Goal: Transaction & Acquisition: Purchase product/service

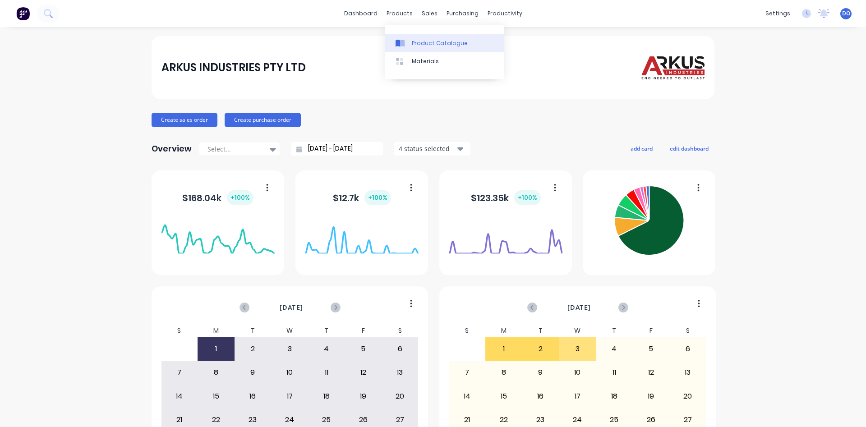
click at [430, 42] on div "Product Catalogue" at bounding box center [440, 43] width 56 height 8
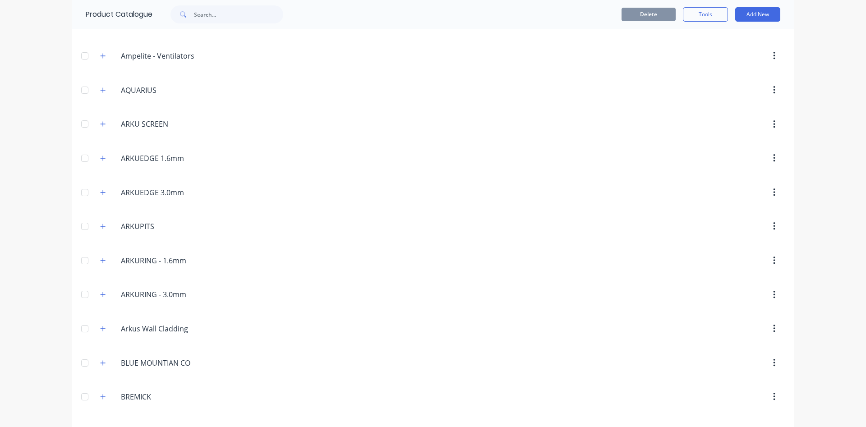
scroll to position [206, 0]
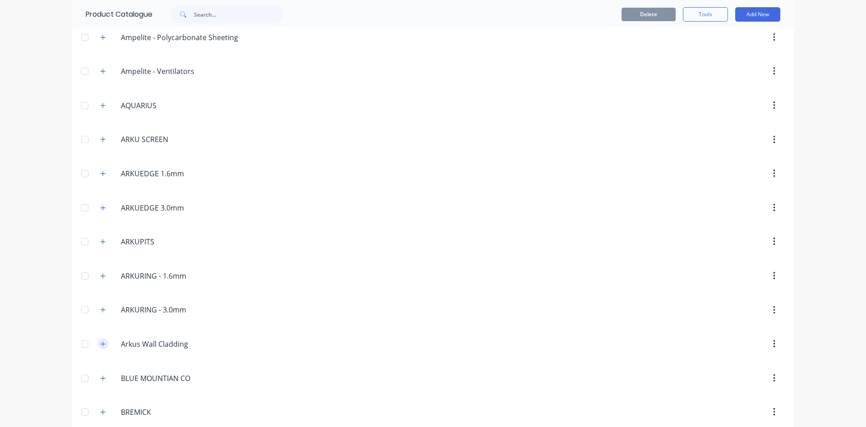
click at [103, 344] on icon "button" at bounding box center [103, 343] width 5 height 5
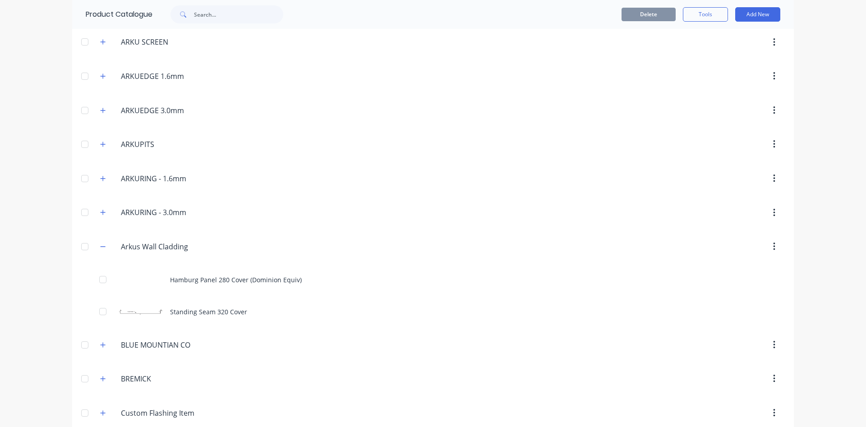
scroll to position [308, 0]
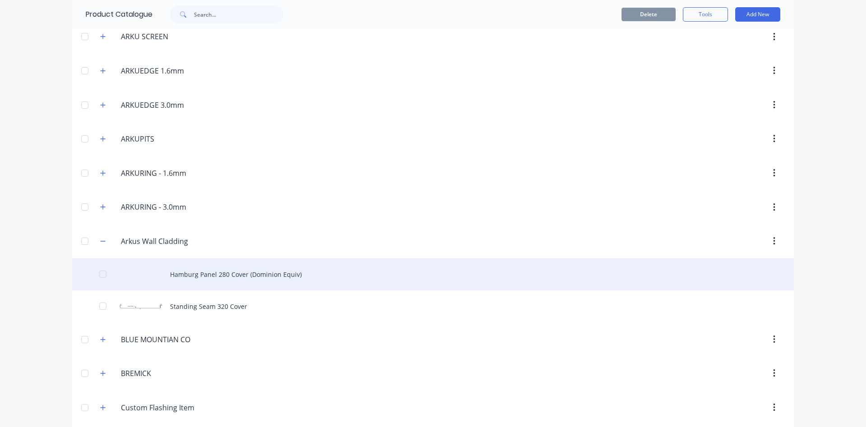
click at [258, 275] on div "Hamburg Panel 280 Cover (Dominion Equiv)" at bounding box center [432, 274] width 721 height 32
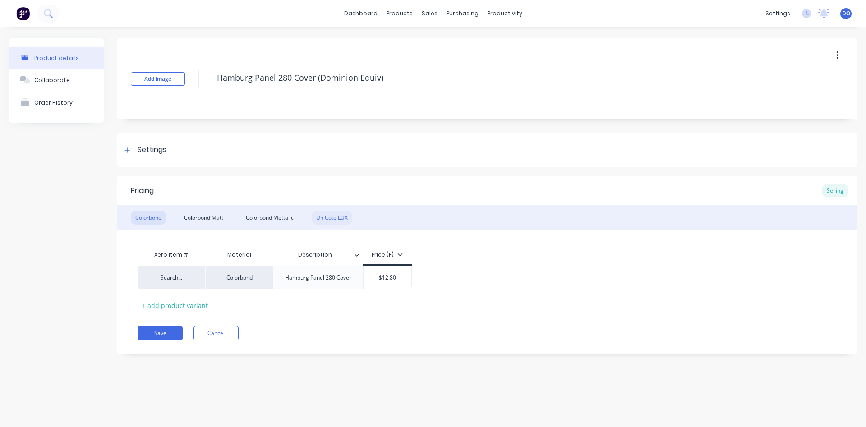
click at [334, 218] on div "UniCote LUX" at bounding box center [332, 218] width 41 height 14
click at [208, 335] on button "Cancel" at bounding box center [215, 333] width 45 height 14
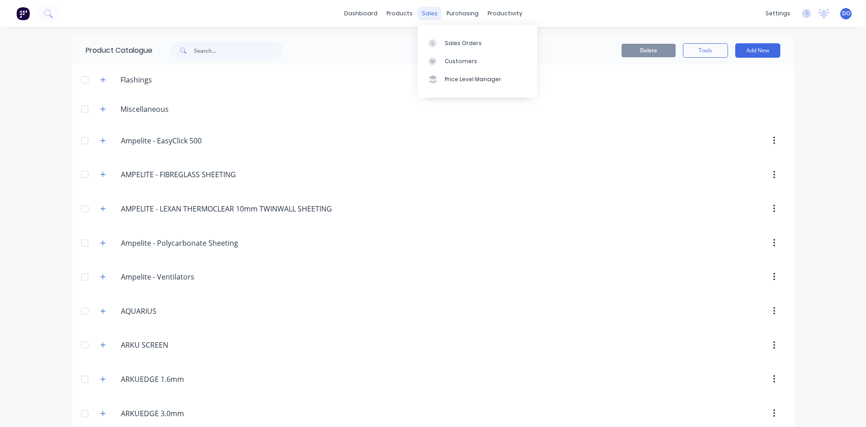
click at [422, 11] on div "sales" at bounding box center [429, 14] width 25 height 14
click at [463, 47] on link "Sales Orders" at bounding box center [477, 43] width 119 height 18
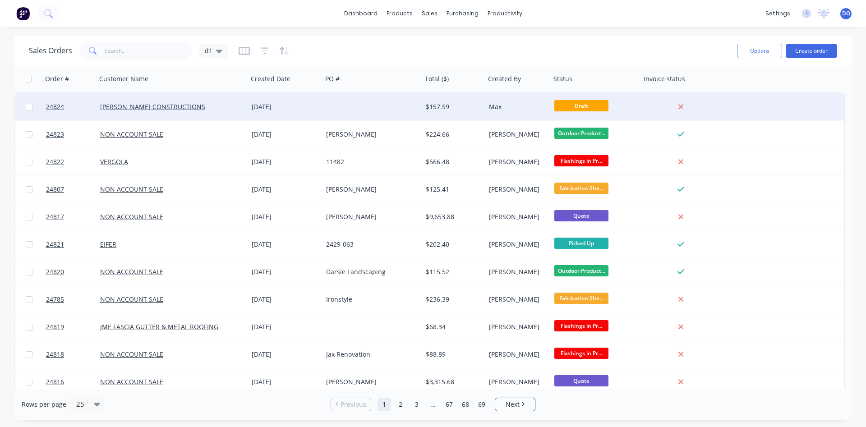
click at [316, 106] on div "[DATE]" at bounding box center [285, 106] width 67 height 9
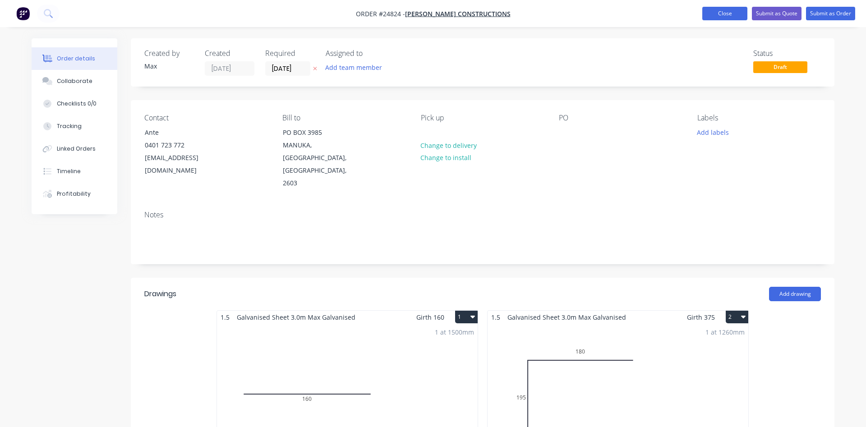
click at [716, 11] on button "Close" at bounding box center [724, 14] width 45 height 14
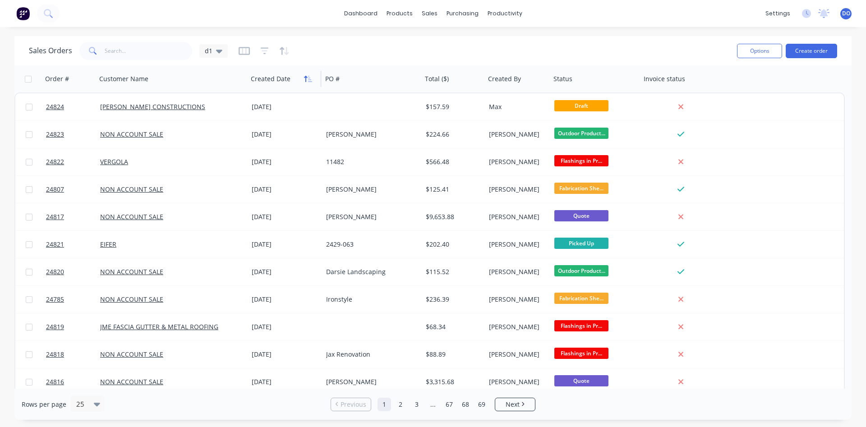
click at [307, 78] on icon "button" at bounding box center [308, 78] width 8 height 7
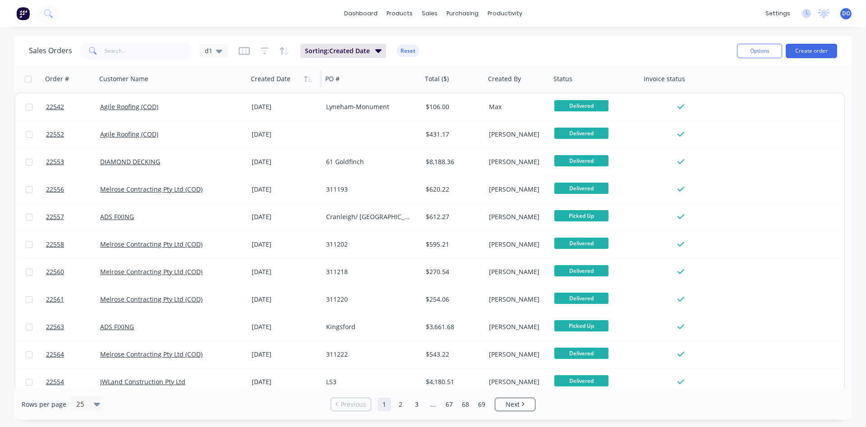
click at [307, 78] on icon "button" at bounding box center [308, 78] width 8 height 7
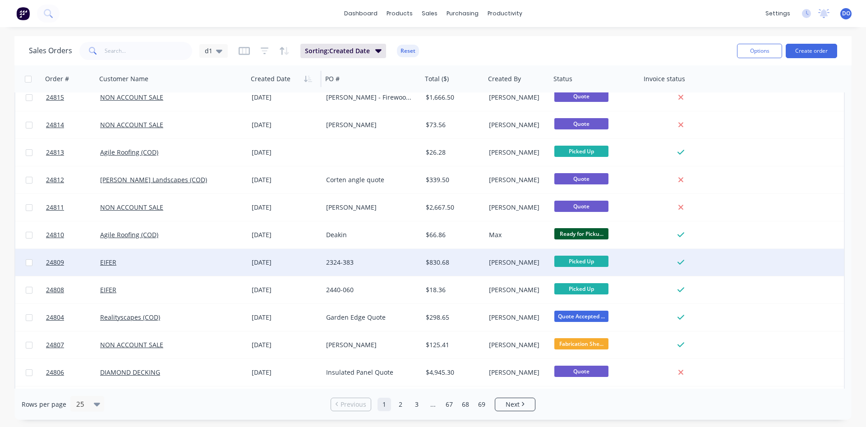
scroll to position [308, 0]
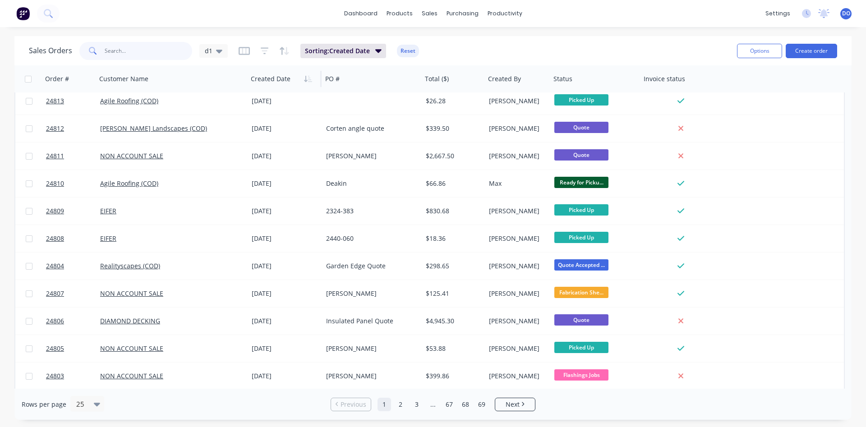
click at [144, 48] on input "text" at bounding box center [149, 51] width 88 height 18
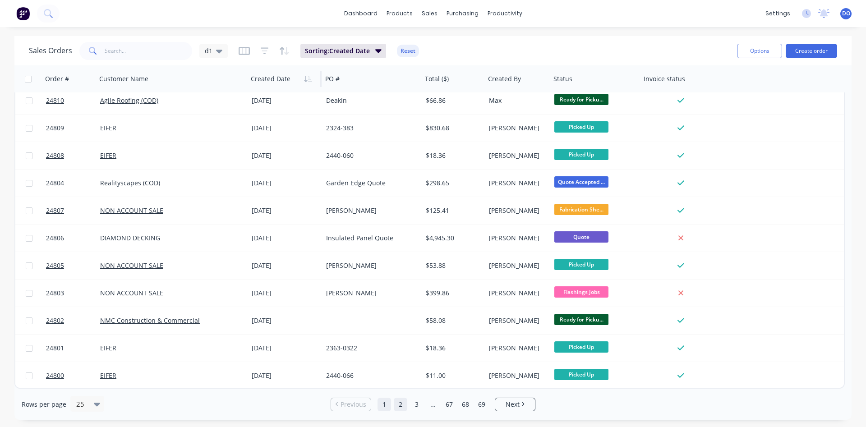
click at [401, 405] on link "2" at bounding box center [401, 405] width 14 height 14
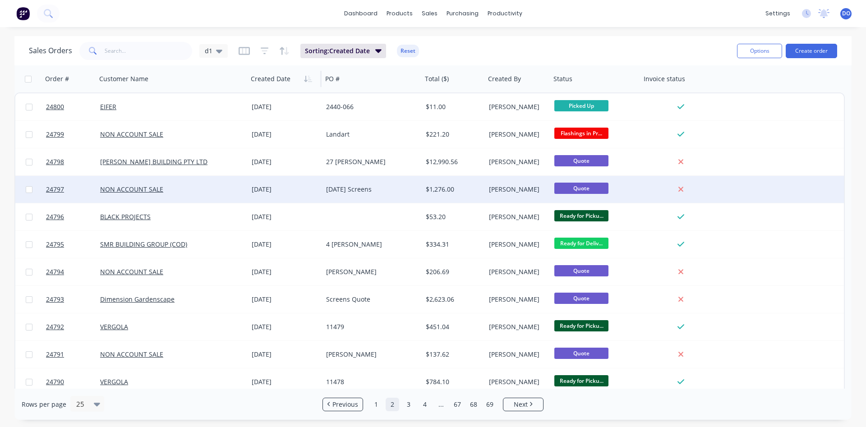
click at [364, 184] on div "[DATE] Screens" at bounding box center [372, 189] width 100 height 27
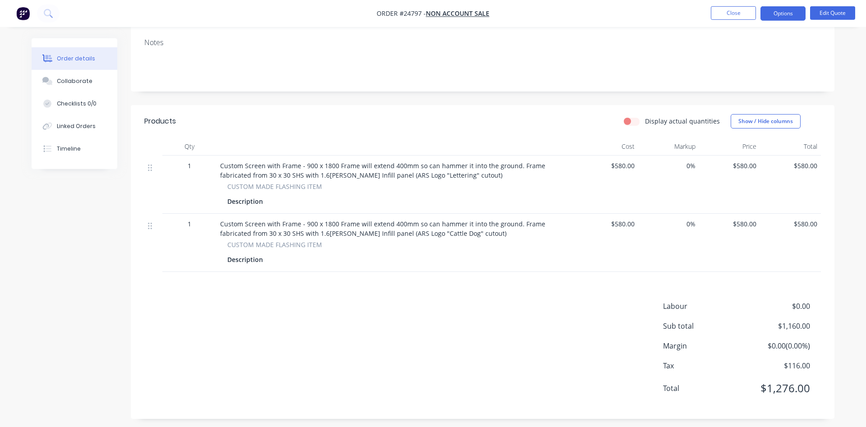
scroll to position [151, 0]
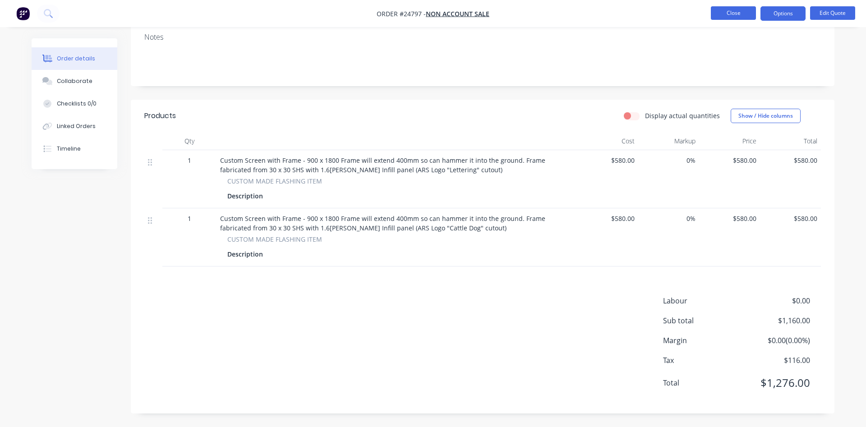
click at [731, 14] on button "Close" at bounding box center [733, 13] width 45 height 14
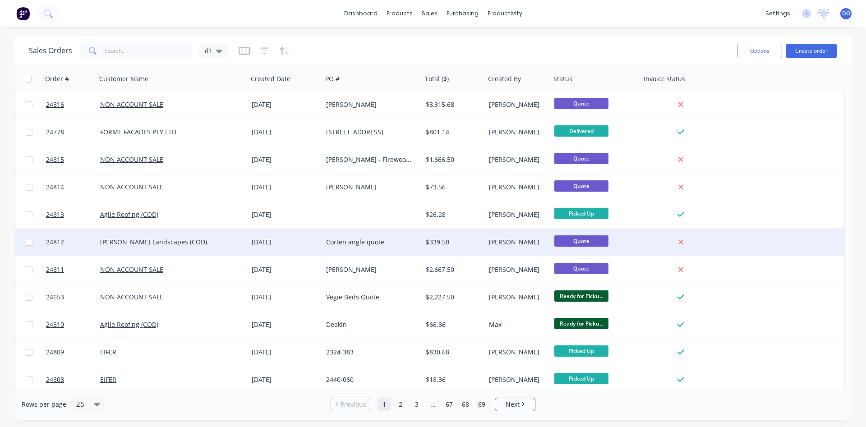
scroll to position [391, 0]
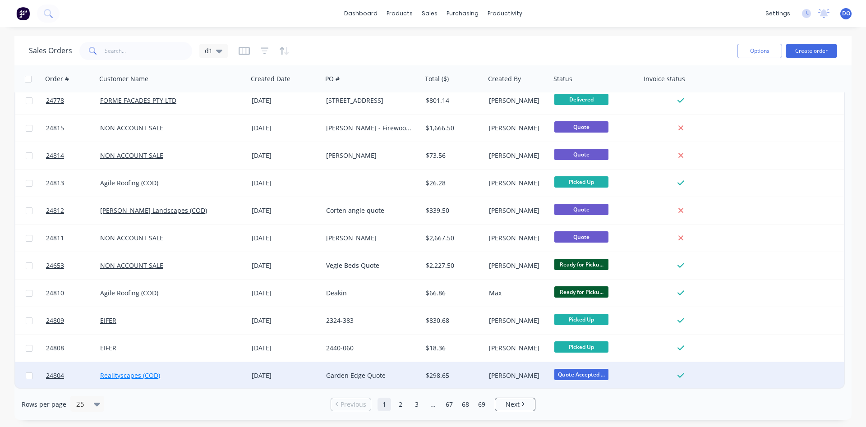
click at [126, 378] on link "Realityscapes (COD)" at bounding box center [130, 375] width 60 height 9
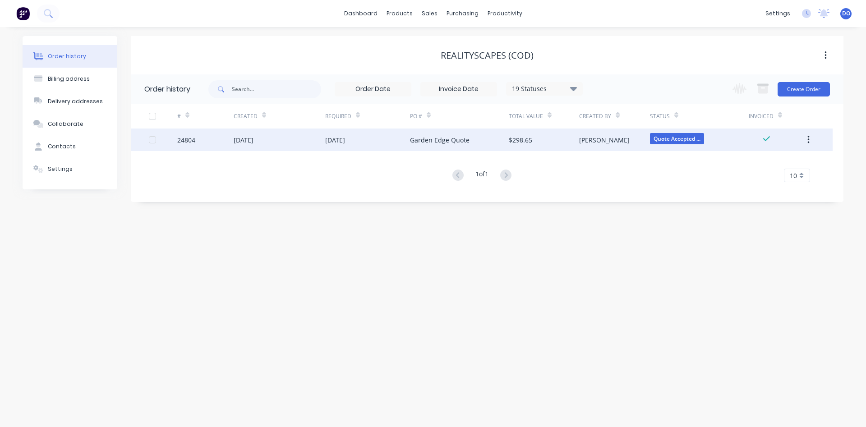
click at [253, 138] on div "[DATE]" at bounding box center [244, 139] width 20 height 9
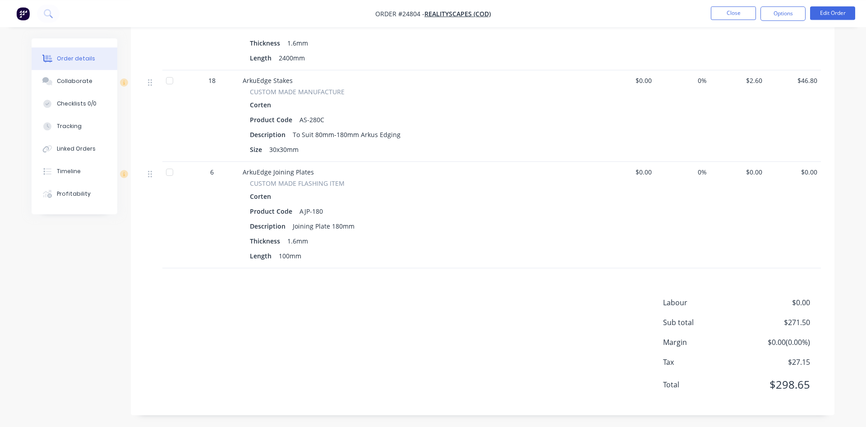
scroll to position [330, 0]
click at [729, 11] on button "Close" at bounding box center [733, 13] width 45 height 14
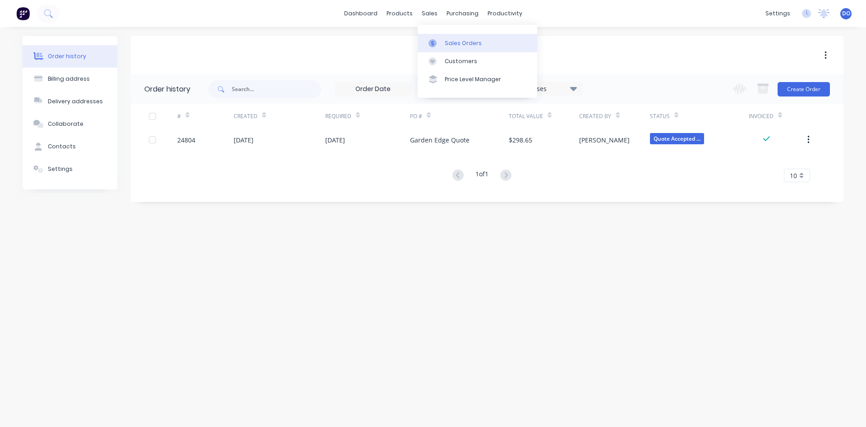
click at [457, 46] on div "Sales Orders" at bounding box center [463, 43] width 37 height 8
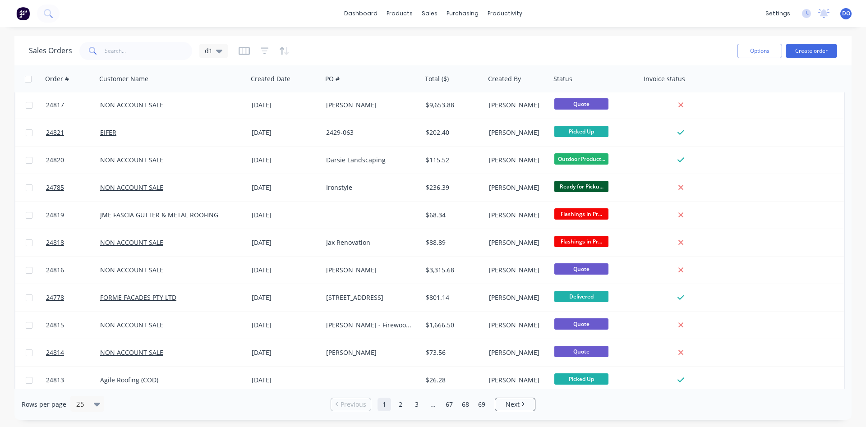
scroll to position [206, 0]
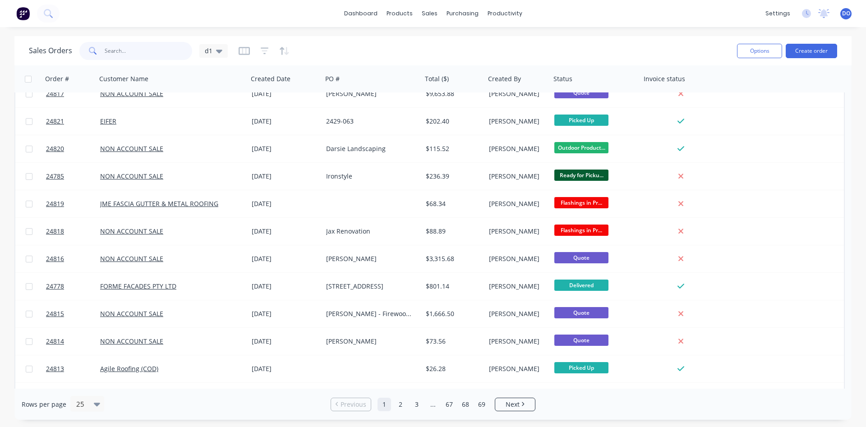
click at [144, 49] on input "text" at bounding box center [149, 51] width 88 height 18
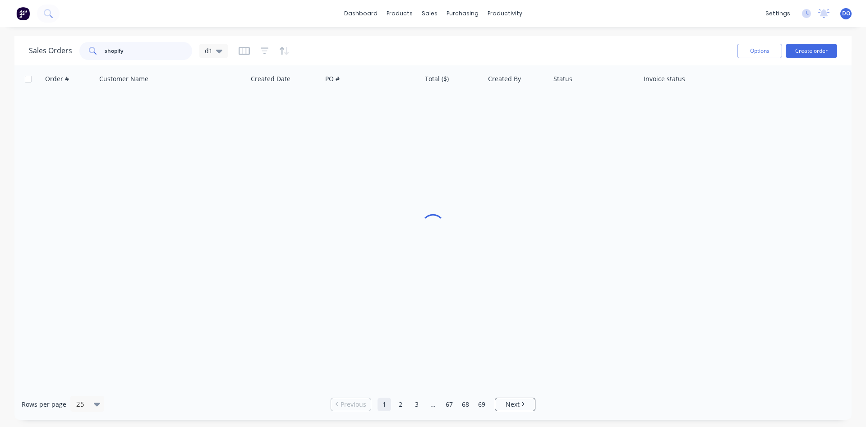
scroll to position [0, 0]
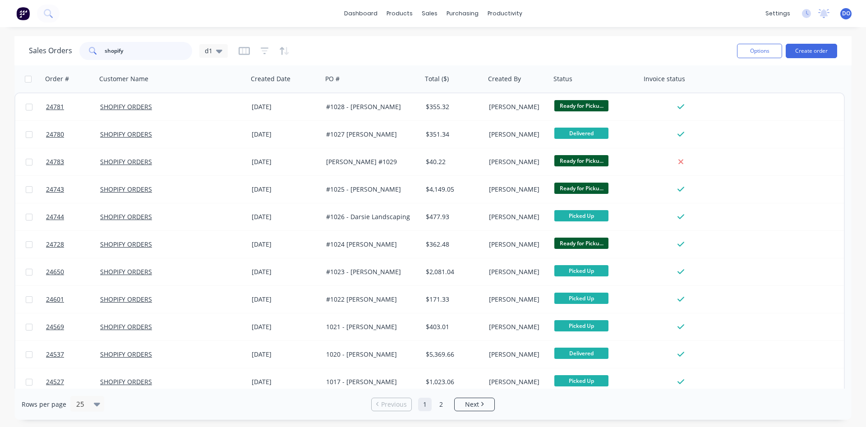
type input "shopify"
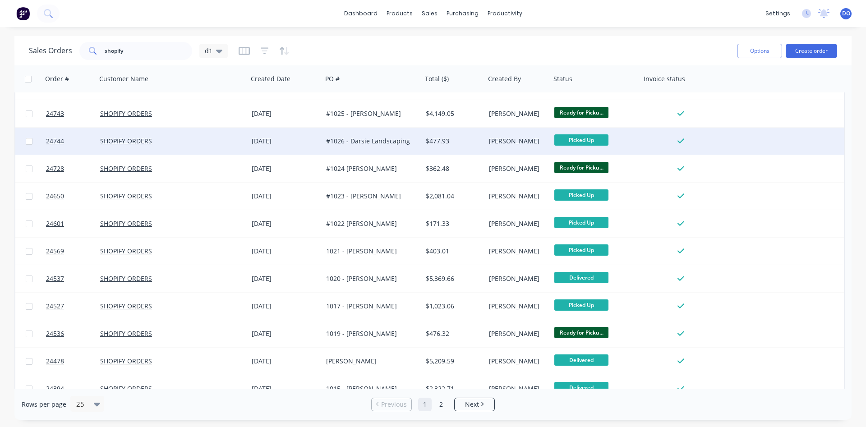
scroll to position [103, 0]
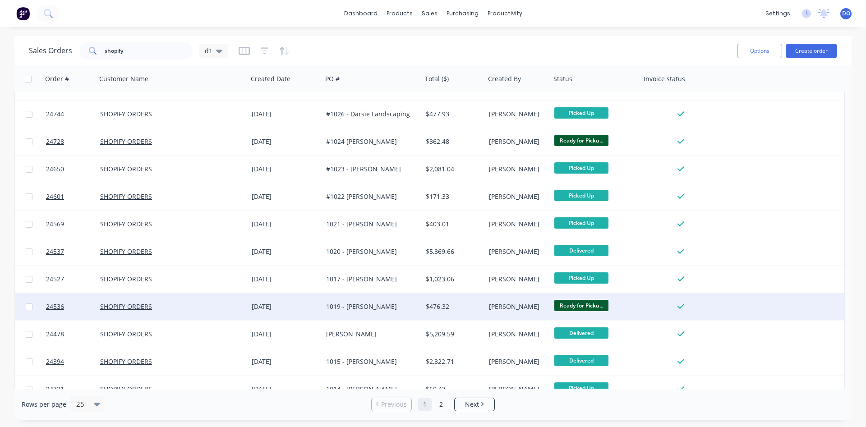
click at [416, 305] on div "1019 - Shaun Phillips" at bounding box center [372, 306] width 92 height 9
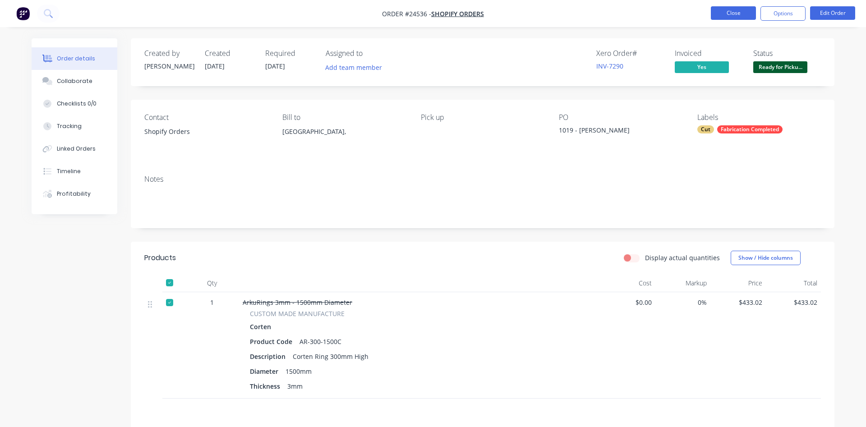
click at [728, 13] on button "Close" at bounding box center [733, 13] width 45 height 14
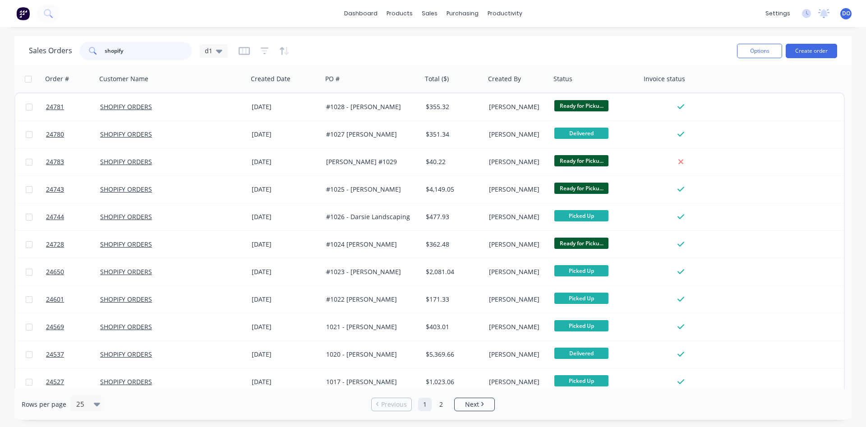
drag, startPoint x: 131, startPoint y: 48, endPoint x: 59, endPoint y: 40, distance: 72.5
click at [105, 42] on input "shopify" at bounding box center [149, 51] width 88 height 18
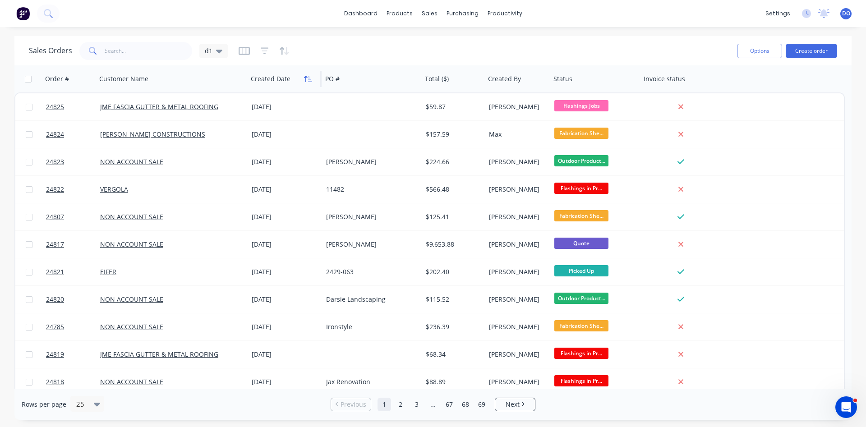
click at [305, 80] on icon "button" at bounding box center [308, 78] width 8 height 7
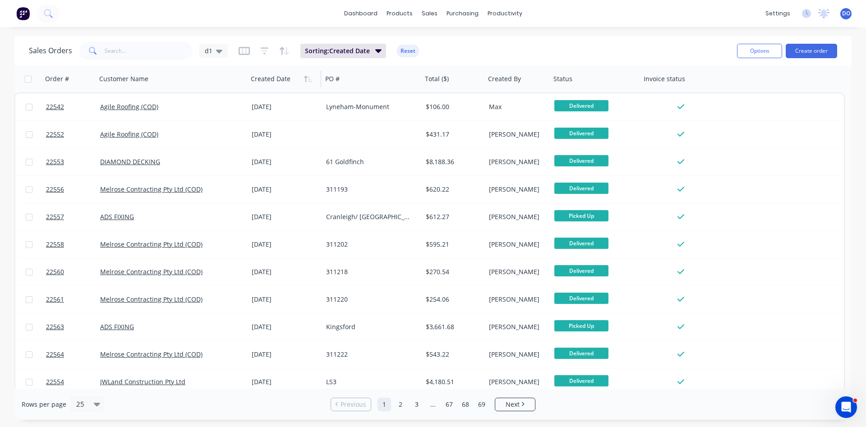
click at [305, 80] on icon "button" at bounding box center [308, 78] width 8 height 7
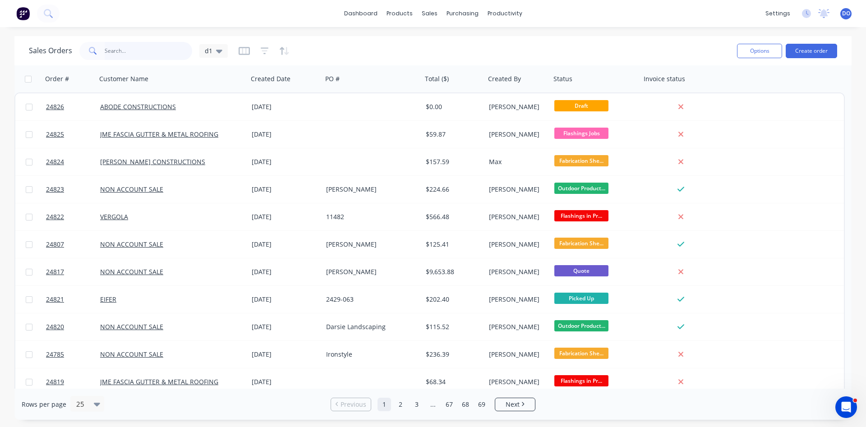
click at [129, 48] on input "text" at bounding box center [149, 51] width 88 height 18
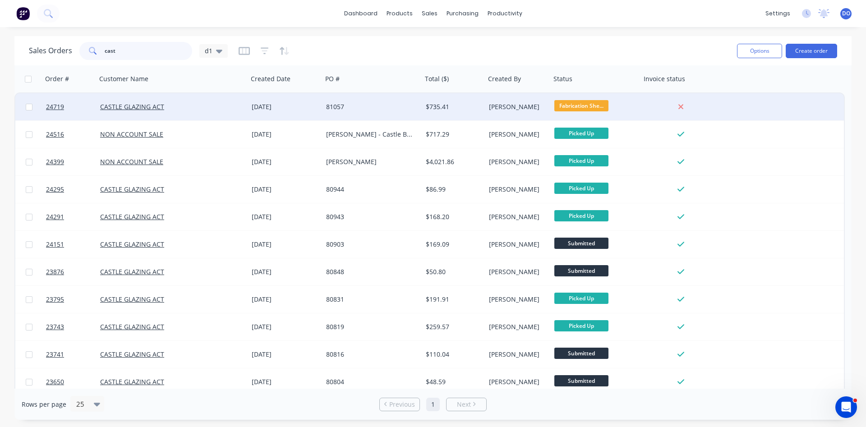
type input "cast"
click at [206, 109] on div "CASTLE GLAZING ACT" at bounding box center [168, 106] width 137 height 9
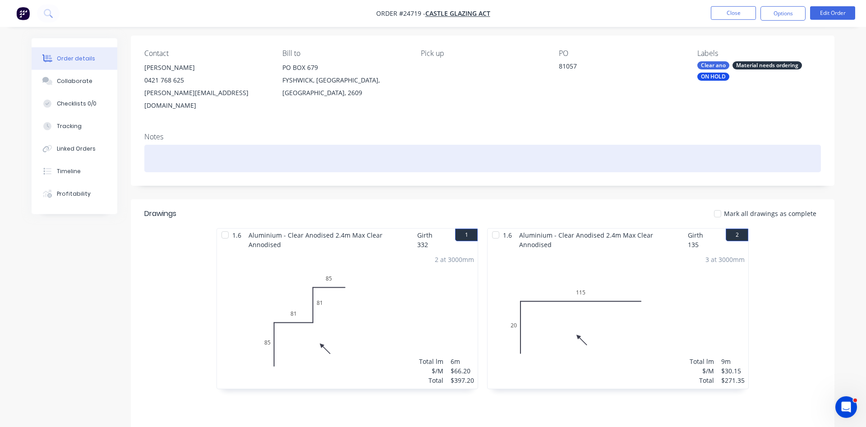
scroll to position [46, 0]
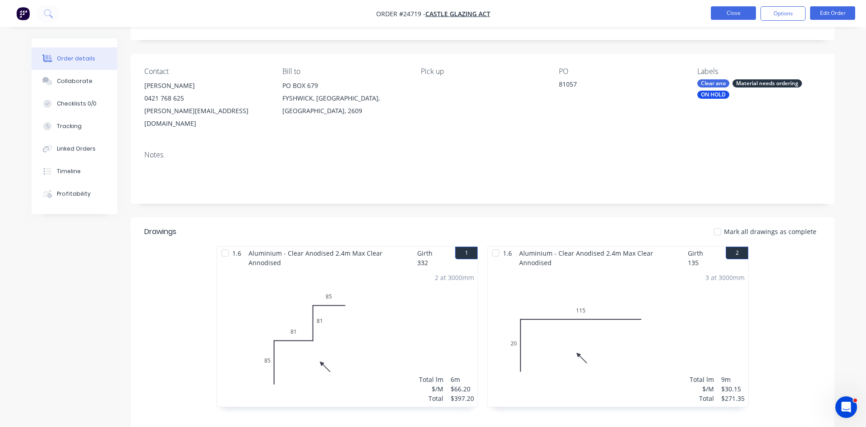
click at [732, 14] on button "Close" at bounding box center [733, 13] width 45 height 14
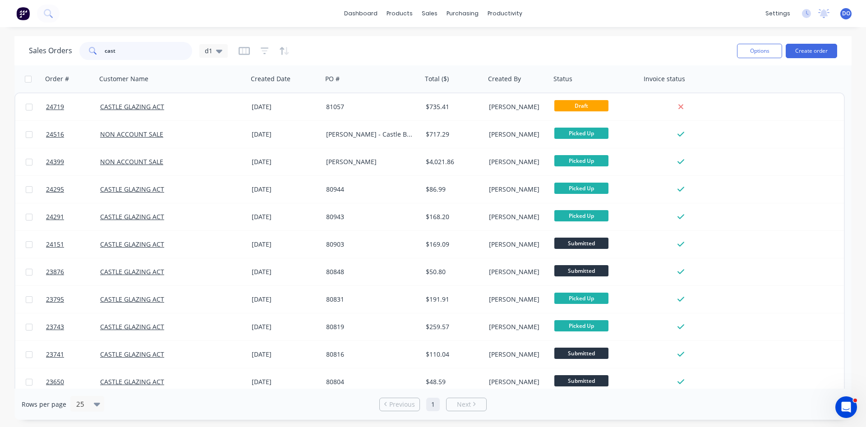
drag, startPoint x: 139, startPoint y: 53, endPoint x: 67, endPoint y: 41, distance: 73.1
click at [105, 42] on input "cast" at bounding box center [149, 51] width 88 height 18
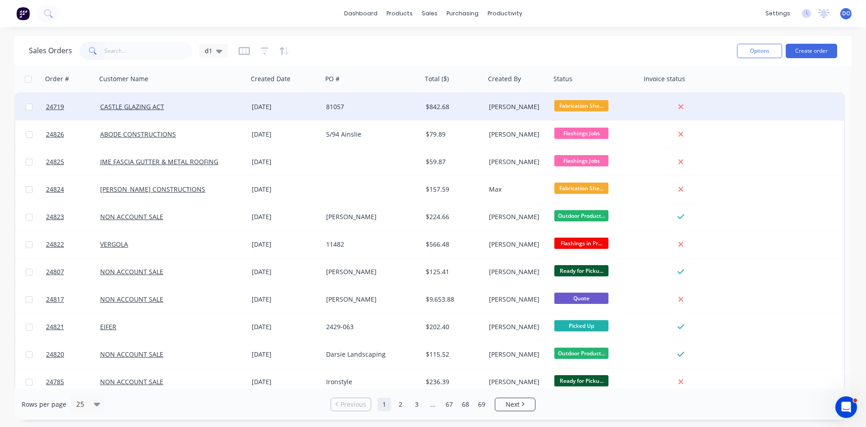
click at [373, 107] on div "81057" at bounding box center [370, 106] width 88 height 9
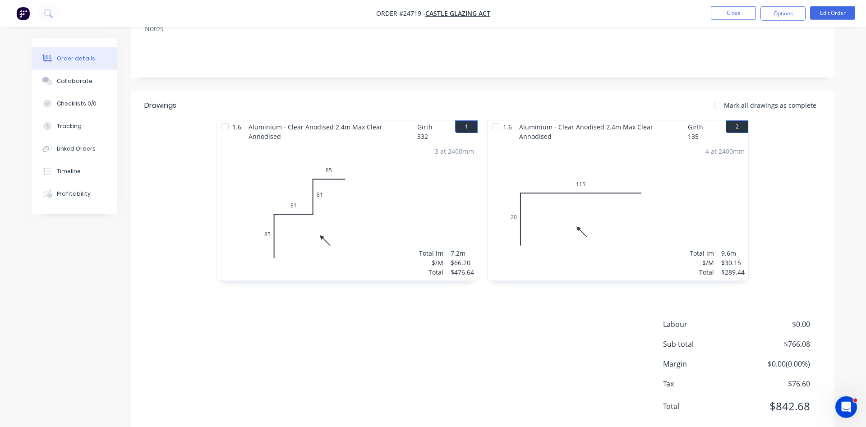
scroll to position [174, 0]
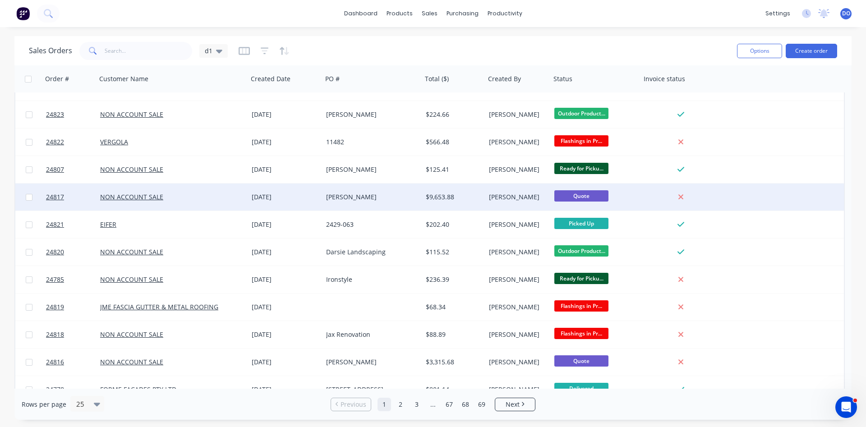
scroll to position [103, 0]
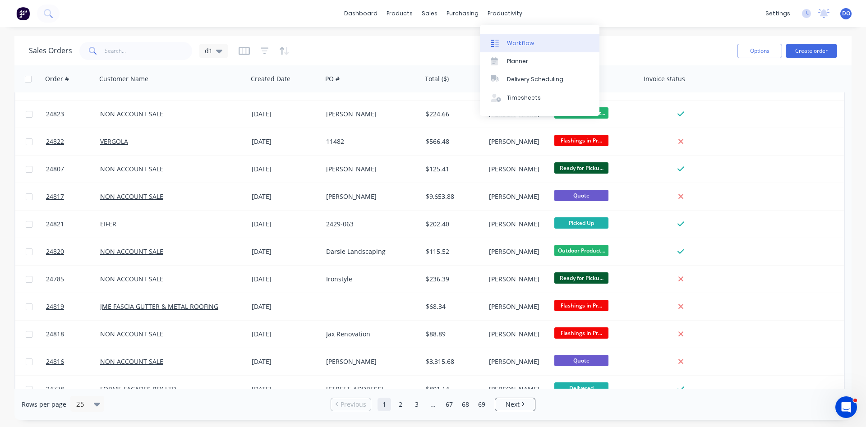
click at [514, 45] on div "Workflow" at bounding box center [520, 43] width 27 height 8
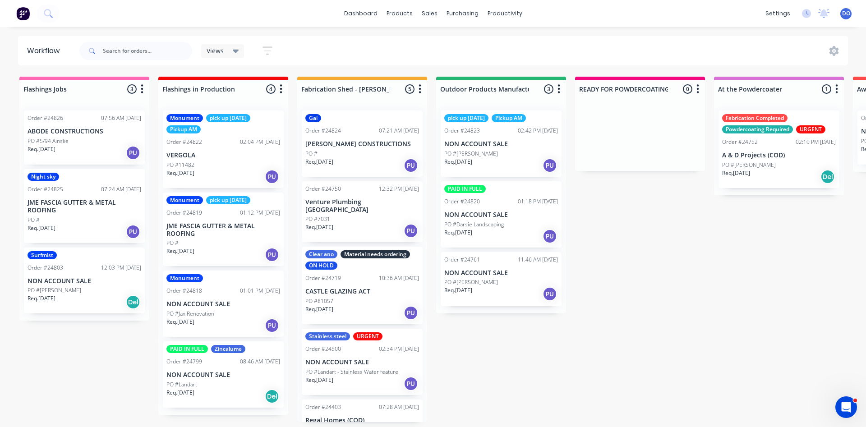
scroll to position [32, 0]
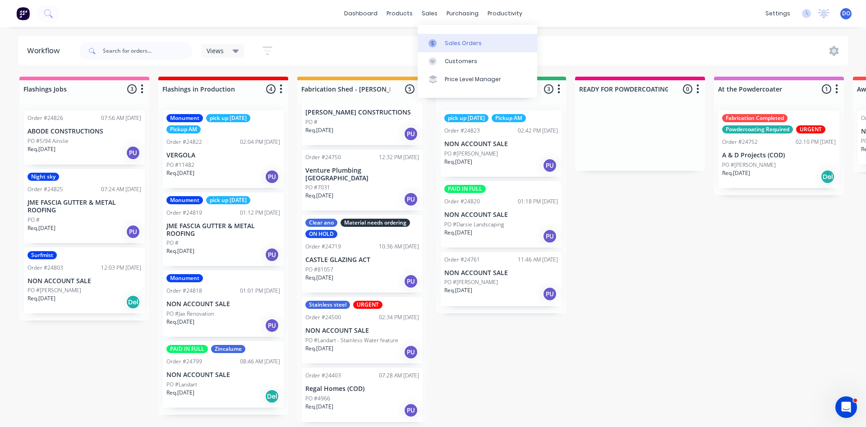
click at [457, 42] on div "Sales Orders" at bounding box center [463, 43] width 37 height 8
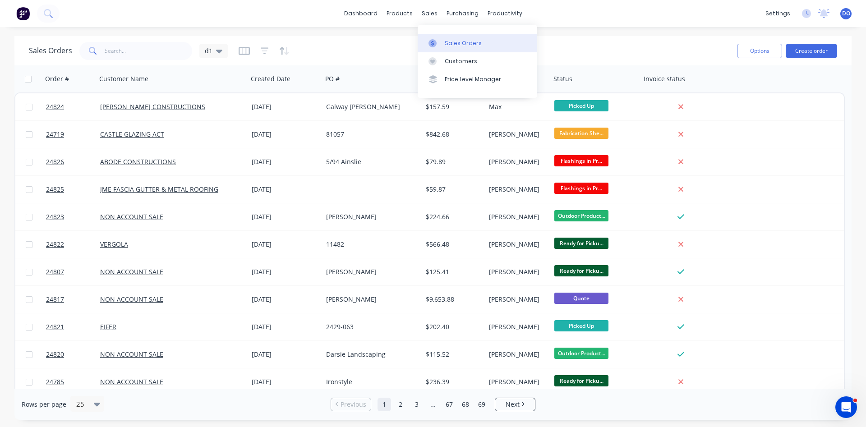
click at [450, 45] on div "Sales Orders" at bounding box center [463, 43] width 37 height 8
click at [815, 47] on button "Create order" at bounding box center [810, 51] width 51 height 14
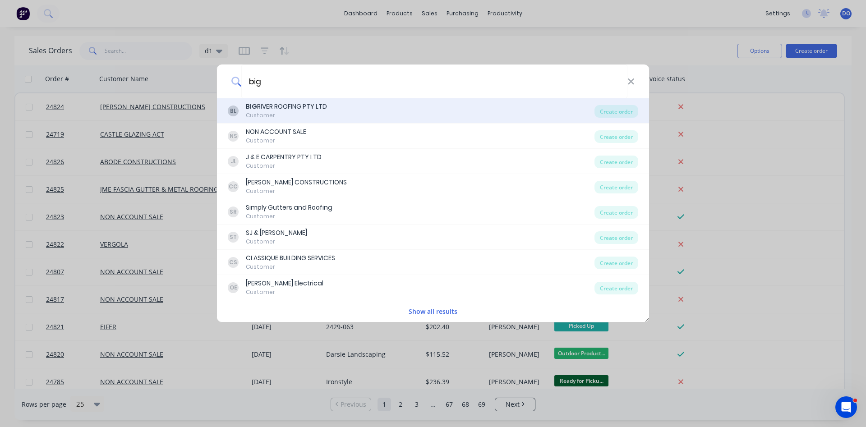
type input "big"
click at [335, 104] on div "BL BIG RIVER ROOFING PTY LTD Customer" at bounding box center [411, 111] width 367 height 18
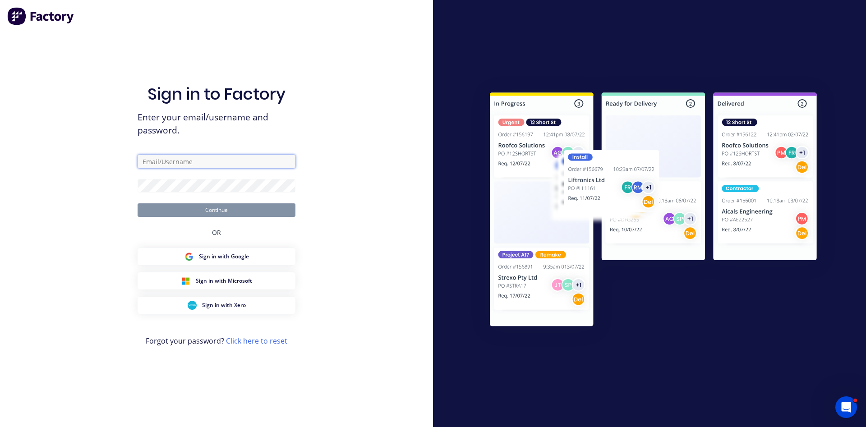
click at [191, 161] on input "text" at bounding box center [217, 162] width 158 height 14
type input "duane@arkus.com.au"
click at [202, 208] on button "Continue" at bounding box center [217, 210] width 158 height 14
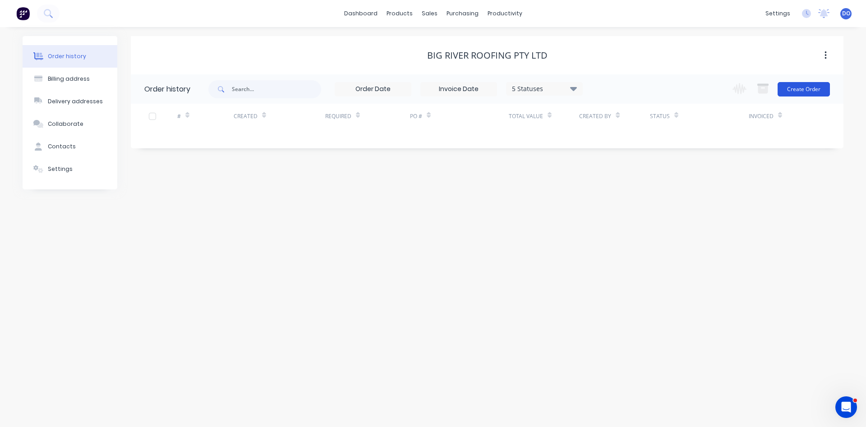
click at [793, 88] on button "Create Order" at bounding box center [803, 89] width 52 height 14
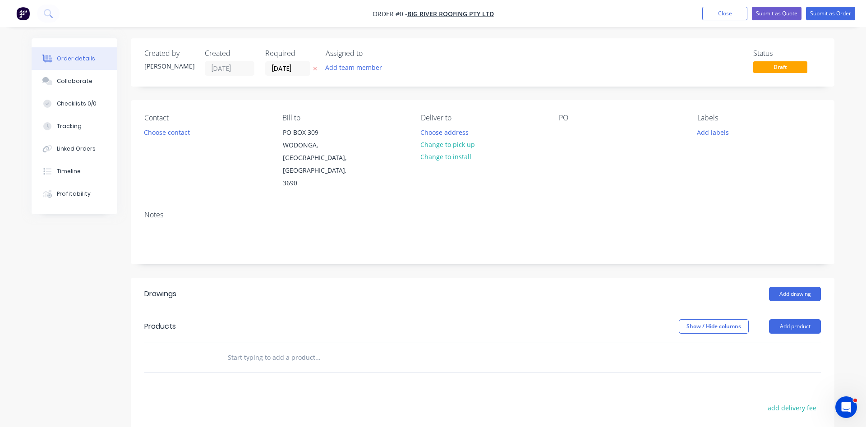
click at [803, 278] on header "Drawings Add drawing" at bounding box center [482, 294] width 703 height 32
click at [802, 287] on button "Add drawing" at bounding box center [795, 294] width 52 height 14
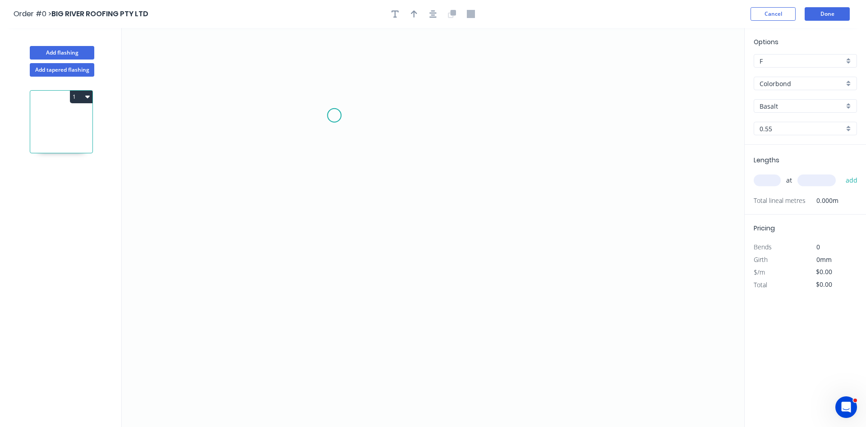
scroll to position [17, 0]
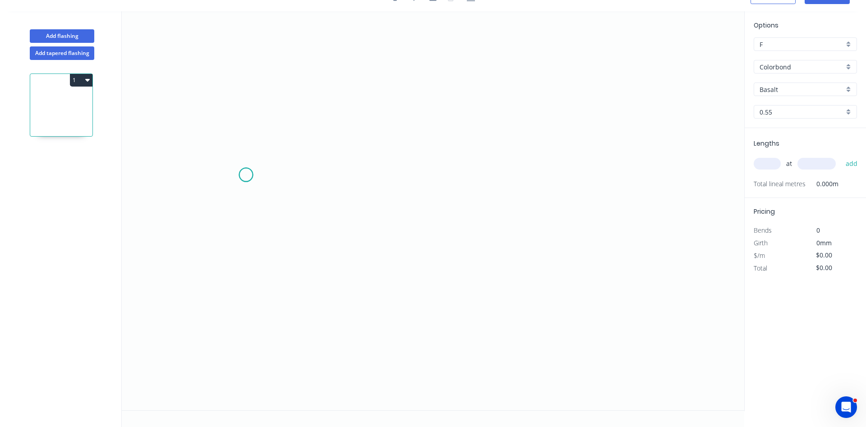
drag, startPoint x: 246, startPoint y: 175, endPoint x: 248, endPoint y: 165, distance: 10.6
click at [246, 174] on icon "0" at bounding box center [433, 210] width 622 height 399
click at [248, 140] on icon "0" at bounding box center [433, 210] width 622 height 399
click at [441, 113] on icon "0 ?" at bounding box center [433, 210] width 622 height 399
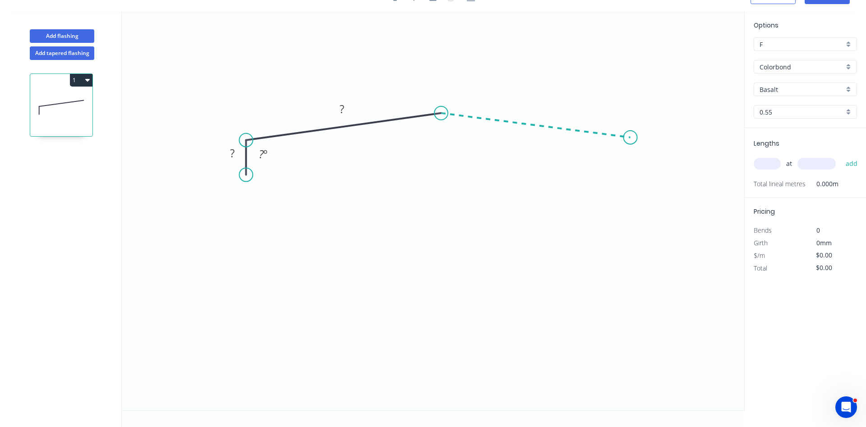
click at [630, 138] on icon "0 ? ? ? º" at bounding box center [433, 210] width 622 height 399
click at [630, 173] on icon "0 ? ? ? ? º ? º" at bounding box center [433, 210] width 622 height 399
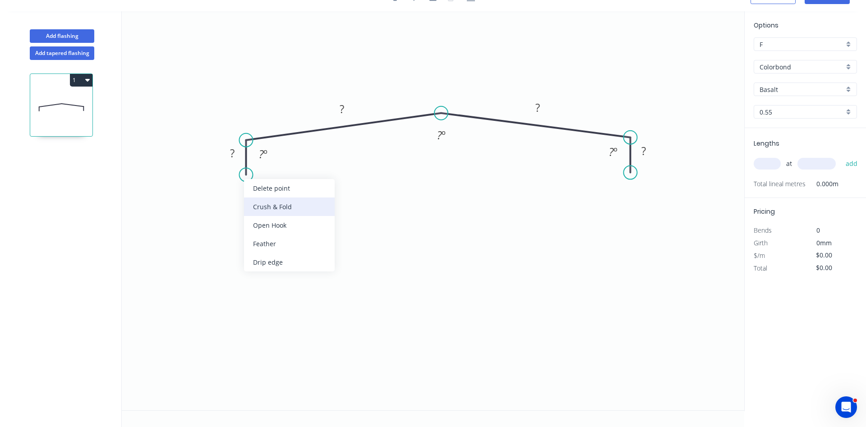
click at [262, 207] on div "Crush & Fold" at bounding box center [289, 206] width 91 height 18
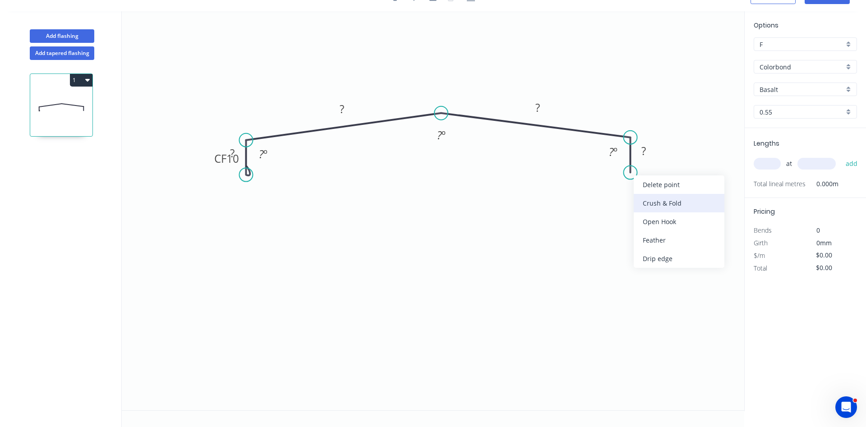
click at [646, 205] on div "Crush & Fold" at bounding box center [679, 203] width 91 height 18
click at [230, 152] on g "?" at bounding box center [233, 153] width 18 height 15
type input "$40.23"
drag, startPoint x: 766, startPoint y: 160, endPoint x: 777, endPoint y: 143, distance: 19.5
click at [770, 158] on input "text" at bounding box center [766, 164] width 27 height 12
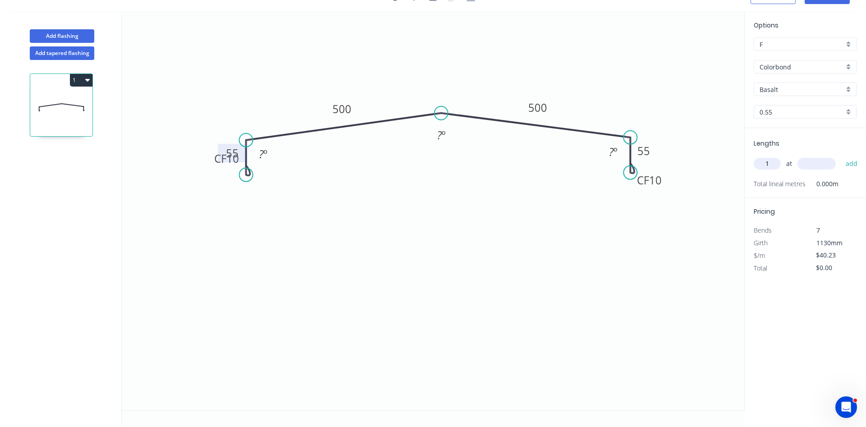
type input "1"
type input "1200"
click at [841, 156] on button "add" at bounding box center [851, 163] width 21 height 15
type input "$48.28"
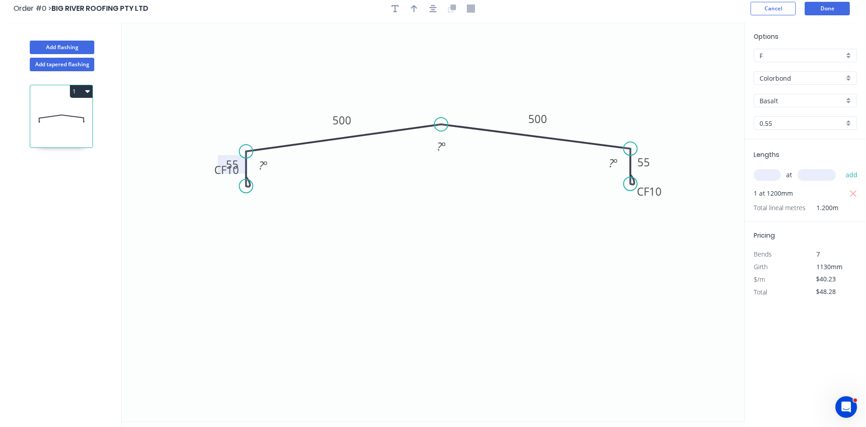
scroll to position [0, 0]
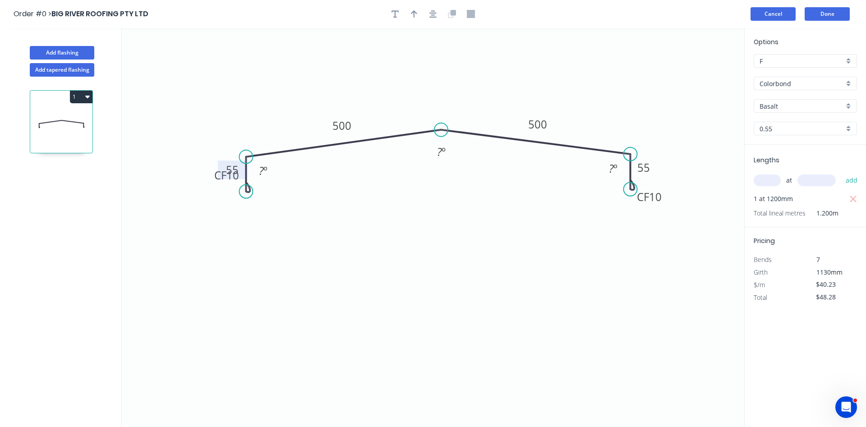
click at [772, 17] on button "Cancel" at bounding box center [772, 14] width 45 height 14
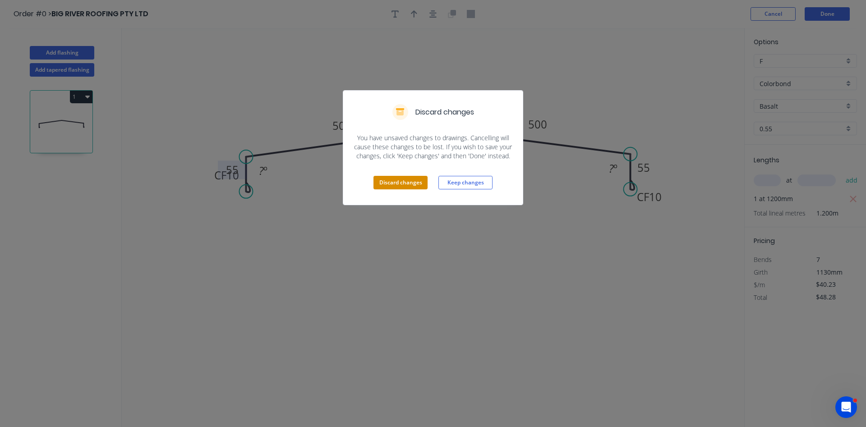
click at [404, 182] on button "Discard changes" at bounding box center [400, 183] width 54 height 14
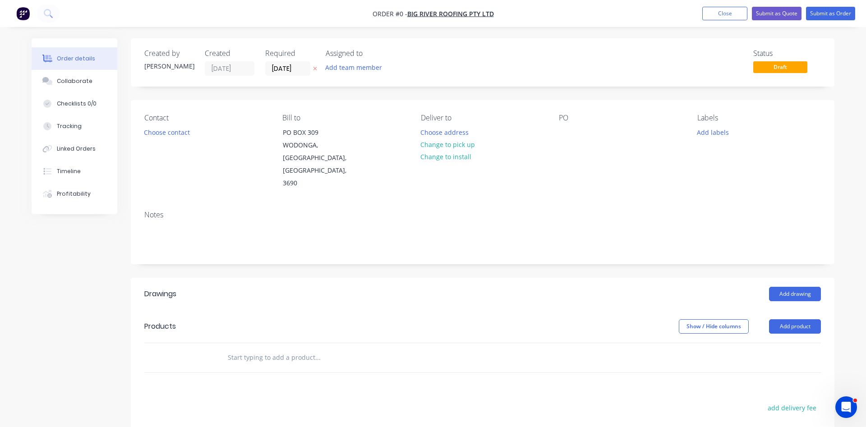
click at [161, 140] on div "Contact Choose contact" at bounding box center [206, 152] width 124 height 76
click at [163, 133] on button "Choose contact" at bounding box center [166, 132] width 55 height 12
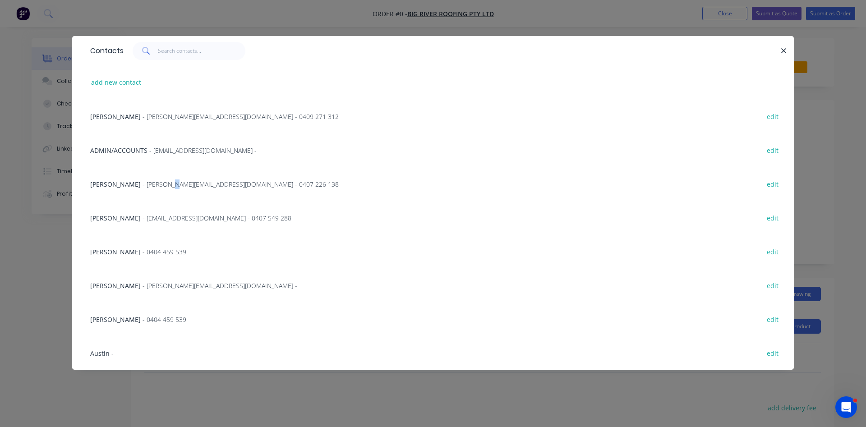
click at [156, 182] on span "- peter@bigriverroofing.com.au - 0407 226 138" at bounding box center [240, 184] width 196 height 9
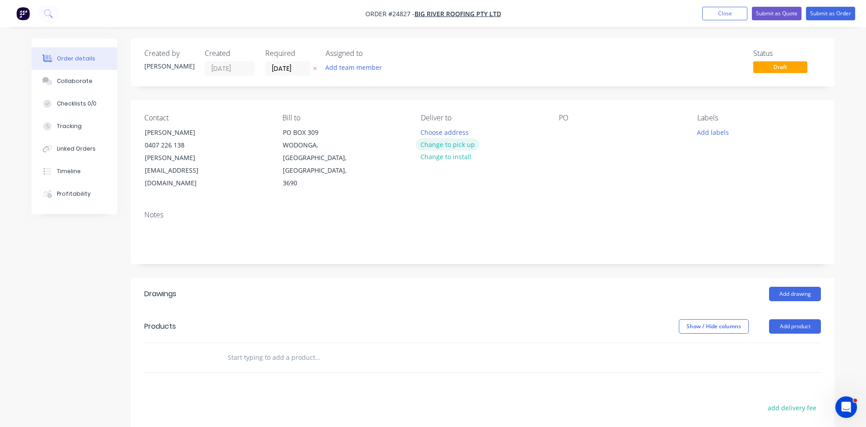
click at [452, 146] on button "Change to pick up" at bounding box center [448, 144] width 64 height 12
click at [568, 129] on div at bounding box center [566, 132] width 14 height 13
click at [566, 139] on div "Capping Quote" at bounding box center [589, 137] width 60 height 23
click at [794, 319] on button "Add product" at bounding box center [795, 326] width 52 height 14
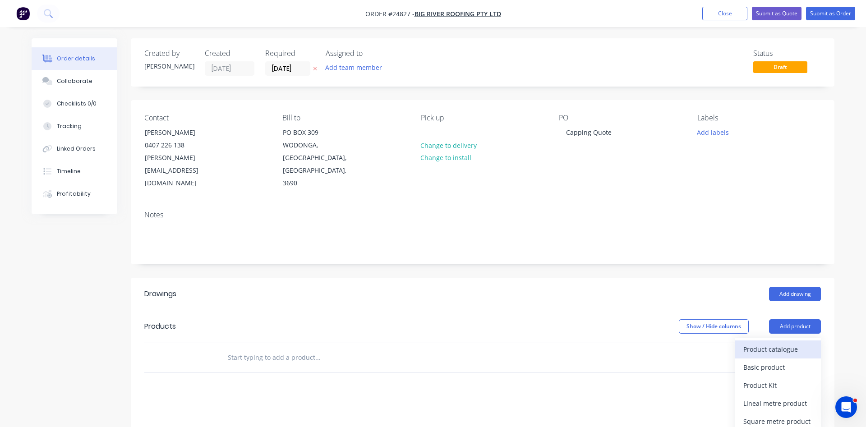
click at [762, 343] on div "Product catalogue" at bounding box center [777, 349] width 69 height 13
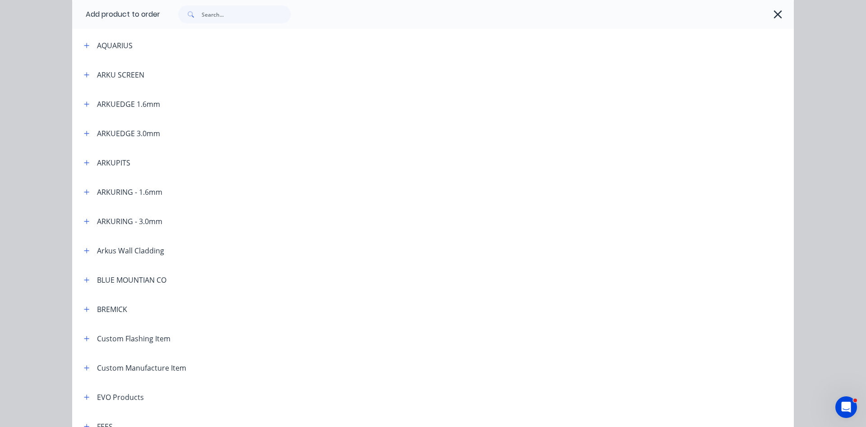
scroll to position [257, 0]
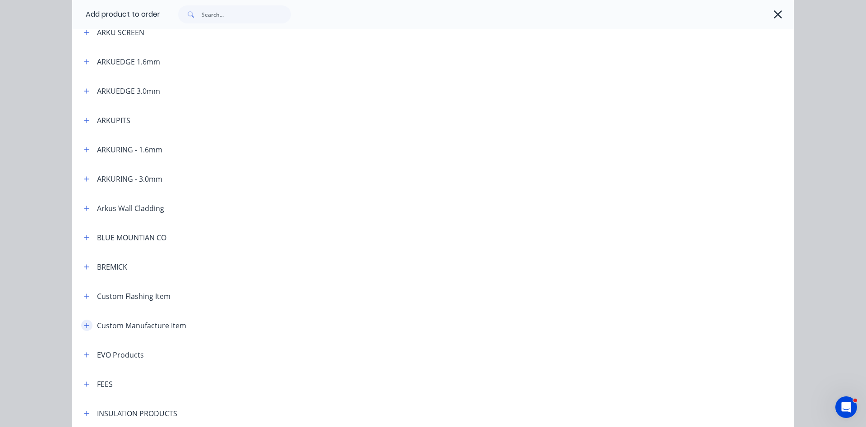
click at [87, 327] on icon "button" at bounding box center [86, 325] width 5 height 6
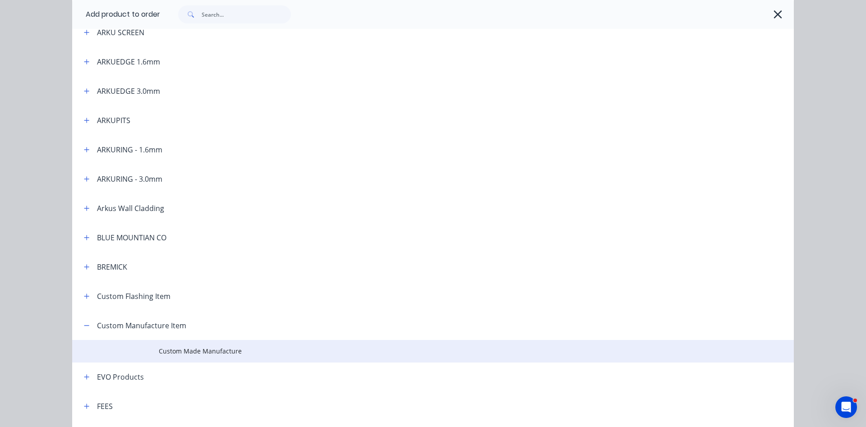
click at [170, 349] on span "Custom Made Manufacture" at bounding box center [413, 350] width 508 height 9
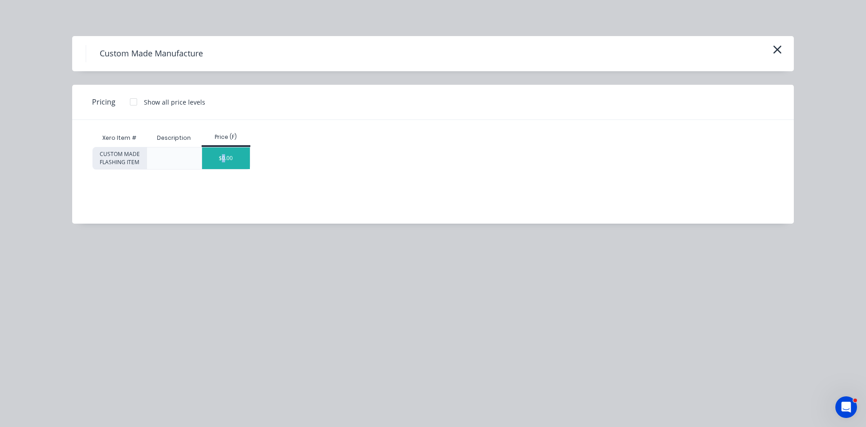
click at [224, 158] on div "$0.00" at bounding box center [226, 158] width 48 height 22
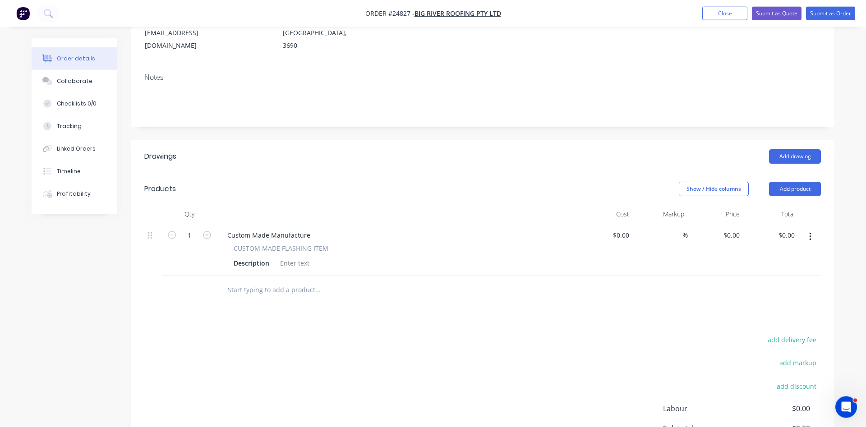
scroll to position [138, 0]
drag, startPoint x: 311, startPoint y: 211, endPoint x: 189, endPoint y: 207, distance: 121.8
click at [220, 228] on div "Custom Made Manufacture" at bounding box center [268, 234] width 97 height 13
drag, startPoint x: 269, startPoint y: 238, endPoint x: 226, endPoint y: 237, distance: 42.8
click at [230, 256] on div "Description" at bounding box center [251, 262] width 43 height 13
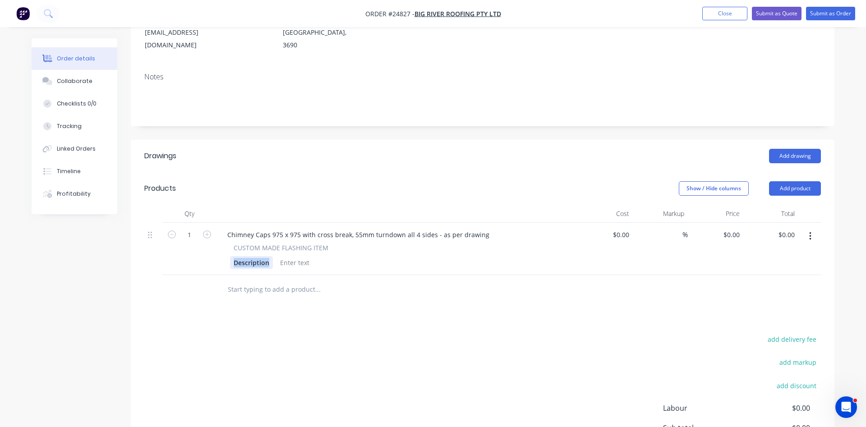
click at [257, 256] on div "Description" at bounding box center [251, 262] width 43 height 13
drag, startPoint x: 271, startPoint y: 236, endPoint x: 221, endPoint y: 244, distance: 50.3
click at [230, 256] on div "Description" at bounding box center [251, 262] width 43 height 13
click at [627, 228] on input at bounding box center [627, 234] width 10 height 13
drag, startPoint x: 629, startPoint y: 210, endPoint x: 603, endPoint y: 207, distance: 26.7
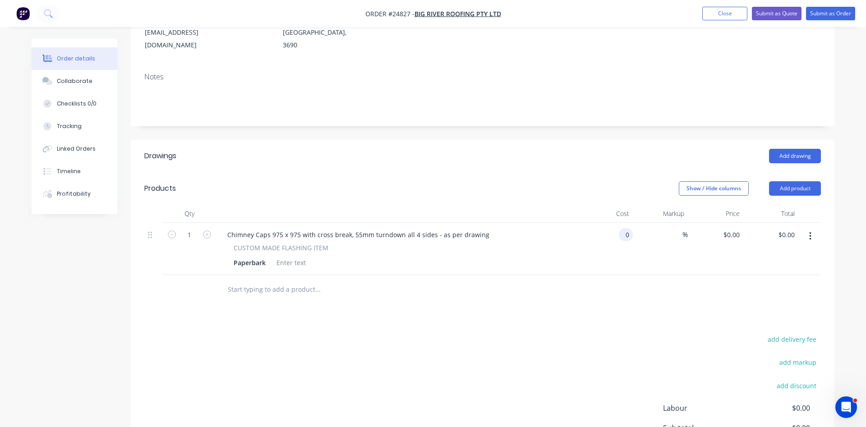
click at [603, 223] on div "0 0" at bounding box center [604, 249] width 55 height 52
click at [629, 228] on input "0" at bounding box center [627, 234] width 10 height 13
type input "$52.60"
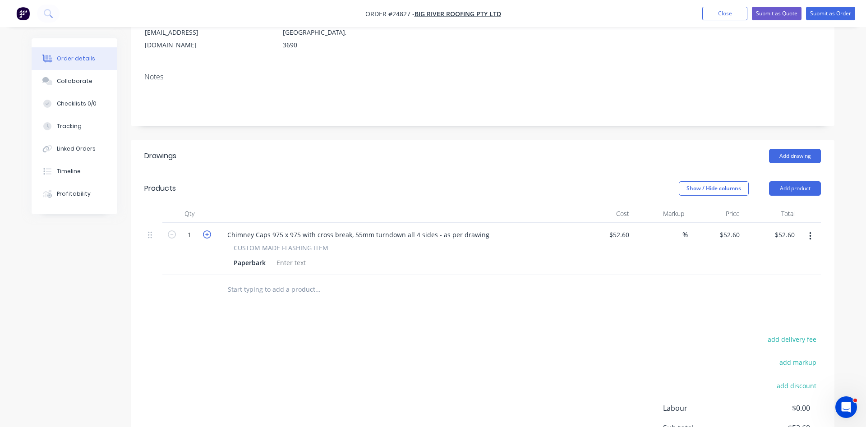
click at [208, 230] on icon "button" at bounding box center [207, 234] width 8 height 8
type input "2"
type input "$105.20"
click at [208, 230] on icon "button" at bounding box center [207, 234] width 8 height 8
type input "3"
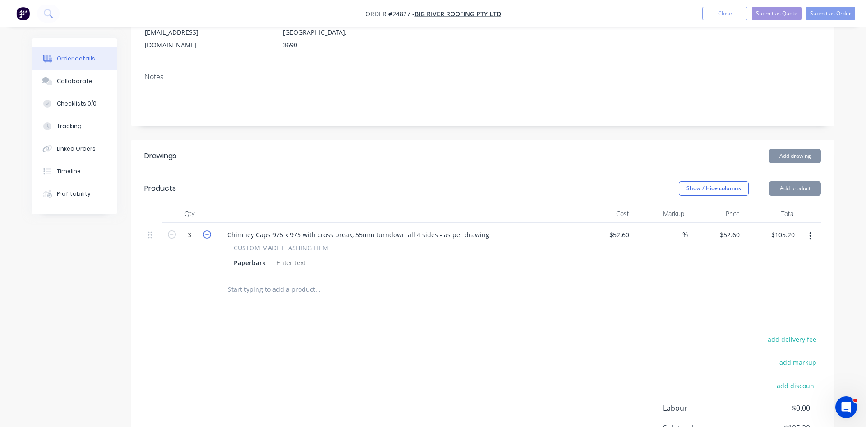
type input "$157.80"
click at [208, 230] on icon "button" at bounding box center [207, 234] width 8 height 8
type input "4"
type input "$210.40"
click at [208, 230] on icon "button" at bounding box center [207, 234] width 8 height 8
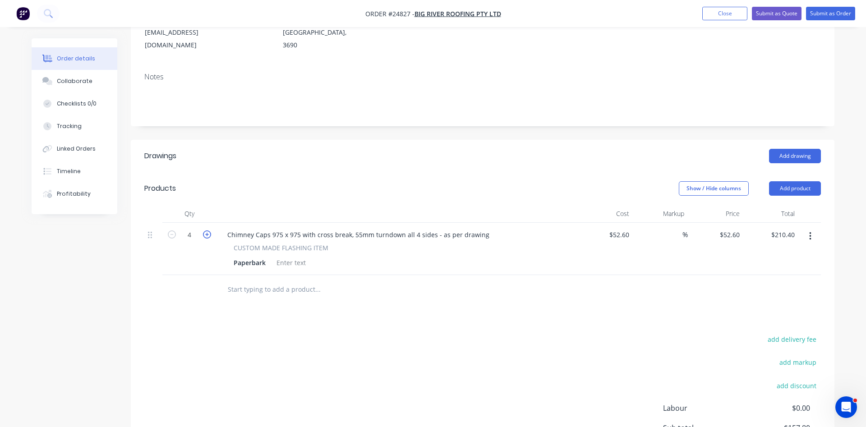
type input "5"
type input "$263.00"
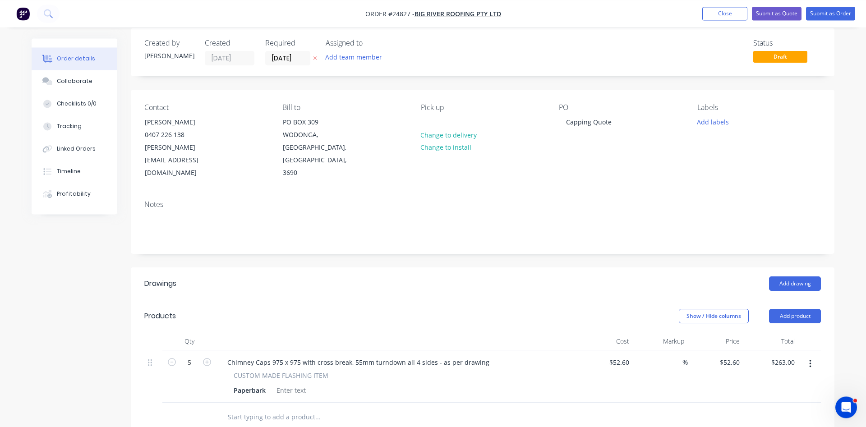
scroll to position [0, 0]
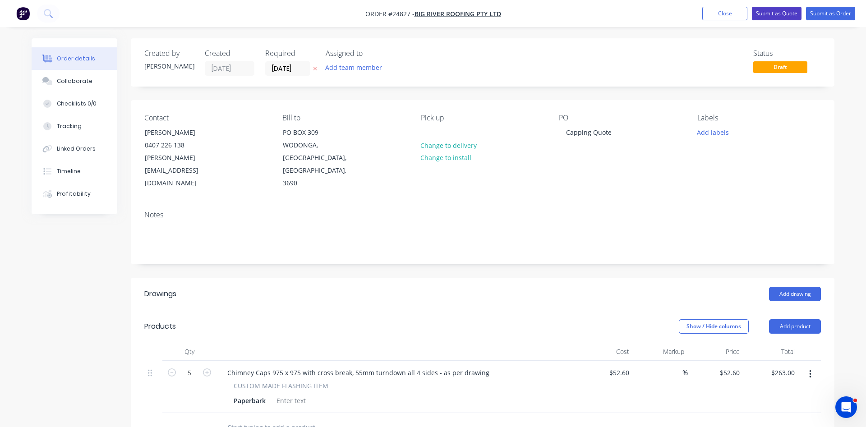
click at [773, 14] on button "Submit as Quote" at bounding box center [777, 14] width 50 height 14
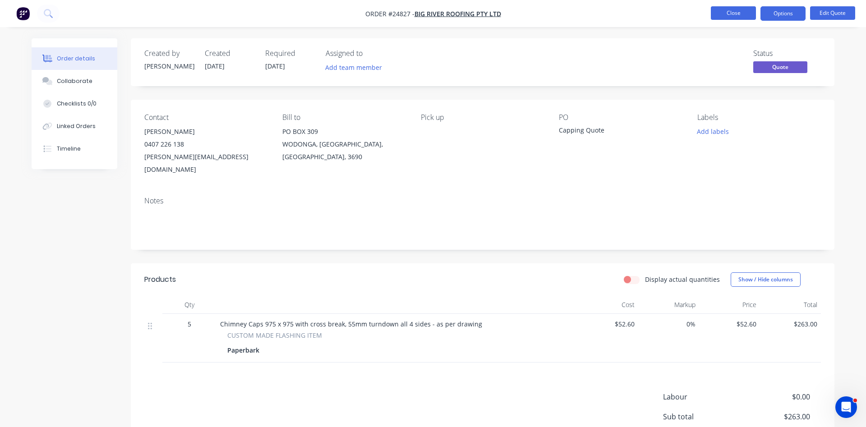
click at [727, 13] on button "Close" at bounding box center [733, 13] width 45 height 14
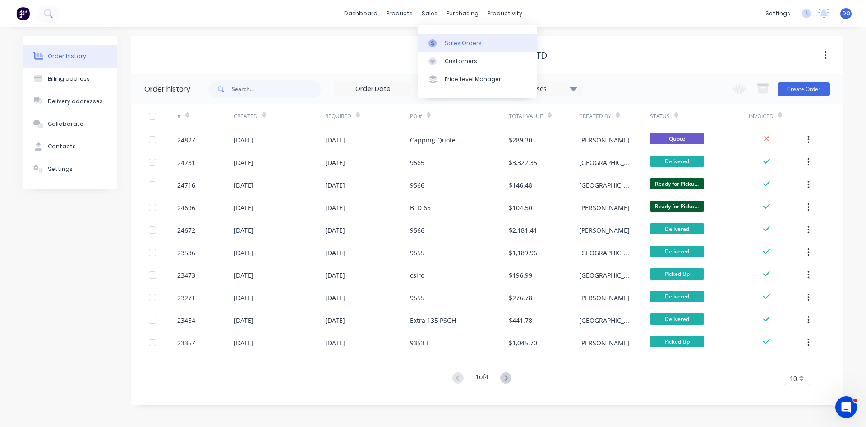
click at [450, 47] on link "Sales Orders" at bounding box center [477, 43] width 119 height 18
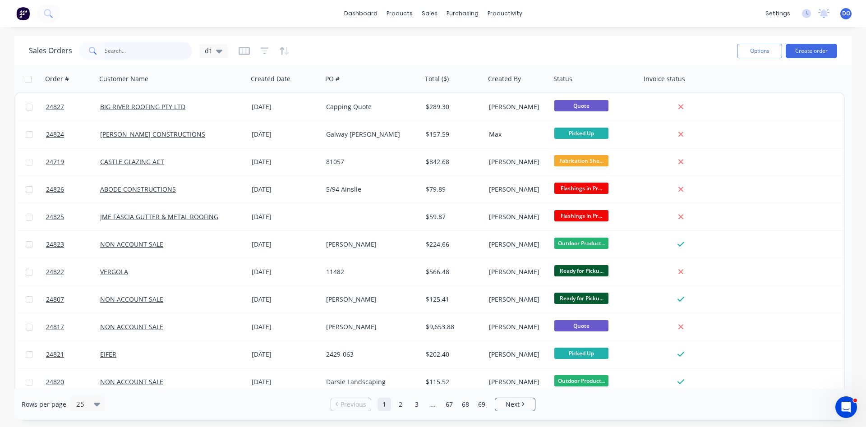
click at [134, 49] on input "text" at bounding box center [149, 51] width 88 height 18
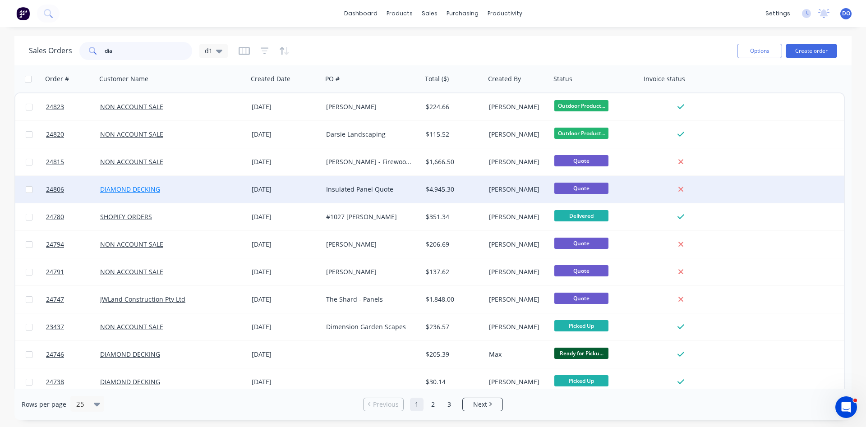
type input "dia"
click at [147, 189] on link "DIAMOND DECKING" at bounding box center [130, 189] width 60 height 9
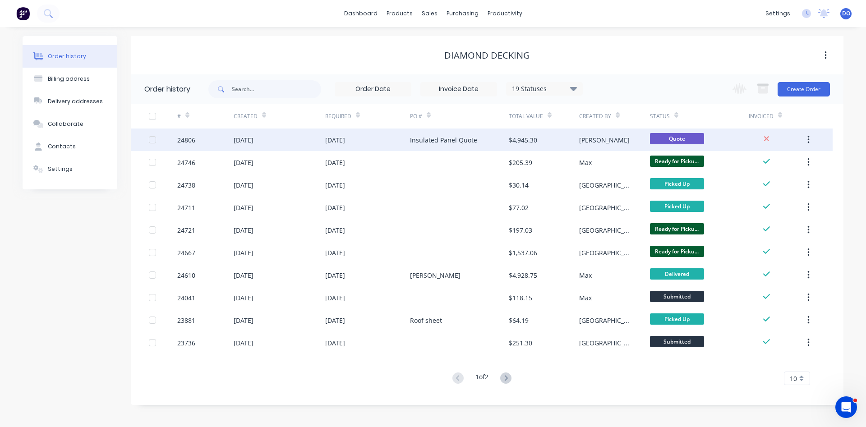
click at [379, 138] on div "[DATE]" at bounding box center [367, 140] width 85 height 23
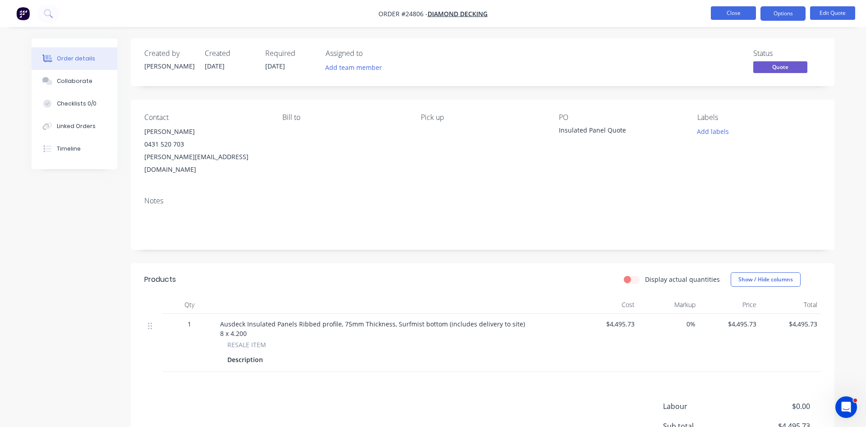
click at [745, 18] on button "Close" at bounding box center [733, 13] width 45 height 14
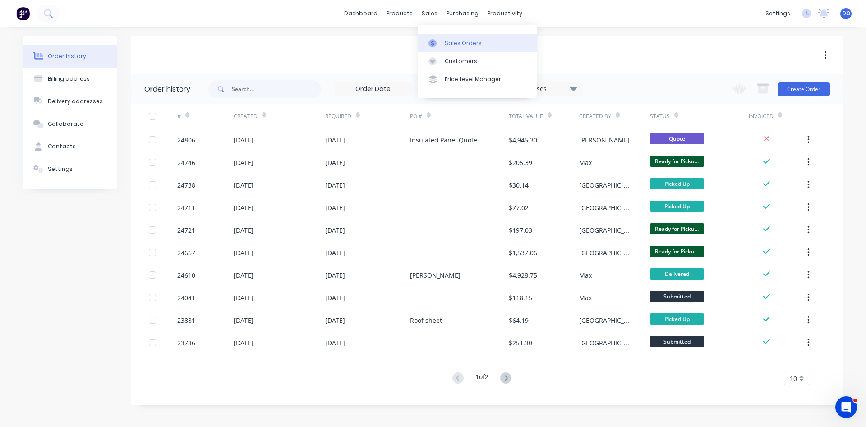
click at [456, 43] on div "Sales Orders" at bounding box center [463, 43] width 37 height 8
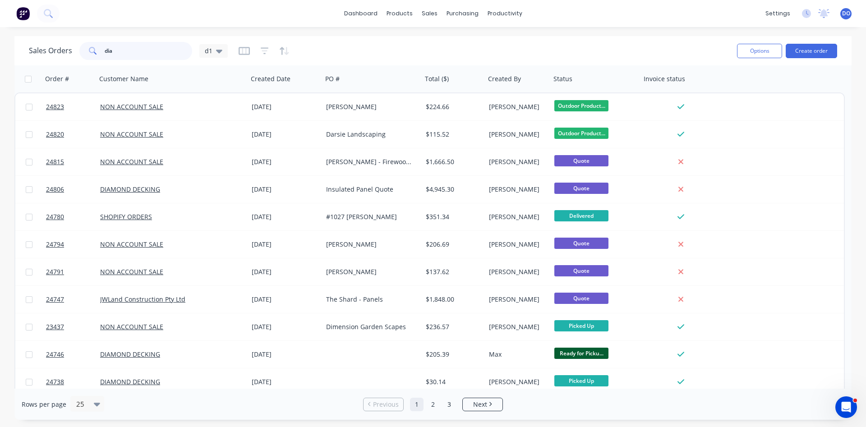
drag, startPoint x: 92, startPoint y: 50, endPoint x: 65, endPoint y: 47, distance: 26.7
click at [105, 47] on input "dia" at bounding box center [149, 51] width 88 height 18
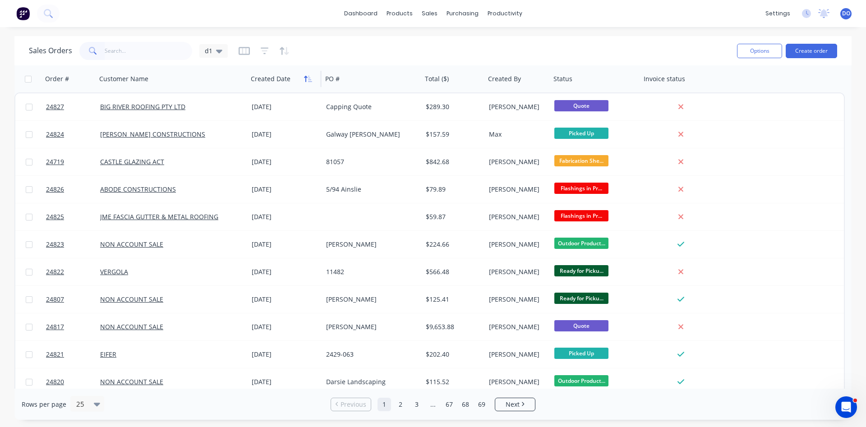
click at [304, 80] on icon "button" at bounding box center [308, 78] width 8 height 7
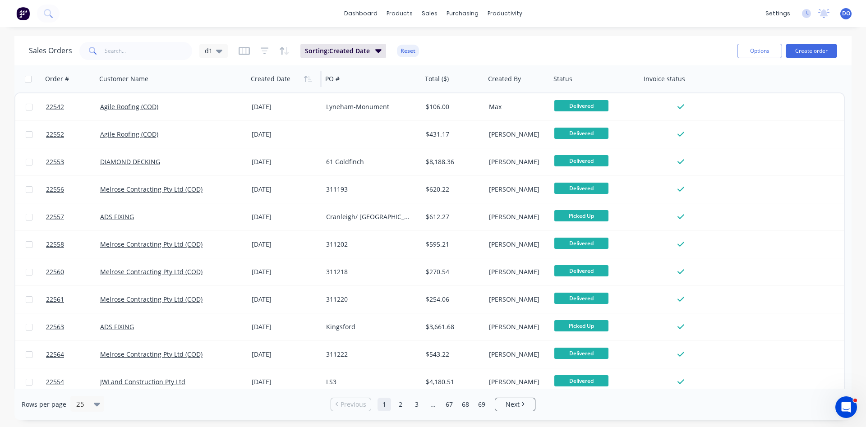
click at [304, 80] on icon "button" at bounding box center [308, 78] width 8 height 7
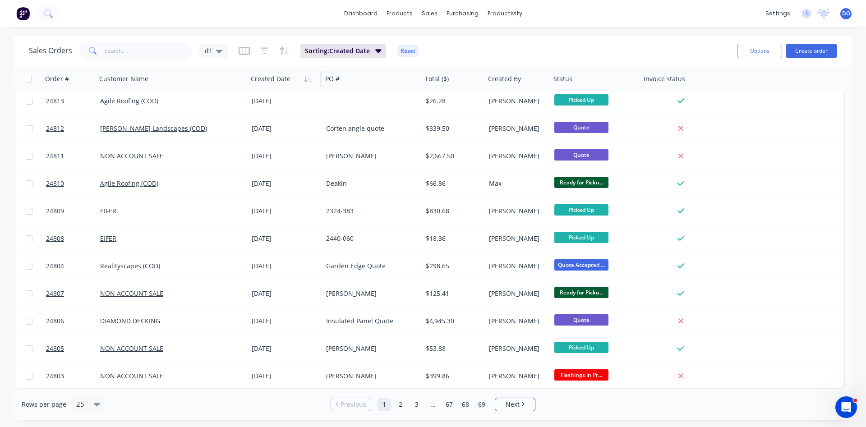
scroll to position [391, 0]
click at [402, 406] on link "2" at bounding box center [401, 405] width 14 height 14
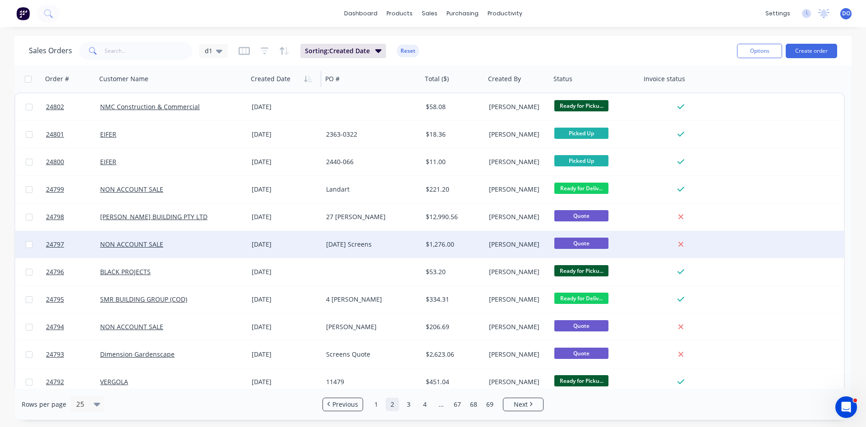
click at [307, 243] on div "[DATE]" at bounding box center [285, 244] width 67 height 9
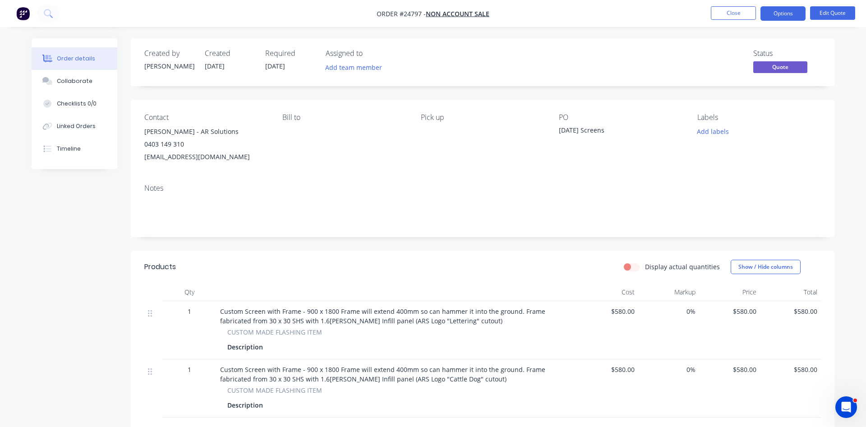
click at [779, 65] on span "Quote" at bounding box center [780, 66] width 54 height 11
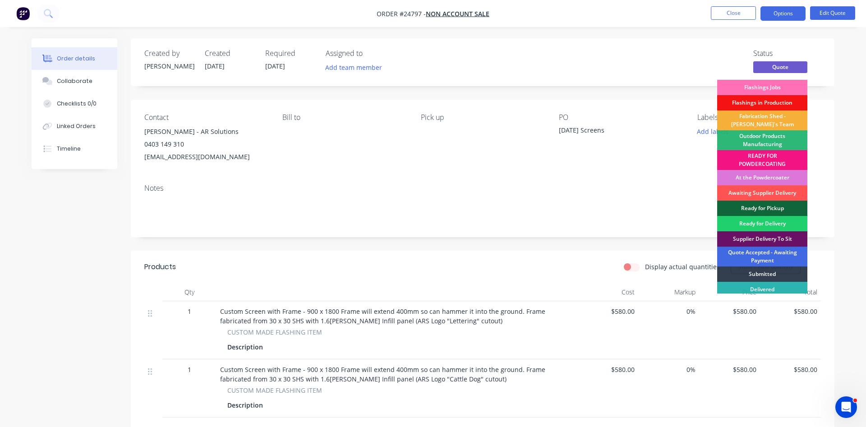
click at [772, 254] on div "Quote Accepted - Awaiting Payment" at bounding box center [762, 257] width 90 height 20
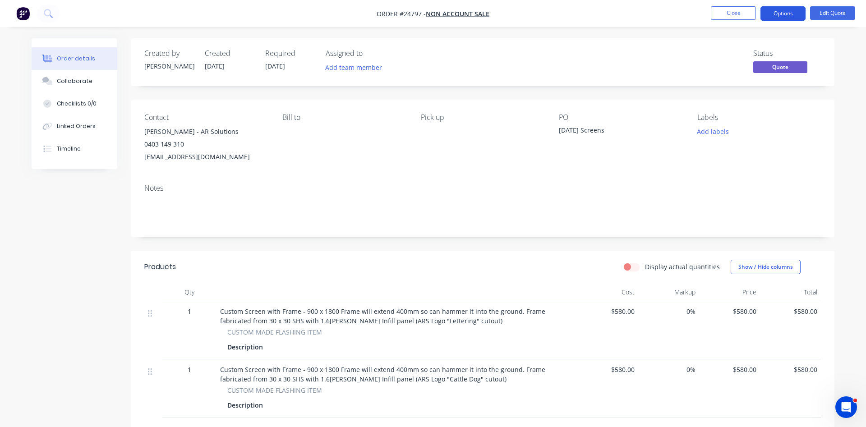
click at [791, 13] on button "Options" at bounding box center [782, 13] width 45 height 14
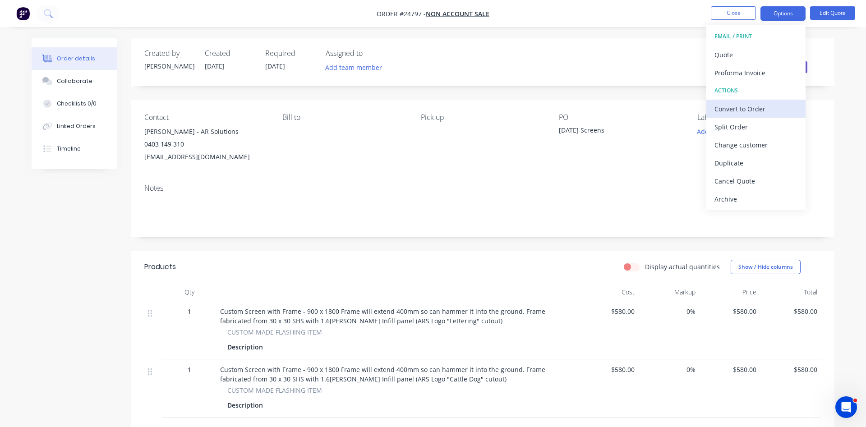
click at [744, 105] on div "Convert to Order" at bounding box center [755, 108] width 83 height 13
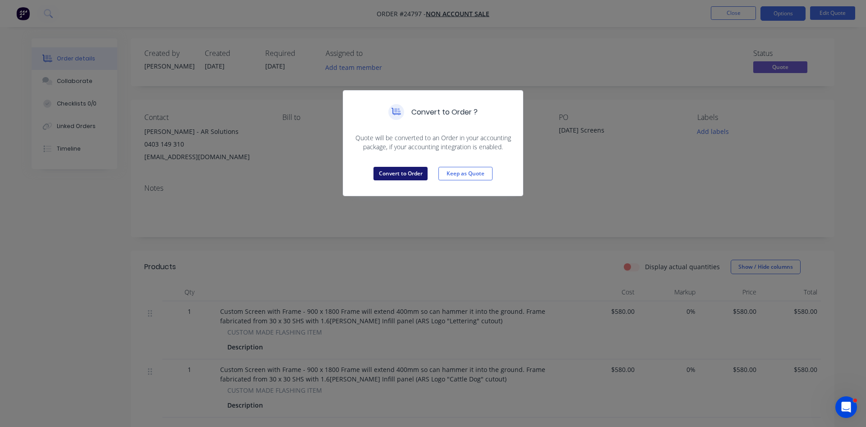
click at [418, 174] on button "Convert to Order" at bounding box center [400, 174] width 54 height 14
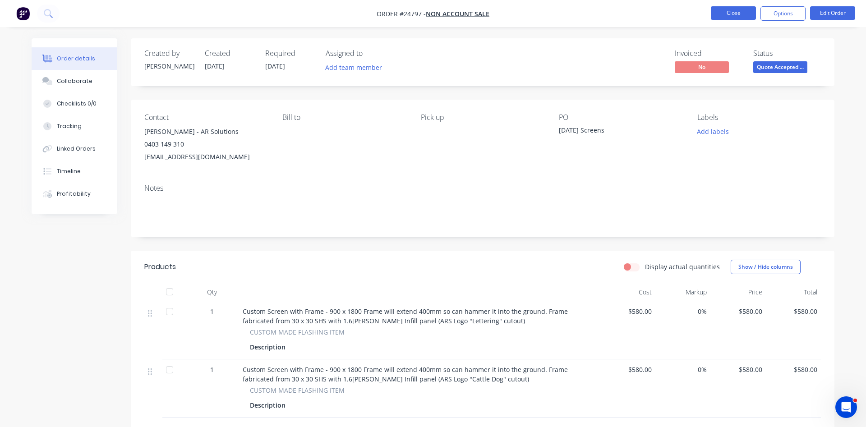
click at [731, 12] on button "Close" at bounding box center [733, 13] width 45 height 14
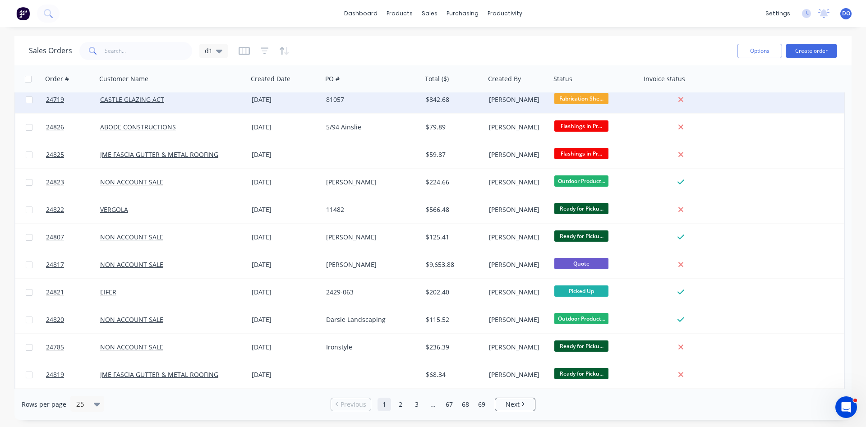
scroll to position [103, 0]
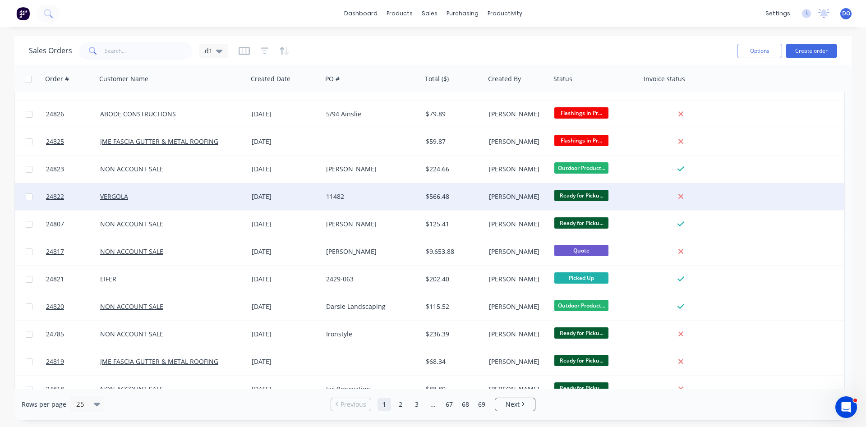
click at [648, 199] on div at bounding box center [680, 197] width 73 height 8
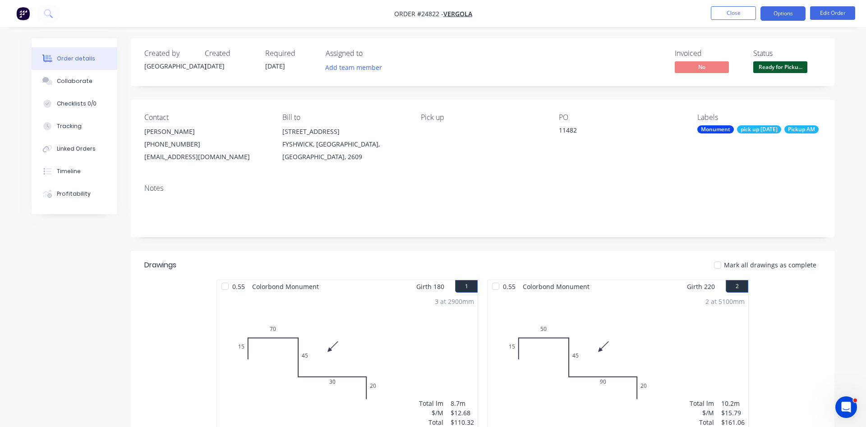
click at [776, 13] on button "Options" at bounding box center [782, 13] width 45 height 14
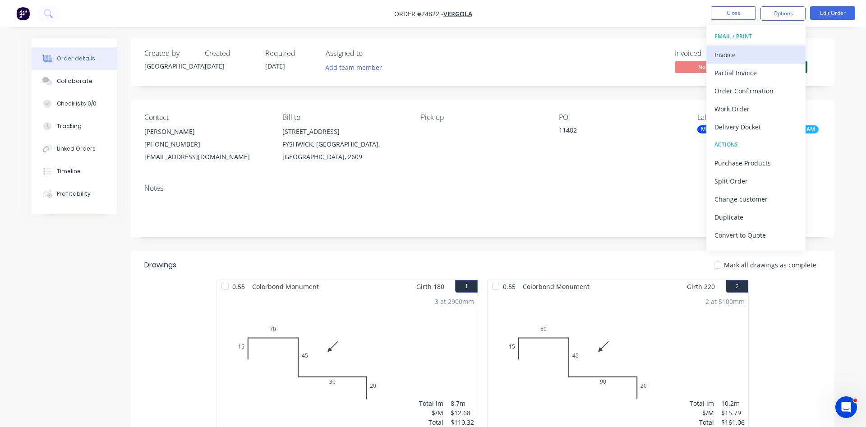
click at [734, 53] on div "Invoice" at bounding box center [755, 54] width 83 height 13
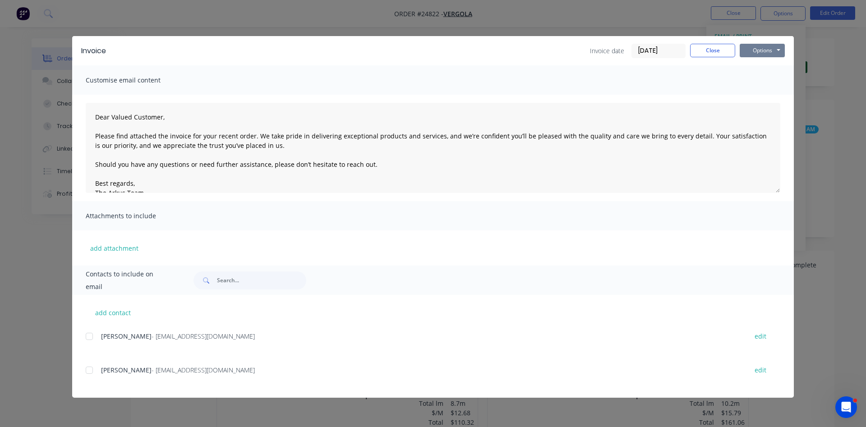
click at [754, 50] on button "Options" at bounding box center [761, 51] width 45 height 14
click at [765, 80] on button "Print" at bounding box center [768, 81] width 58 height 15
click at [696, 50] on button "Close" at bounding box center [712, 51] width 45 height 14
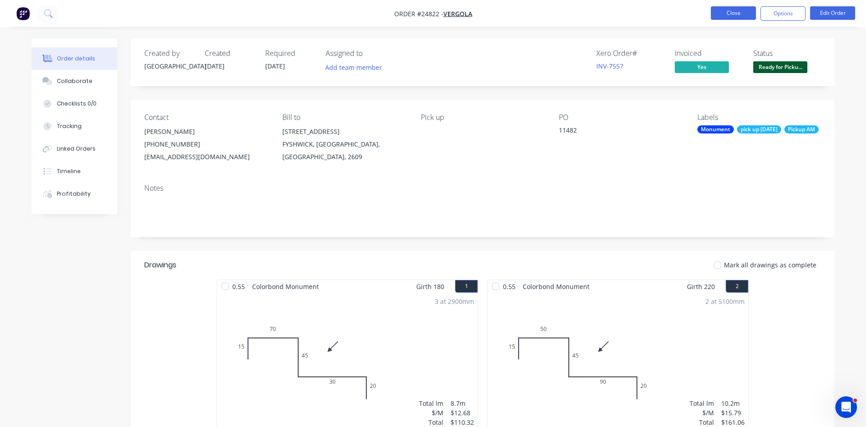
click at [736, 13] on button "Close" at bounding box center [733, 13] width 45 height 14
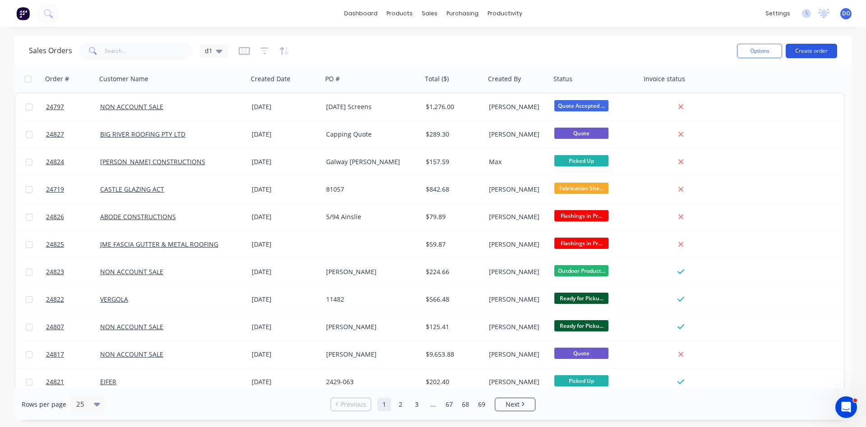
click at [807, 48] on button "Create order" at bounding box center [810, 51] width 51 height 14
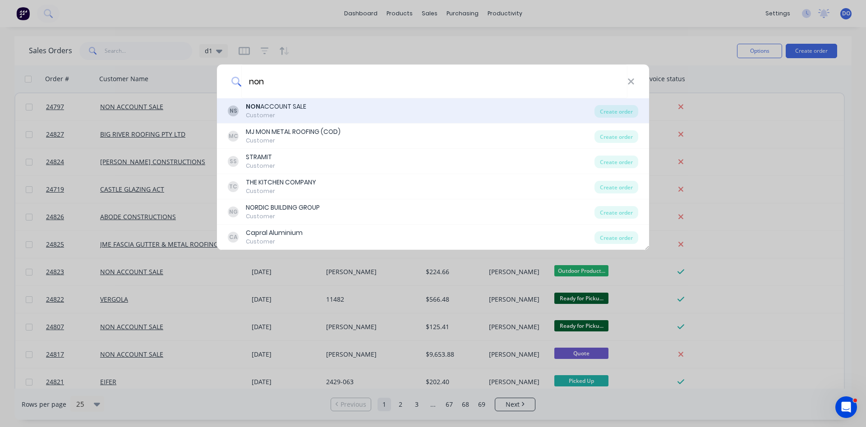
type input "non"
click at [282, 115] on div "Customer" at bounding box center [276, 115] width 60 height 8
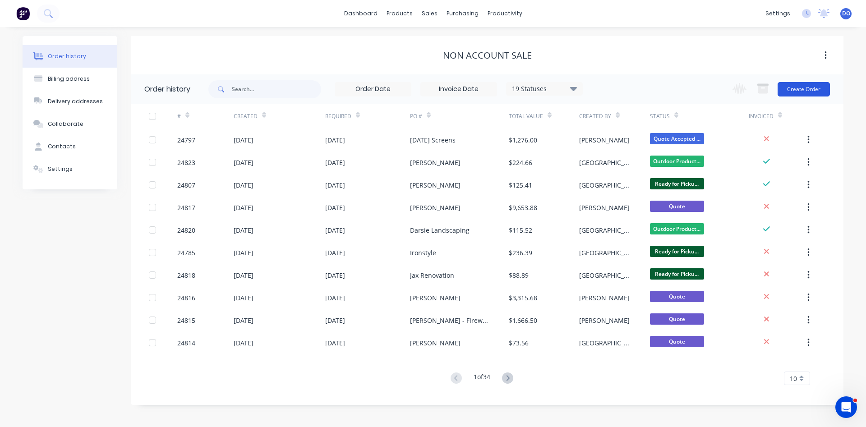
click at [813, 92] on button "Create Order" at bounding box center [803, 89] width 52 height 14
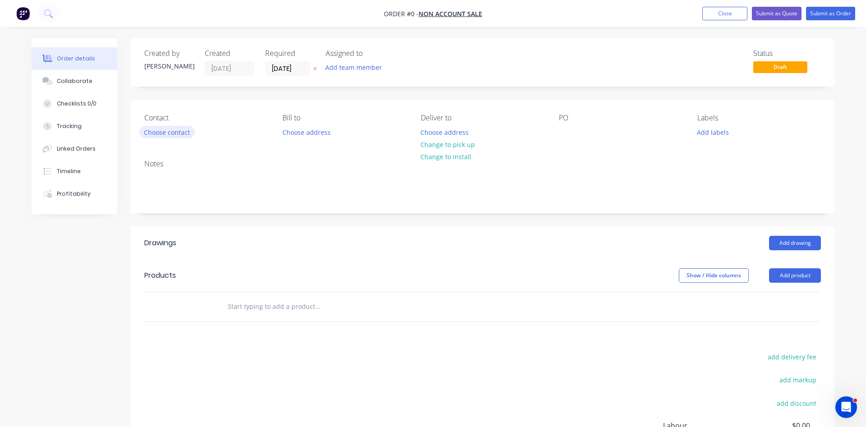
click at [161, 130] on button "Choose contact" at bounding box center [166, 132] width 55 height 12
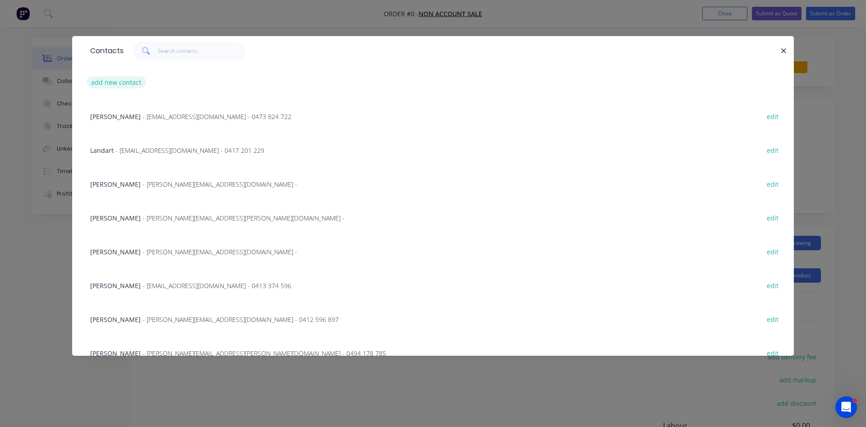
click at [128, 84] on button "add new contact" at bounding box center [117, 82] width 60 height 12
select select "AU"
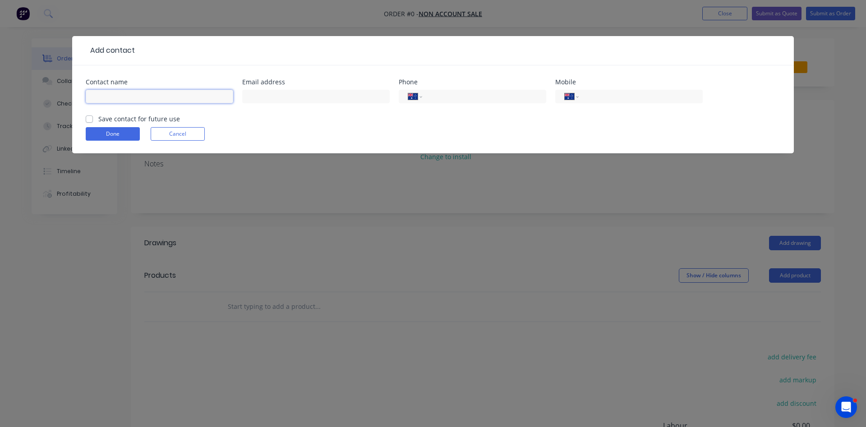
click at [134, 98] on input "text" at bounding box center [159, 97] width 147 height 14
type input "Bam"
click at [188, 129] on button "Cancel" at bounding box center [178, 134] width 54 height 14
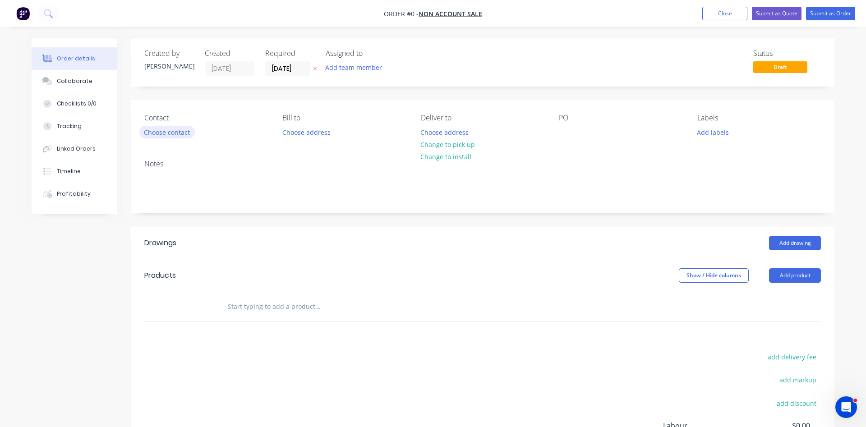
click at [164, 130] on button "Choose contact" at bounding box center [166, 132] width 55 height 12
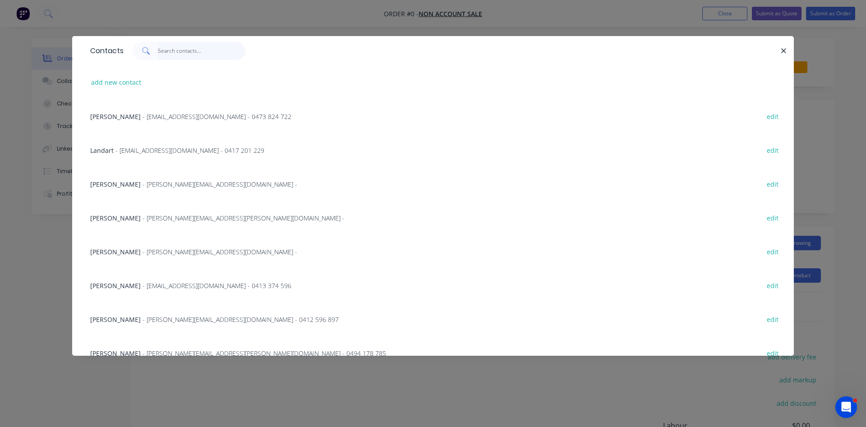
click at [173, 55] on input "text" at bounding box center [202, 51] width 88 height 18
type input "b"
click at [106, 84] on button "add new contact" at bounding box center [117, 82] width 60 height 12
select select "AU"
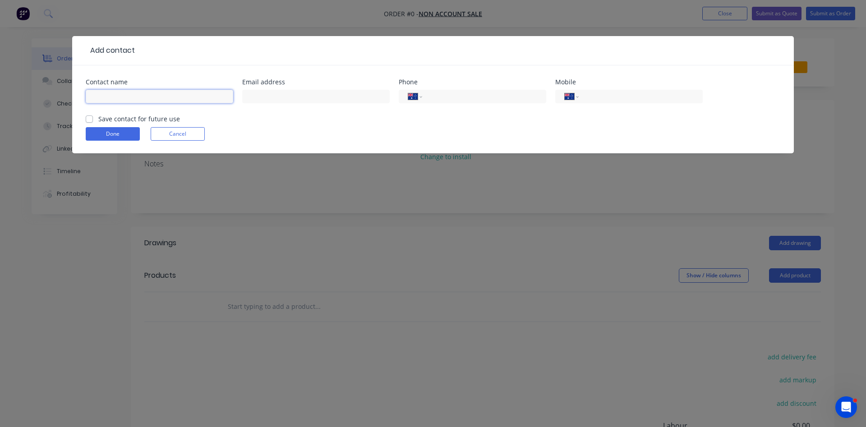
click at [128, 96] on input "text" at bounding box center [159, 97] width 147 height 14
type input "Bam"
click at [120, 130] on button "Done" at bounding box center [113, 134] width 54 height 14
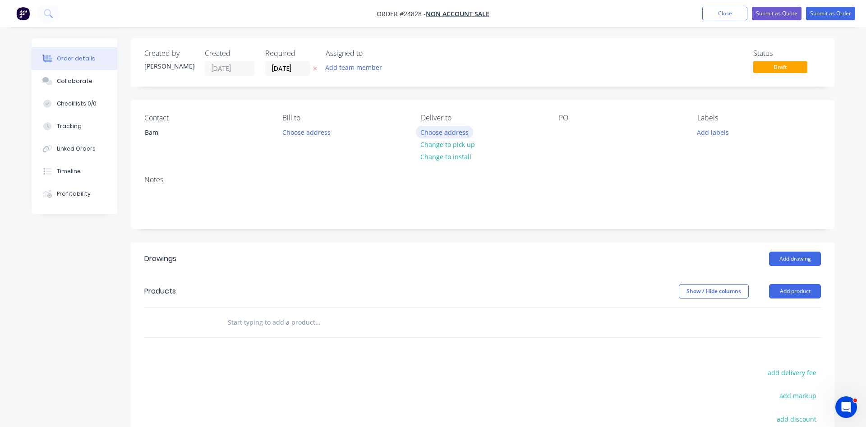
click at [454, 132] on button "Choose address" at bounding box center [445, 132] width 58 height 12
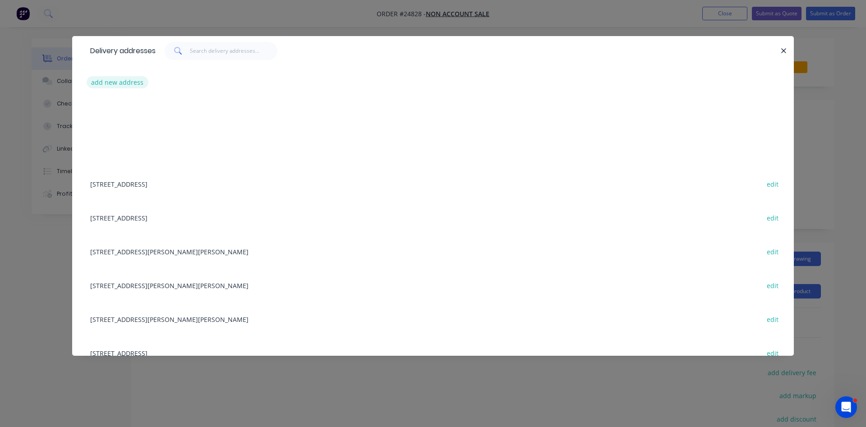
click at [118, 81] on button "add new address" at bounding box center [118, 82] width 62 height 12
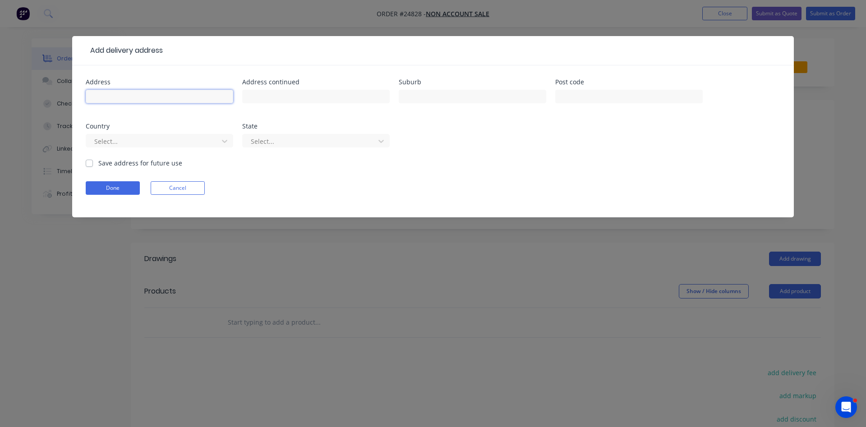
click at [123, 96] on input "text" at bounding box center [159, 97] width 147 height 14
type input "[STREET_ADDRESS]"
type input "Yaouk"
type input "2629"
type input "a"
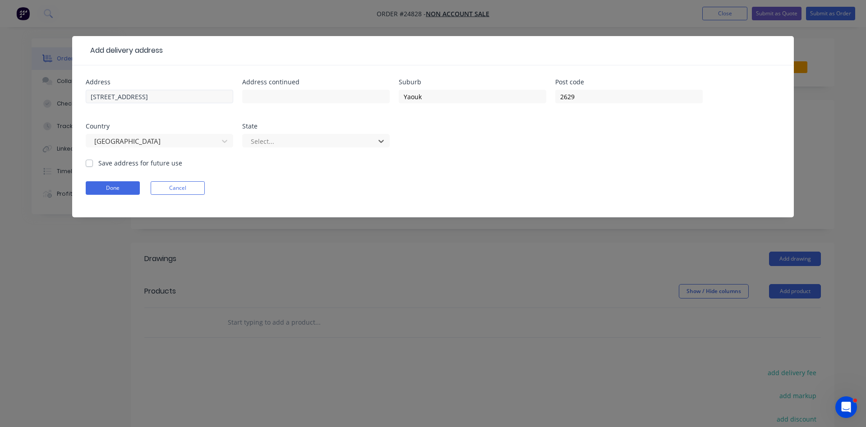
type input "n"
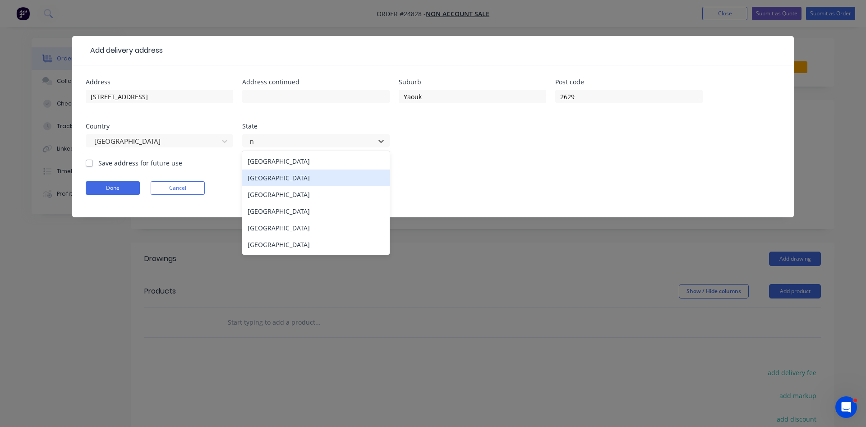
click at [265, 182] on div "New South Wales" at bounding box center [315, 178] width 147 height 17
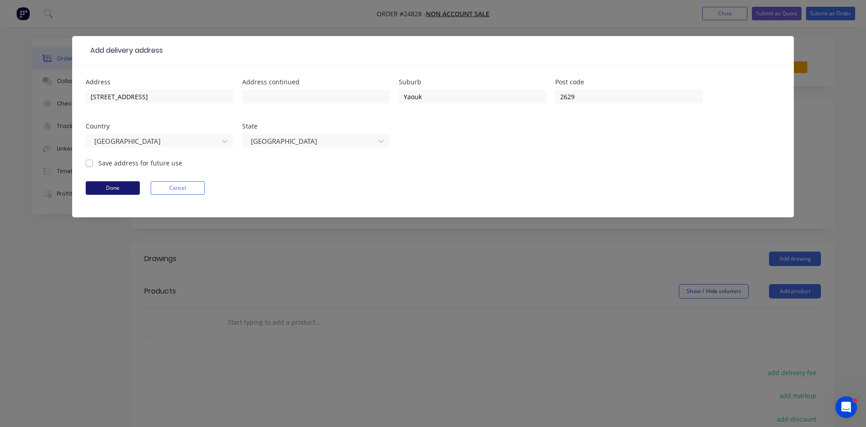
click at [128, 188] on button "Done" at bounding box center [113, 188] width 54 height 14
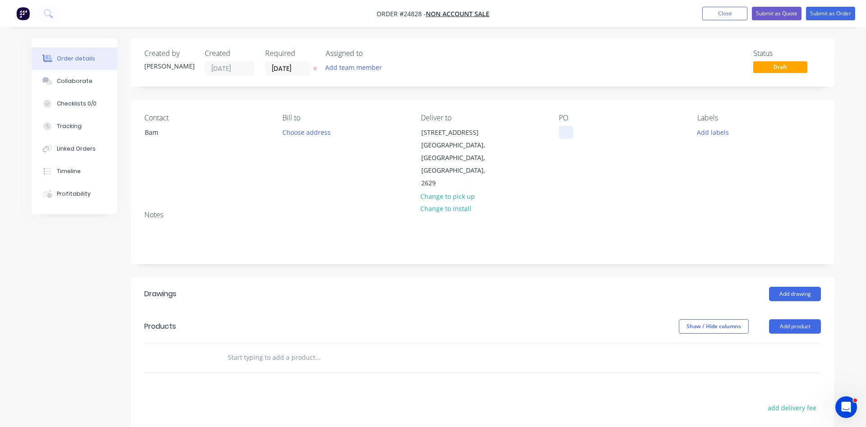
click at [570, 129] on div at bounding box center [566, 132] width 14 height 13
click at [566, 143] on div "[STREET_ADDRESS]" at bounding box center [595, 137] width 72 height 23
click at [798, 319] on button "Add product" at bounding box center [795, 326] width 52 height 14
click at [783, 343] on div "Product catalogue" at bounding box center [777, 349] width 69 height 13
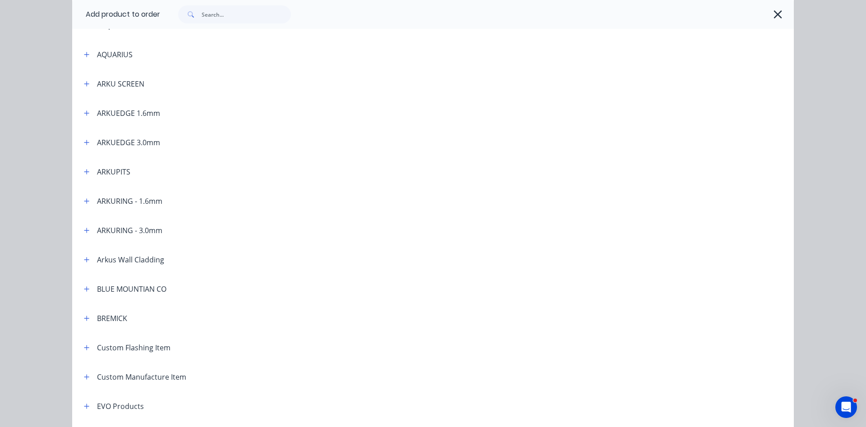
scroll to position [154, 0]
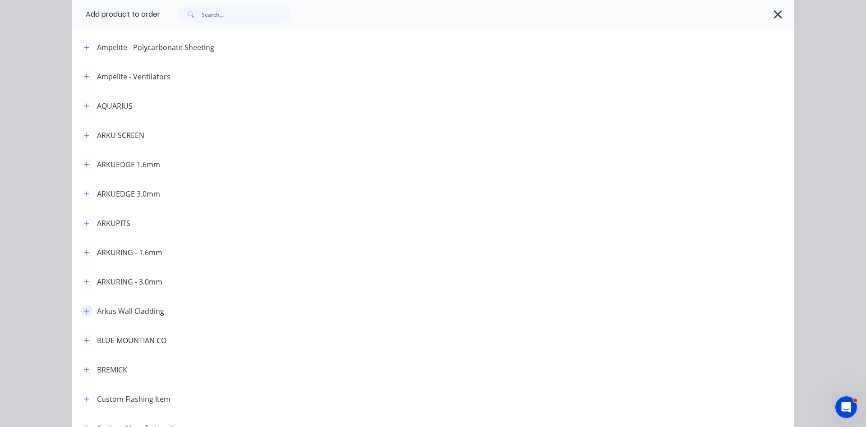
click at [86, 314] on icon "button" at bounding box center [86, 311] width 5 height 6
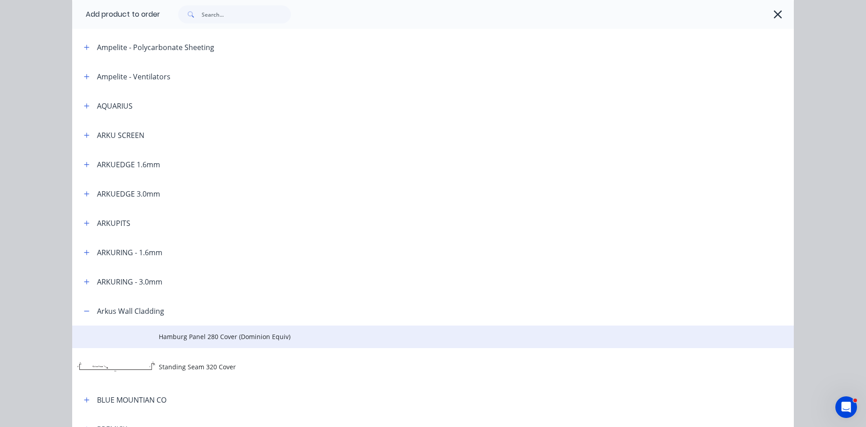
click at [216, 339] on span "Hamburg Panel 280 Cover (Dominion Equiv)" at bounding box center [413, 336] width 508 height 9
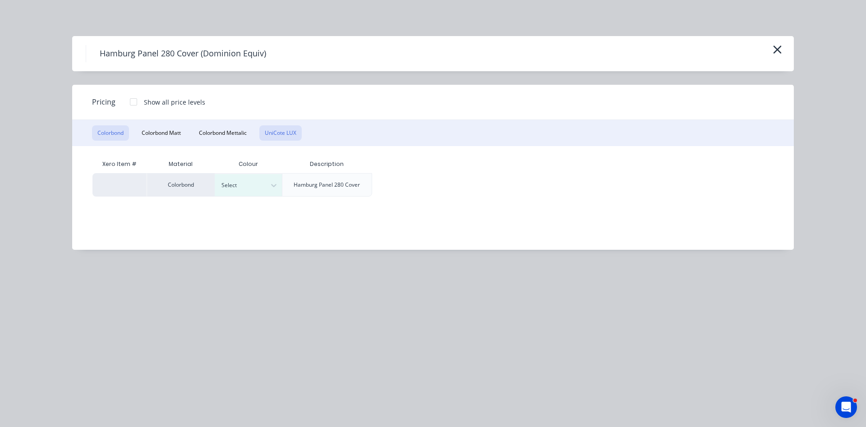
click at [285, 139] on button "UniCote LUX" at bounding box center [280, 132] width 42 height 15
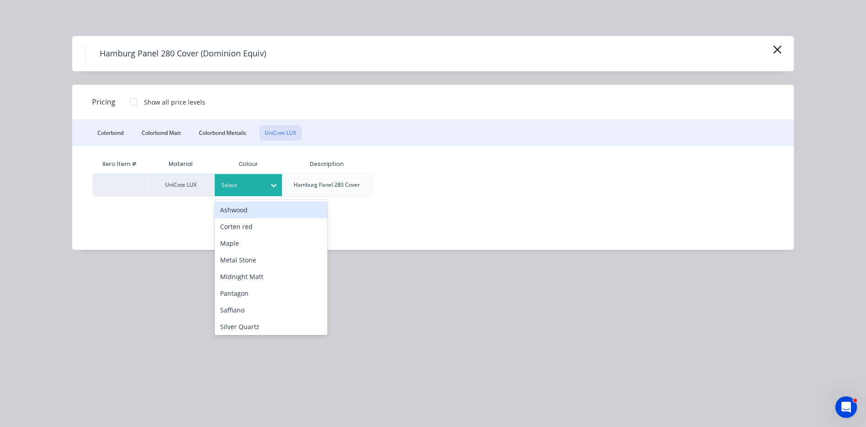
click at [271, 189] on icon at bounding box center [273, 185] width 9 height 9
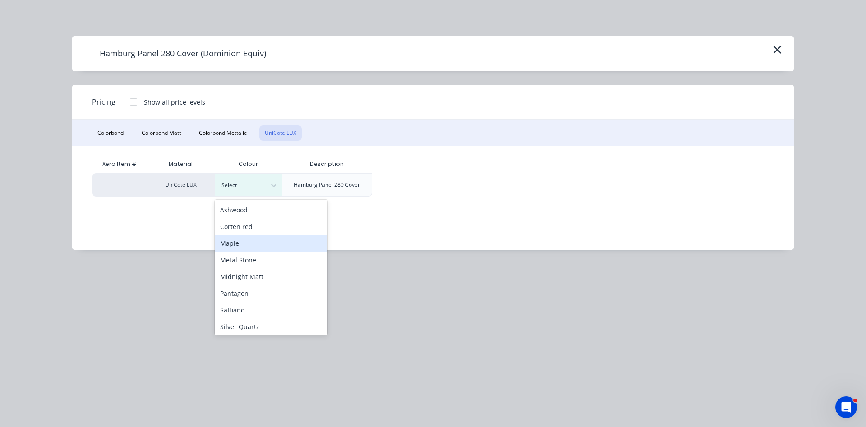
click at [237, 243] on div "Maple" at bounding box center [271, 243] width 113 height 17
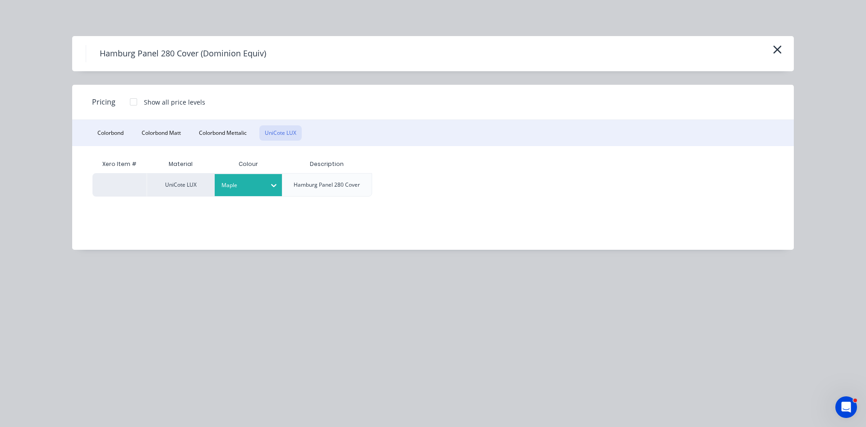
click at [133, 106] on div at bounding box center [133, 102] width 18 height 18
click at [399, 180] on div "$20.20" at bounding box center [396, 185] width 48 height 23
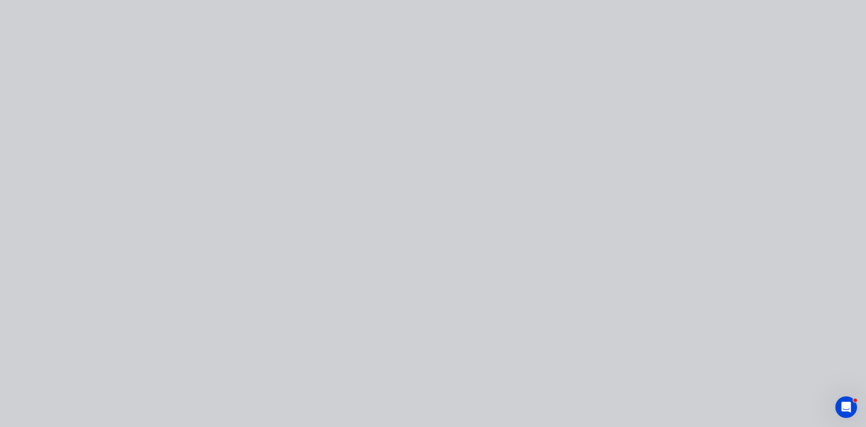
type input "$20.20"
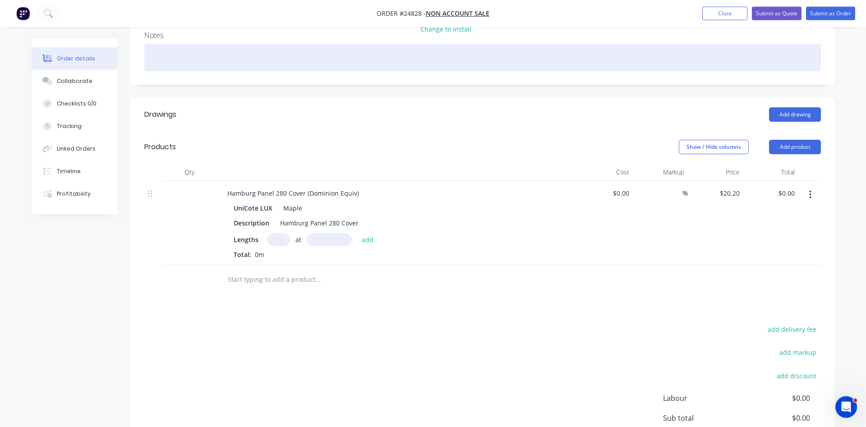
scroll to position [184, 0]
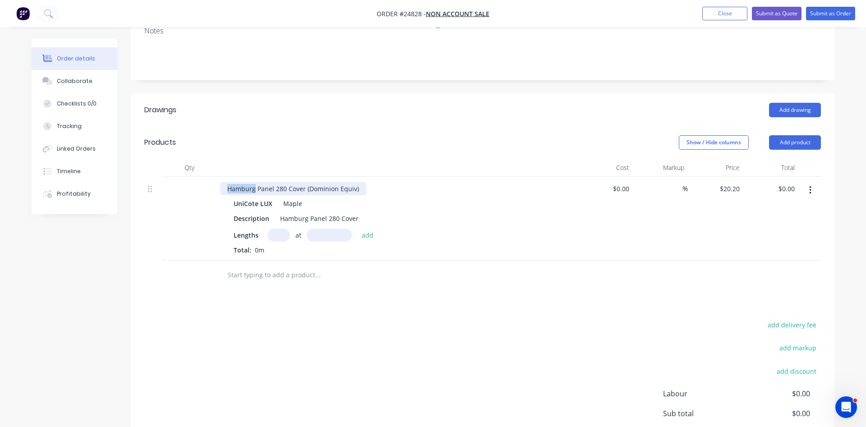
drag, startPoint x: 254, startPoint y: 161, endPoint x: 211, endPoint y: 158, distance: 43.0
click at [220, 182] on div "Hamburg Panel 280 Cover (Dominion Equiv)" at bounding box center [293, 188] width 146 height 13
click at [291, 182] on div "Interlocking Panel 280 Cover (Dominion Equiv)" at bounding box center [296, 188] width 153 height 13
drag, startPoint x: 628, startPoint y: 163, endPoint x: 615, endPoint y: 153, distance: 17.0
click at [622, 182] on input at bounding box center [627, 188] width 10 height 13
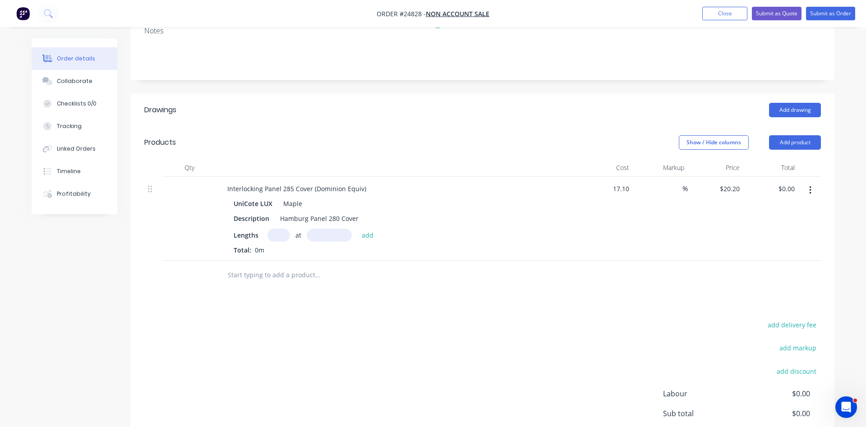
type input "$17.10"
type input "35"
type input "$23.085"
click at [275, 229] on input "text" at bounding box center [278, 235] width 23 height 13
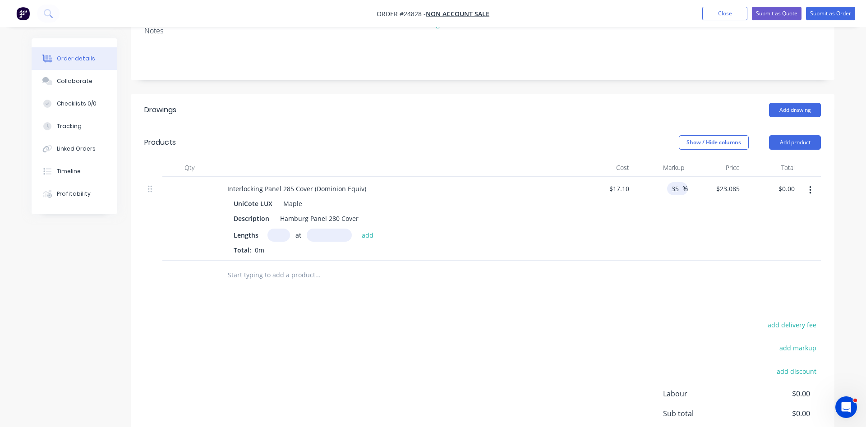
drag, startPoint x: 680, startPoint y: 161, endPoint x: 668, endPoint y: 166, distance: 13.1
click at [668, 182] on div "35 35 %" at bounding box center [677, 188] width 21 height 13
type input "37"
type input "$23.427"
click at [278, 229] on input "text" at bounding box center [278, 235] width 23 height 13
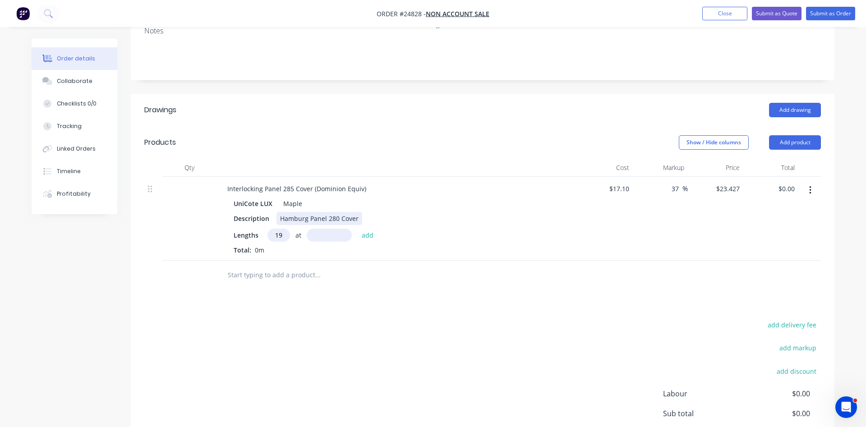
type input "19"
type input "5520mm"
type input "1"
type input "$0.00"
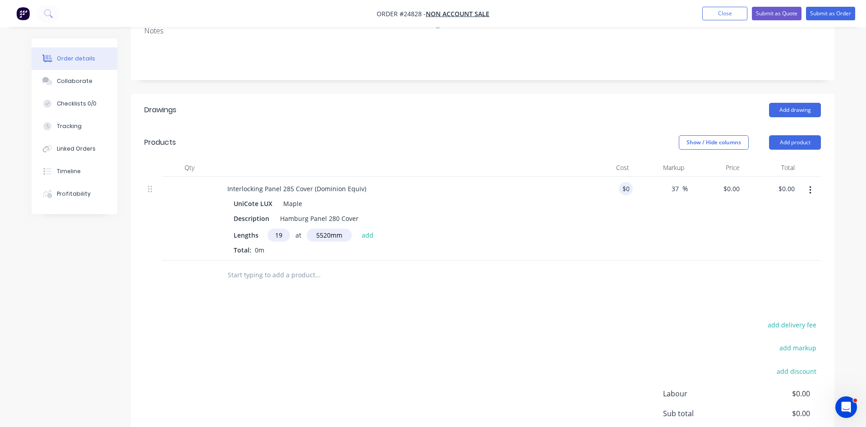
click at [645, 201] on div "37 37 %" at bounding box center [660, 219] width 55 height 84
click at [621, 182] on input "0" at bounding box center [622, 188] width 21 height 13
type input "$17.15"
click at [736, 182] on input "23.4955" at bounding box center [729, 188] width 28 height 13
type input "$23.4955"
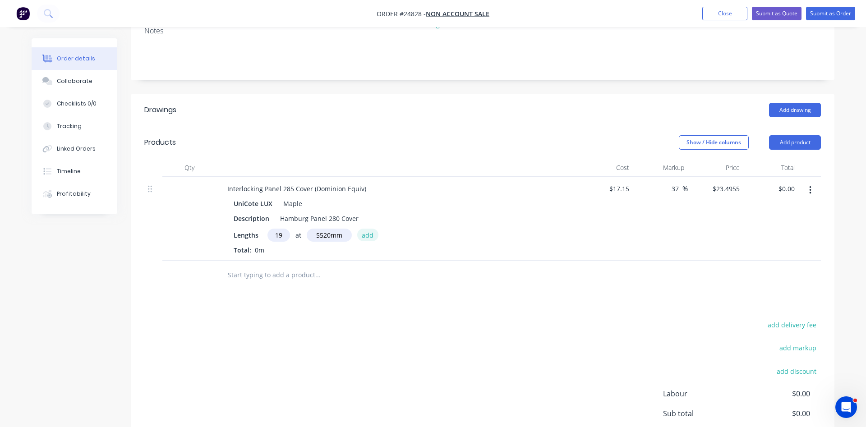
click at [371, 229] on button "add" at bounding box center [367, 235] width 21 height 12
type input "$2,464.21"
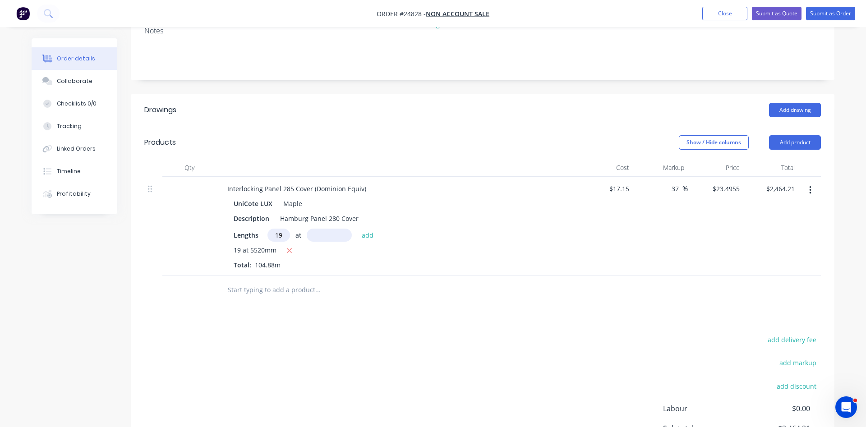
type input "19"
type input "1950"
click at [357, 229] on button "add" at bounding box center [367, 235] width 21 height 12
type input "$3,334.72"
type input "7"
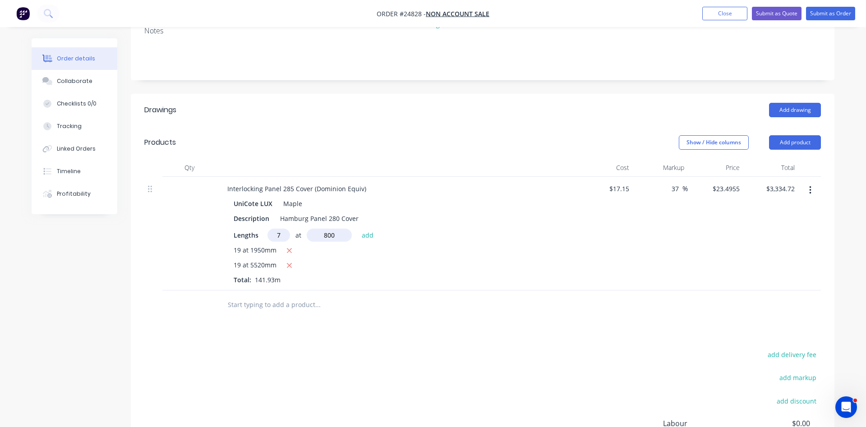
type input "800"
click at [357, 229] on button "add" at bounding box center [367, 235] width 21 height 12
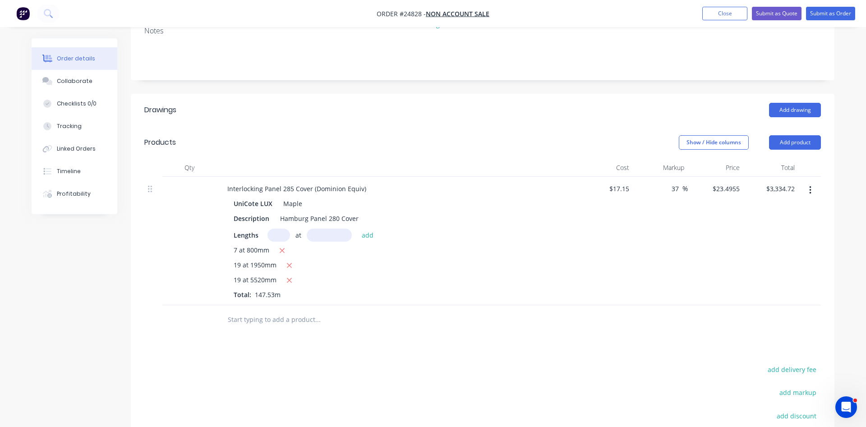
type input "$3,466.29"
click at [812, 182] on button "button" at bounding box center [809, 190] width 21 height 16
click at [794, 225] on div "Duplicate" at bounding box center [777, 231] width 69 height 13
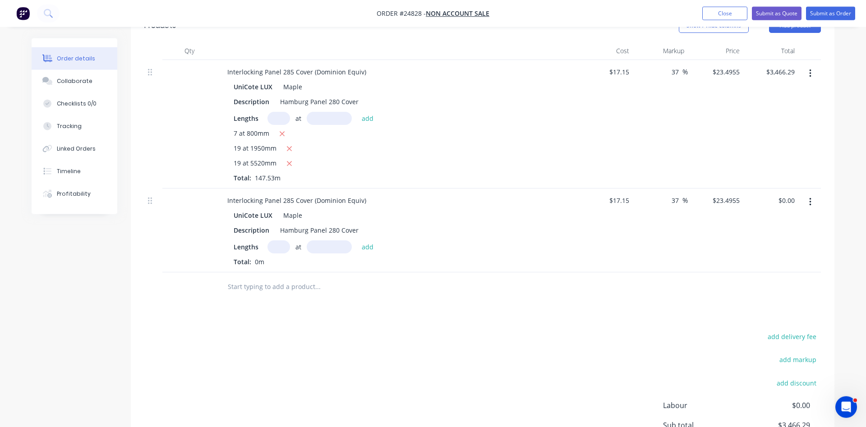
scroll to position [322, 0]
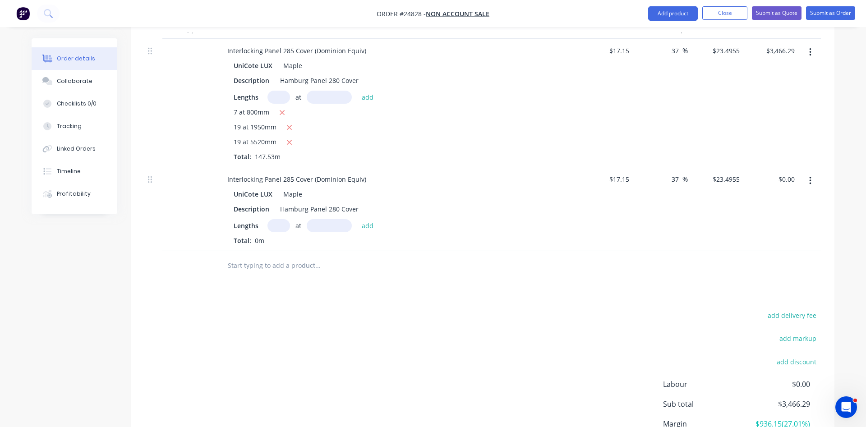
click at [275, 219] on input "text" at bounding box center [278, 225] width 23 height 13
type input "19"
type input "4610"
click at [357, 219] on button "add" at bounding box center [367, 225] width 21 height 12
type input "$2,057.97"
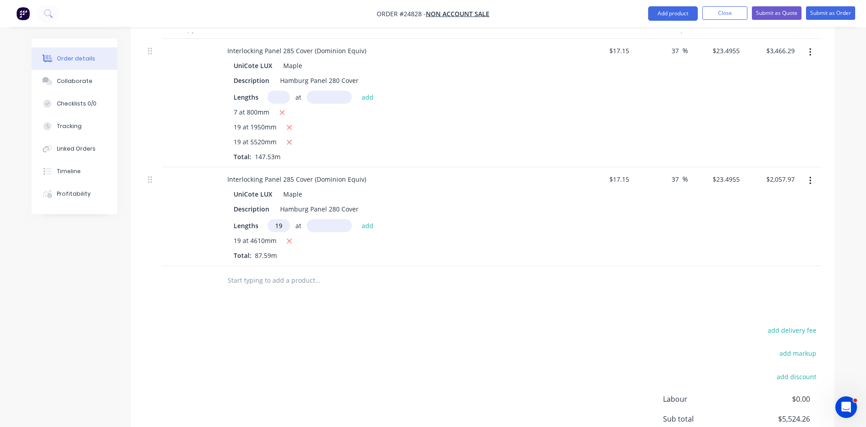
type input "19"
type input "850"
click at [357, 219] on button "add" at bounding box center [367, 225] width 21 height 12
type input "$2,437.42"
type input "8"
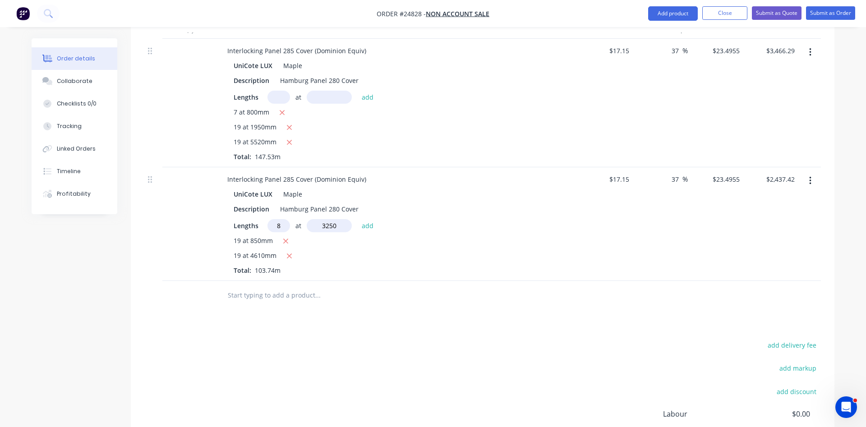
type input "3250"
click at [357, 219] on button "add" at bounding box center [367, 225] width 21 height 12
type input "$3,048.31"
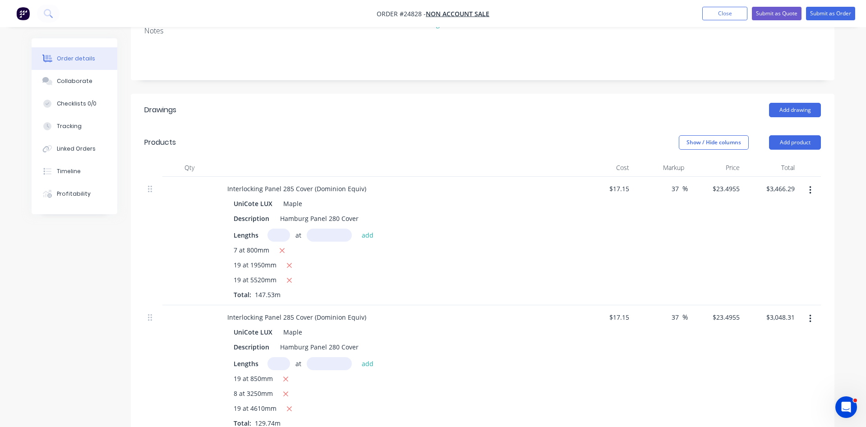
scroll to position [230, 0]
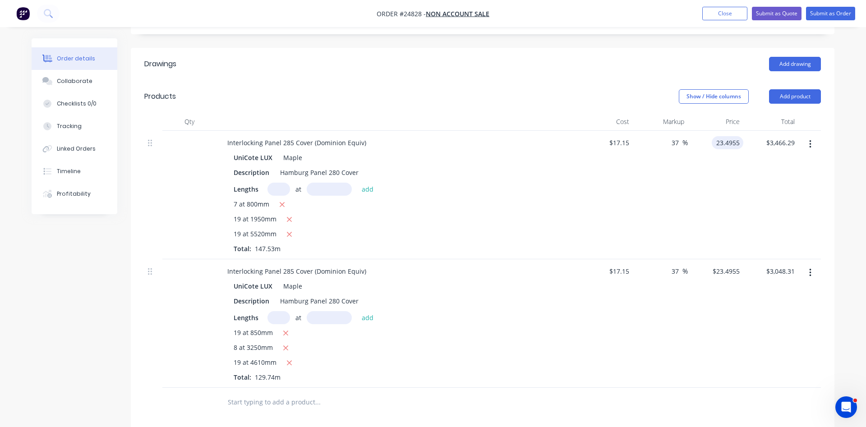
drag, startPoint x: 741, startPoint y: 117, endPoint x: 745, endPoint y: 120, distance: 5.4
click at [745, 131] on div "Interlocking Panel 285 Cover (Dominion Equiv) UniCote LUX Maple Description Ham…" at bounding box center [482, 195] width 676 height 129
type input "$23.50"
type input "3466.29"
type input "37.03"
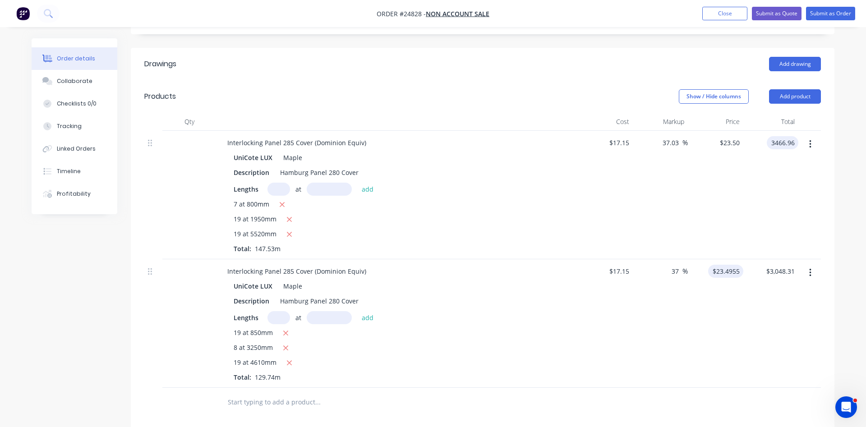
type input "$3,466.96"
drag, startPoint x: 742, startPoint y: 246, endPoint x: 754, endPoint y: 247, distance: 12.2
click at [754, 259] on div "Interlocking Panel 285 Cover (Dominion Equiv) UniCote LUX Maple Description Ham…" at bounding box center [482, 323] width 676 height 129
type input "$23.50"
type input "3048.31"
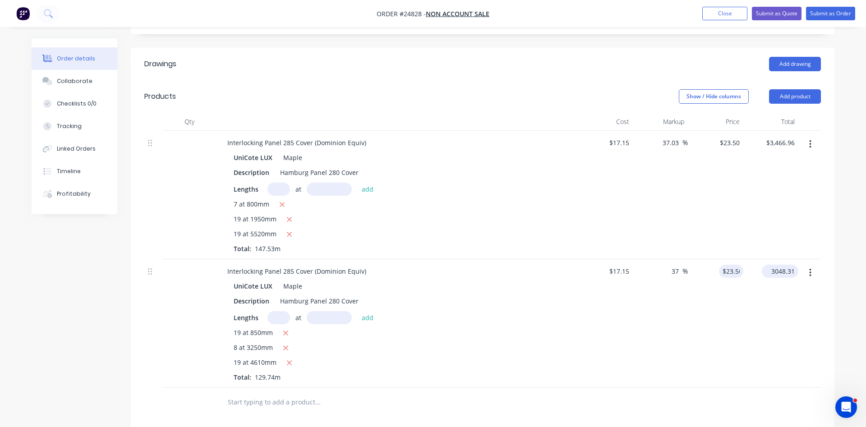
type input "37.03"
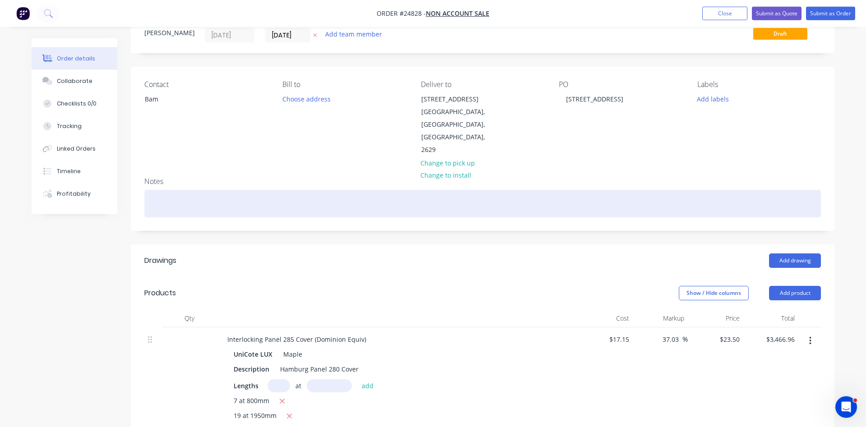
scroll to position [11, 0]
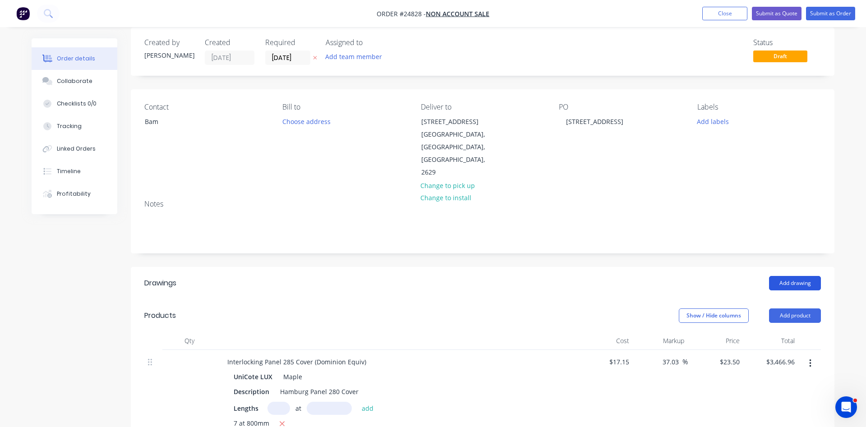
type input "$3,048.89"
click at [791, 276] on button "Add drawing" at bounding box center [795, 283] width 52 height 14
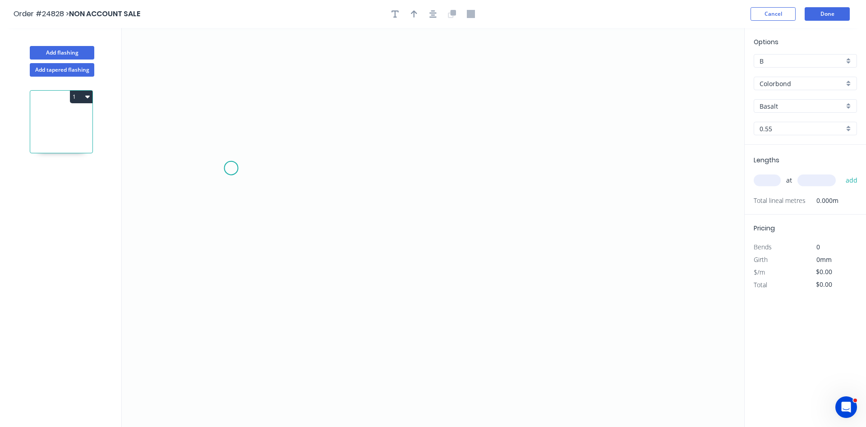
click at [233, 168] on icon "0" at bounding box center [433, 227] width 622 height 399
click at [383, 97] on icon "0" at bounding box center [433, 227] width 622 height 399
click at [531, 170] on icon "0 ?" at bounding box center [433, 227] width 622 height 399
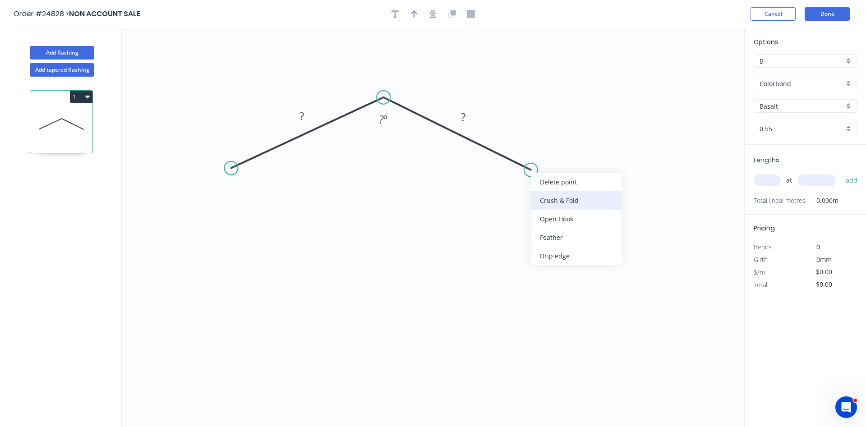
click at [555, 195] on div "Crush & Fold" at bounding box center [576, 200] width 91 height 18
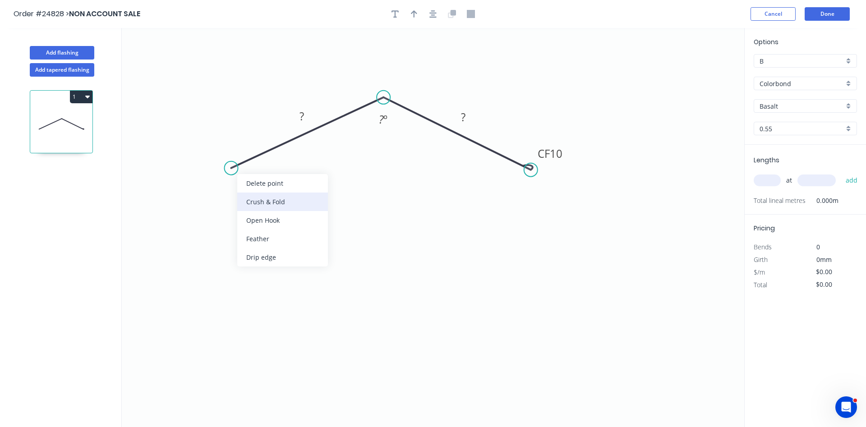
click at [255, 199] on div "Crush & Fold" at bounding box center [282, 202] width 91 height 18
click at [257, 203] on div "Flip bend" at bounding box center [278, 202] width 91 height 18
drag, startPoint x: 265, startPoint y: 178, endPoint x: 238, endPoint y: 154, distance: 36.1
click at [238, 154] on rect at bounding box center [223, 152] width 36 height 18
click at [308, 117] on rect at bounding box center [302, 116] width 18 height 13
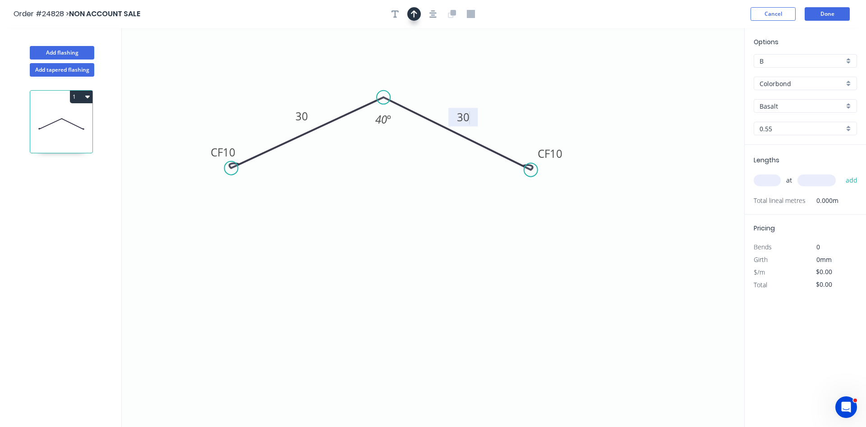
click at [411, 15] on icon "button" at bounding box center [414, 14] width 6 height 8
type input "$17.28"
click at [699, 71] on icon at bounding box center [698, 62] width 8 height 29
click at [699, 71] on icon at bounding box center [706, 66] width 26 height 26
click at [699, 71] on icon at bounding box center [708, 73] width 29 height 8
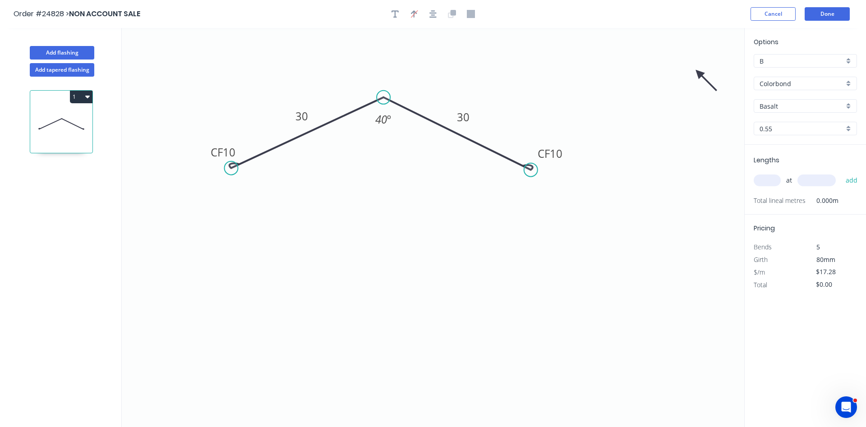
click at [700, 73] on icon at bounding box center [706, 80] width 26 height 26
drag, startPoint x: 699, startPoint y: 73, endPoint x: 425, endPoint y: 145, distance: 284.0
click at [425, 145] on icon at bounding box center [425, 155] width 8 height 29
click at [850, 82] on div "Colorbond" at bounding box center [804, 84] width 103 height 14
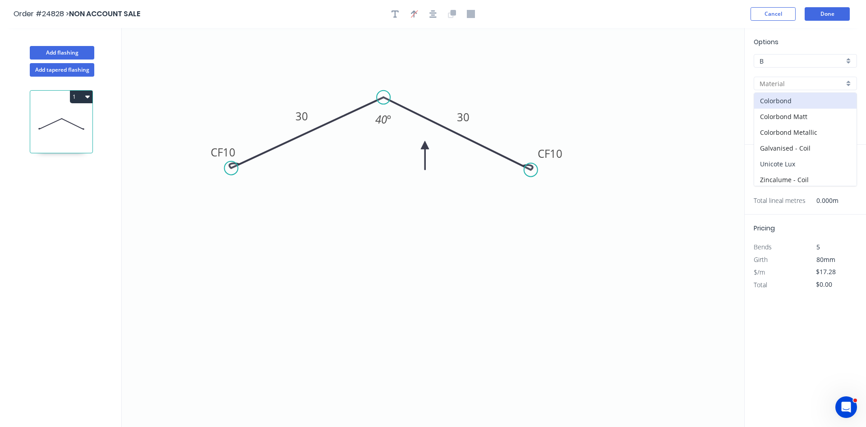
click at [807, 167] on div "Unicote Lux" at bounding box center [805, 164] width 102 height 16
type input "Unicote Lux"
type input "Ashwood"
type input "$17.73"
click at [847, 106] on div "Ashwood" at bounding box center [804, 106] width 103 height 14
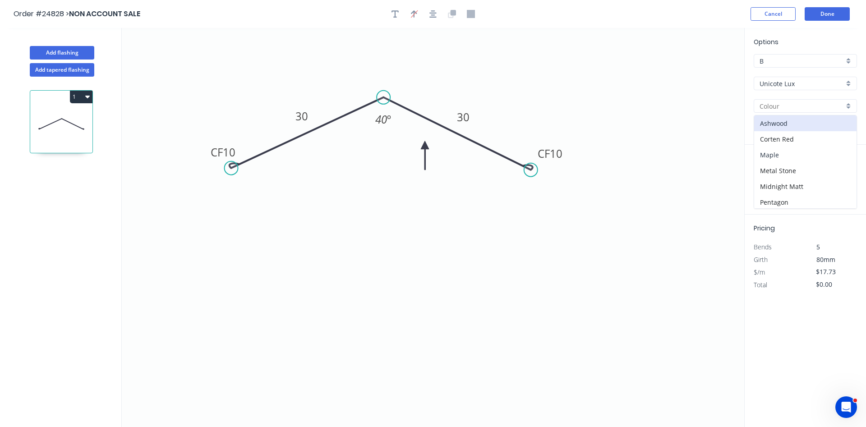
click at [779, 156] on div "Maple" at bounding box center [805, 155] width 102 height 16
type input "Maple"
click at [848, 83] on div "Unicote Lux" at bounding box center [804, 84] width 103 height 14
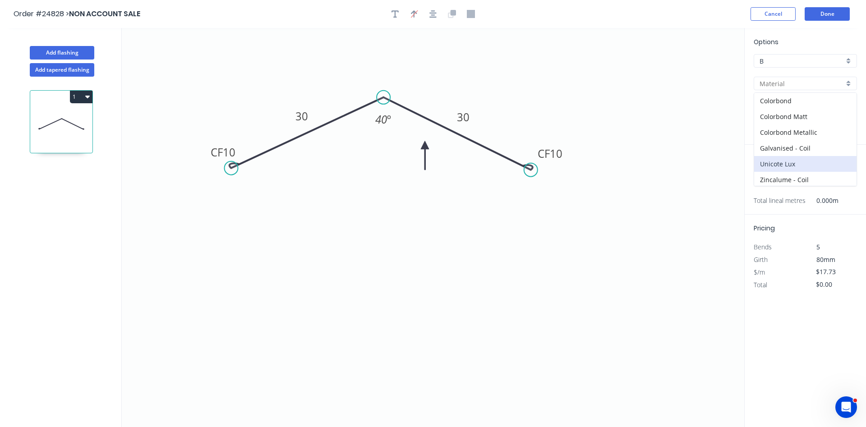
click at [692, 106] on icon "0 CF 10 30 CF 10 30 40 º" at bounding box center [433, 227] width 622 height 399
type input "Unicote Lux"
click at [847, 60] on div "B" at bounding box center [804, 61] width 103 height 14
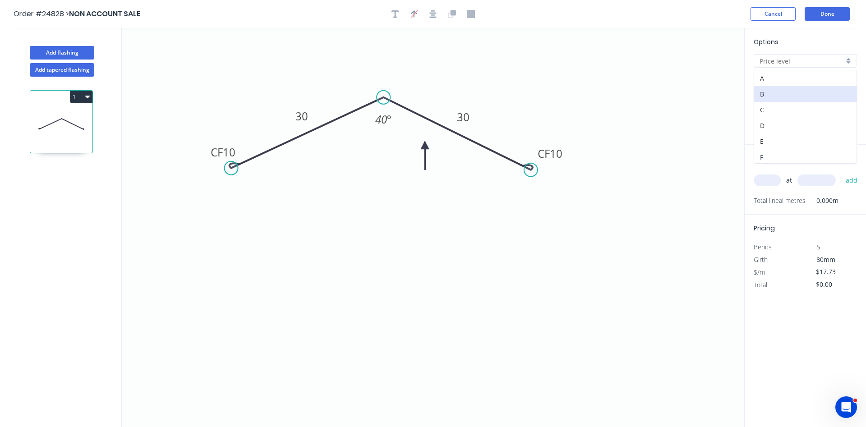
click at [788, 161] on div "F" at bounding box center [805, 157] width 102 height 16
type input "F"
type input "$10.43"
click at [848, 62] on div "F" at bounding box center [804, 61] width 103 height 14
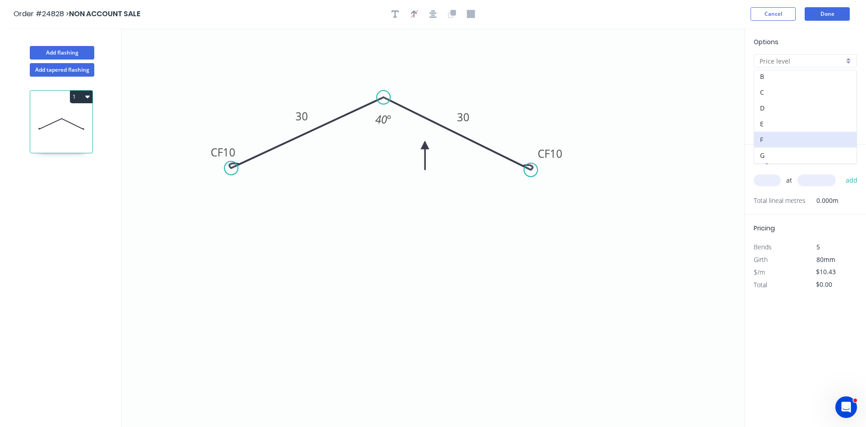
click at [764, 179] on input "text" at bounding box center [766, 180] width 27 height 12
type input "F"
type input "1"
type input "5300"
click at [841, 173] on button "add" at bounding box center [851, 180] width 21 height 15
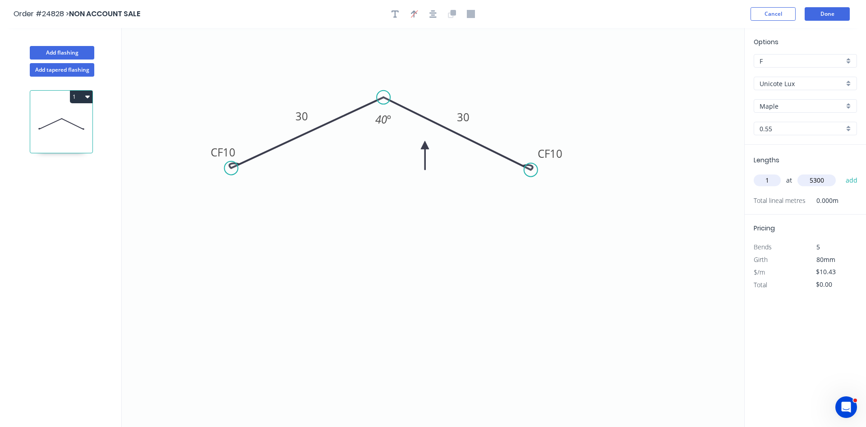
type input "$55.28"
click at [76, 55] on button "Add flashing" at bounding box center [62, 53] width 64 height 14
type input "B"
type input "$0.00"
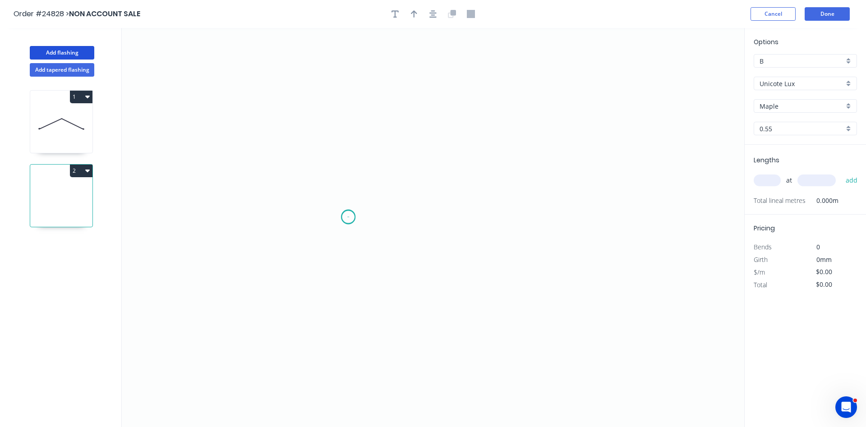
click at [348, 217] on icon "0" at bounding box center [433, 227] width 622 height 399
drag, startPoint x: 350, startPoint y: 136, endPoint x: 359, endPoint y: 131, distance: 10.7
click at [350, 136] on icon "0" at bounding box center [433, 227] width 622 height 399
click at [503, 77] on icon "0 ?" at bounding box center [433, 227] width 622 height 399
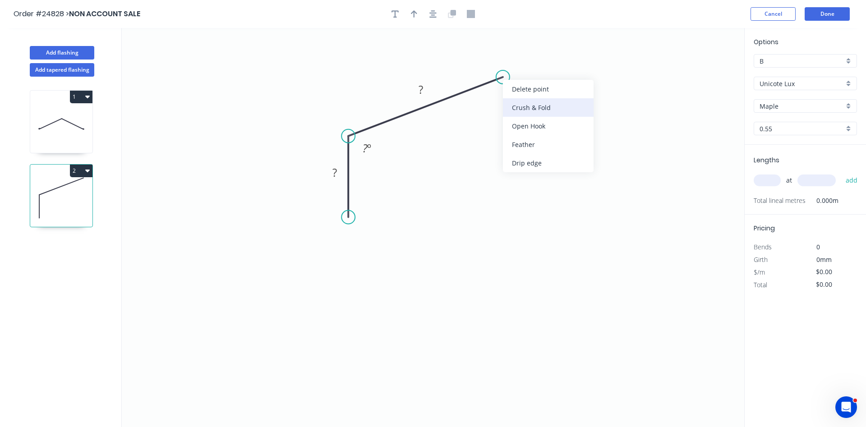
click at [531, 111] on div "Crush & Fold" at bounding box center [548, 107] width 91 height 18
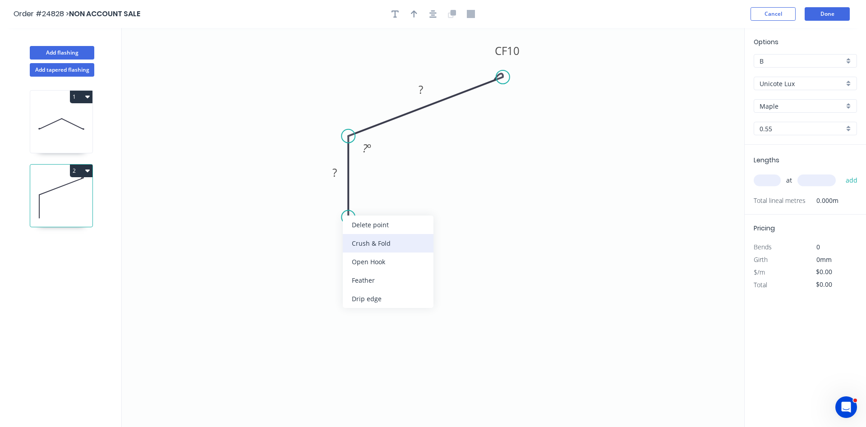
click at [363, 240] on div "Crush & Fold" at bounding box center [388, 243] width 91 height 18
click at [374, 248] on div "Flip bend" at bounding box center [396, 247] width 91 height 18
drag, startPoint x: 382, startPoint y: 202, endPoint x: 334, endPoint y: 221, distance: 51.4
click at [334, 221] on rect at bounding box center [320, 220] width 36 height 18
click at [333, 170] on tspan "?" at bounding box center [334, 172] width 5 height 15
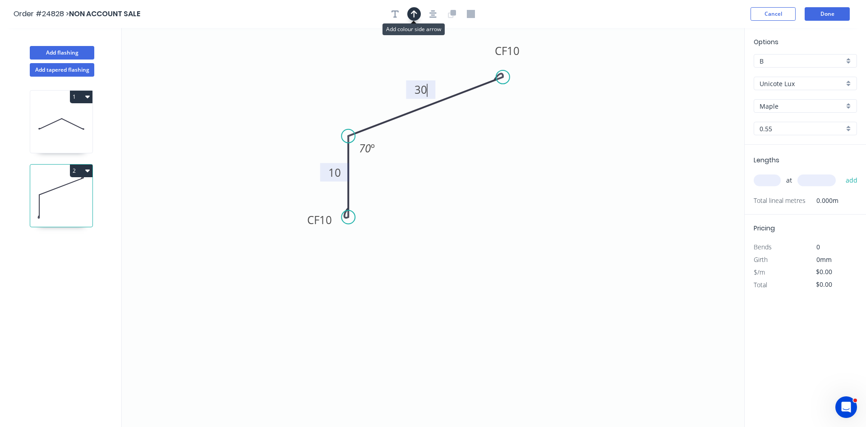
click at [415, 16] on icon "button" at bounding box center [414, 14] width 6 height 8
type input "$17.73"
click at [697, 73] on icon at bounding box center [698, 62] width 8 height 29
click at [697, 73] on icon at bounding box center [706, 66] width 26 height 26
click at [698, 71] on icon at bounding box center [708, 73] width 29 height 8
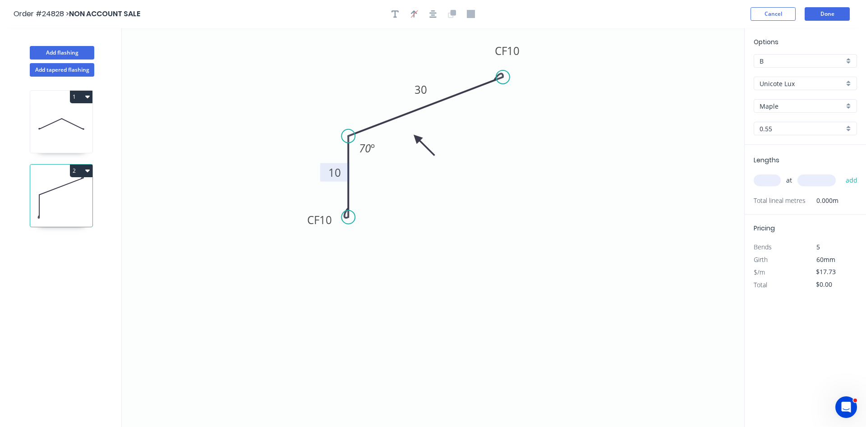
drag, startPoint x: 699, startPoint y: 73, endPoint x: 415, endPoint y: 135, distance: 290.4
click at [413, 137] on icon at bounding box center [424, 145] width 26 height 26
click at [846, 59] on div "B" at bounding box center [804, 61] width 103 height 14
click at [780, 156] on div "F" at bounding box center [805, 157] width 102 height 16
type input "F"
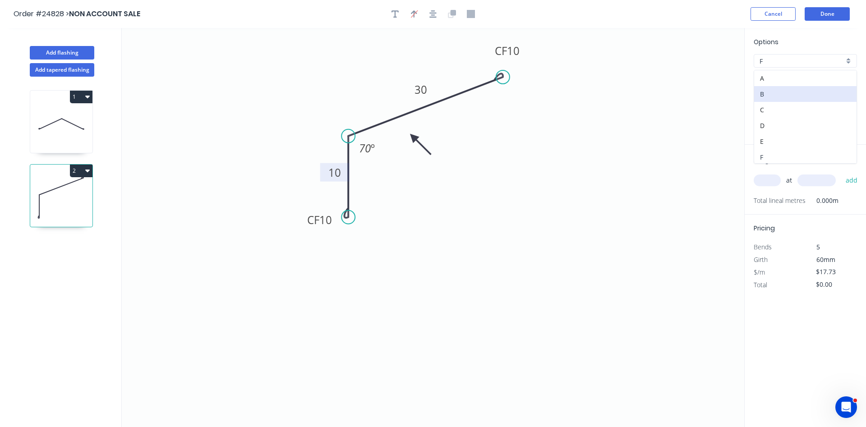
type input "$10.43"
click at [848, 60] on div "F" at bounding box center [804, 61] width 103 height 14
click at [776, 140] on div "E" at bounding box center [805, 141] width 102 height 16
type input "E"
type input "$11.48"
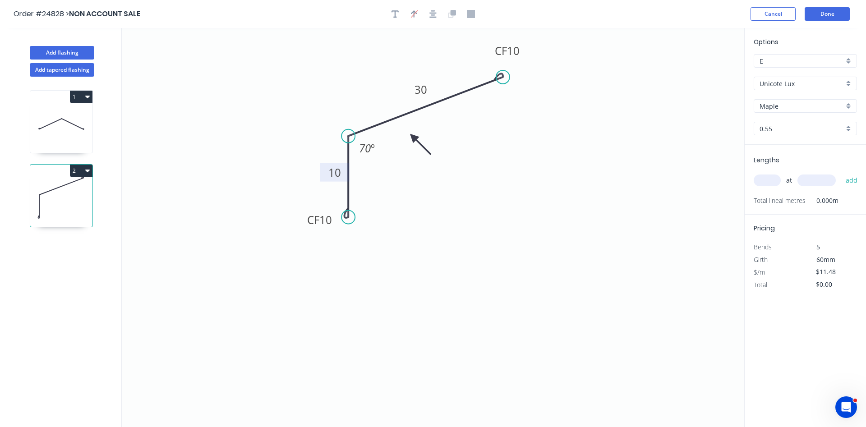
click at [87, 131] on icon at bounding box center [61, 124] width 62 height 58
type input "F"
type input "$10.43"
type input "$55.28"
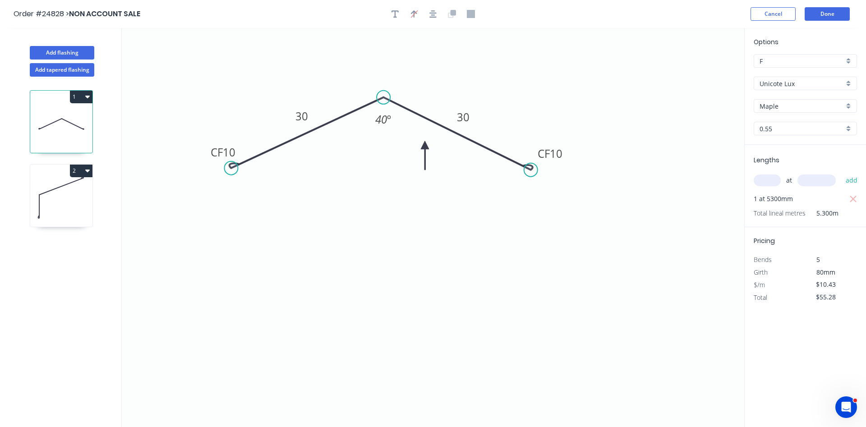
click at [849, 63] on div "F" at bounding box center [804, 61] width 103 height 14
click at [779, 144] on div "E" at bounding box center [805, 141] width 102 height 16
type input "E"
type input "$11.48"
click at [766, 183] on input "text" at bounding box center [766, 180] width 27 height 12
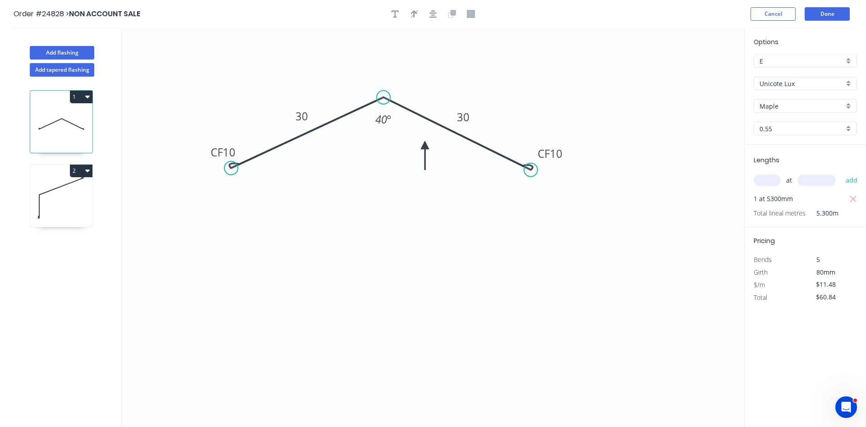
click at [69, 184] on icon at bounding box center [61, 198] width 62 height 58
type input "$0.00"
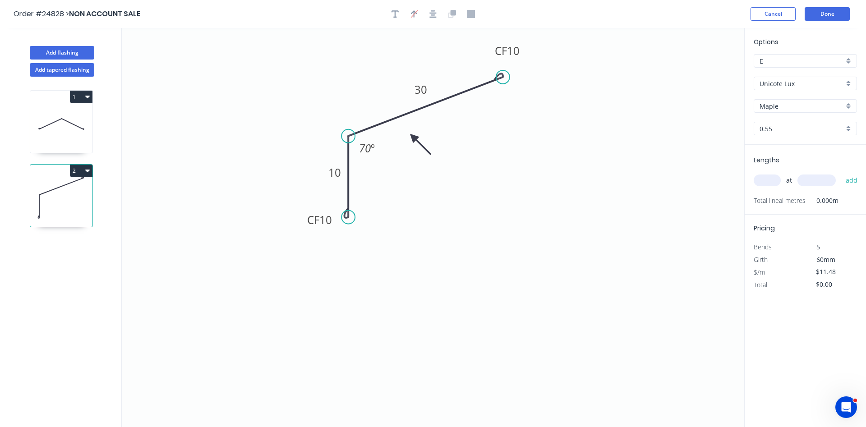
click at [762, 180] on input "text" at bounding box center [766, 180] width 27 height 12
type input "4"
type input "6600"
click at [841, 173] on button "add" at bounding box center [851, 180] width 21 height 15
type input "$303.07"
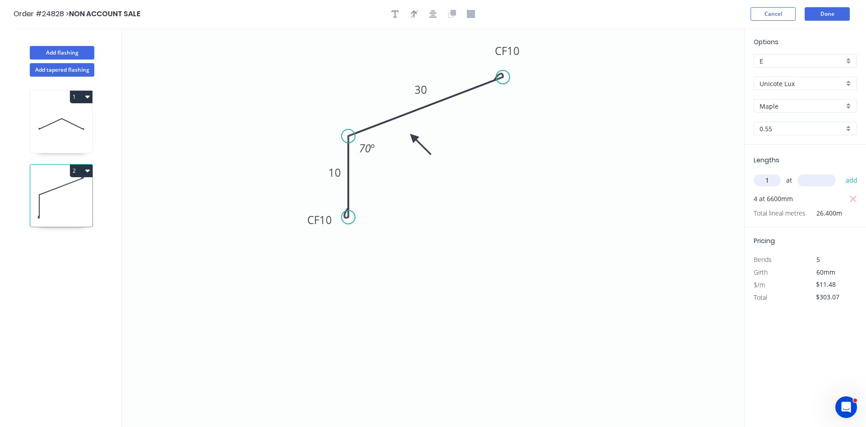
type input "1"
type input "2300"
click at [841, 173] on button "add" at bounding box center [851, 180] width 21 height 15
type input "$329.48"
click at [78, 51] on button "Add flashing" at bounding box center [62, 53] width 64 height 14
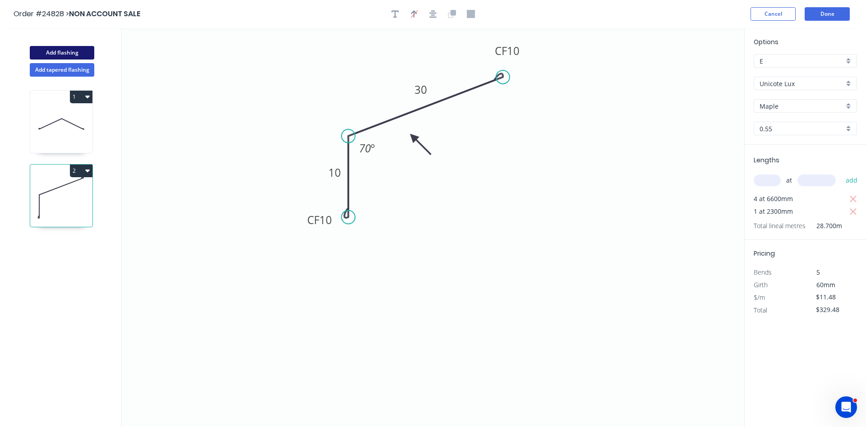
type input "B"
type input "$0.00"
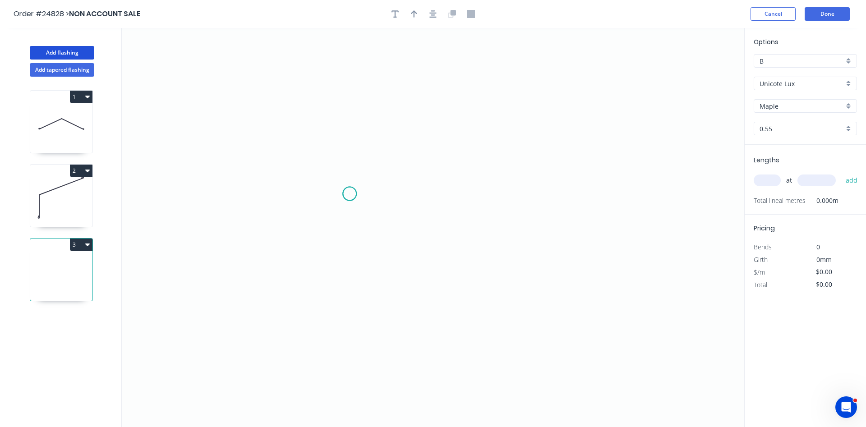
click at [349, 194] on icon "0" at bounding box center [433, 227] width 622 height 399
click at [353, 96] on icon "0" at bounding box center [433, 227] width 622 height 399
click at [503, 95] on icon "0 ?" at bounding box center [433, 227] width 622 height 399
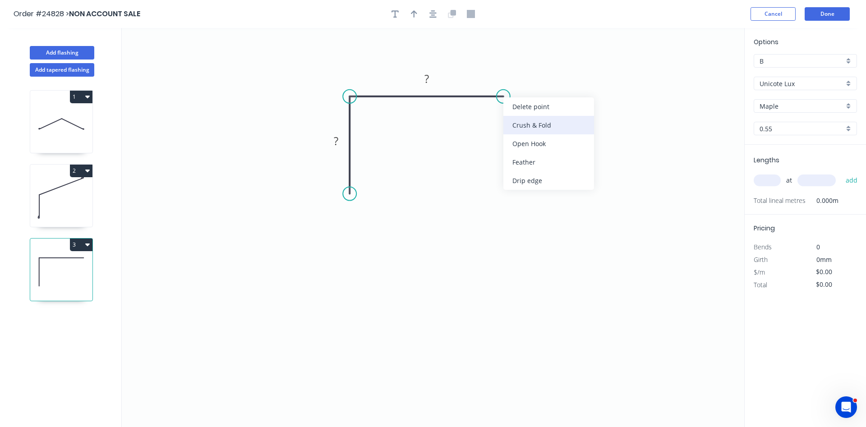
click at [517, 124] on div "Crush & Fold" at bounding box center [548, 125] width 91 height 18
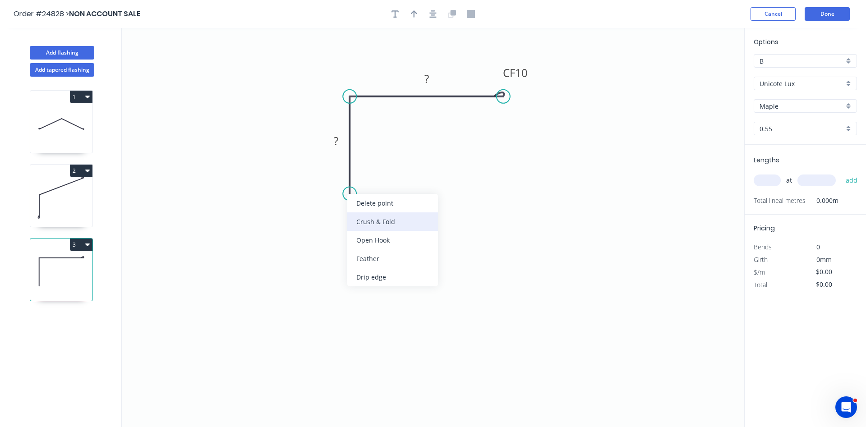
click at [372, 221] on div "Crush & Fold" at bounding box center [392, 221] width 91 height 18
click at [375, 230] on div "Flip bend" at bounding box center [396, 225] width 91 height 18
drag, startPoint x: 383, startPoint y: 174, endPoint x: 335, endPoint y: 190, distance: 49.9
click at [335, 190] on rect at bounding box center [321, 193] width 36 height 18
click at [335, 143] on tspan "?" at bounding box center [336, 140] width 5 height 15
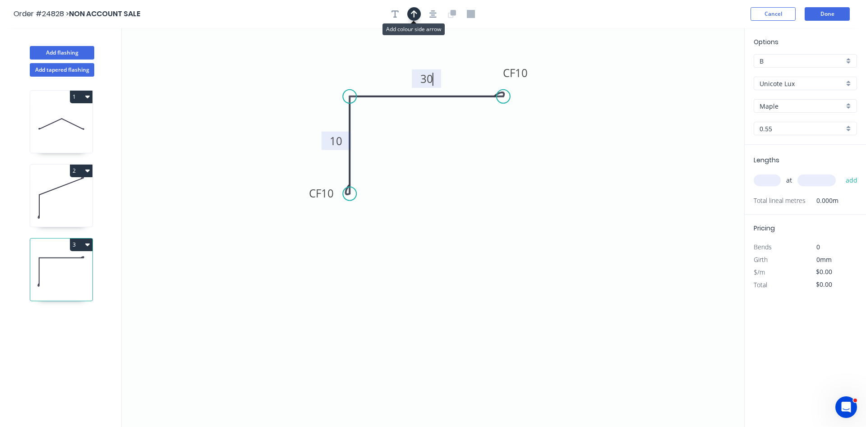
click at [411, 12] on icon "button" at bounding box center [414, 14] width 6 height 8
type input "$17.73"
click at [698, 70] on icon at bounding box center [698, 62] width 8 height 29
click at [698, 70] on icon at bounding box center [706, 66] width 26 height 26
click at [700, 71] on icon at bounding box center [708, 73] width 29 height 8
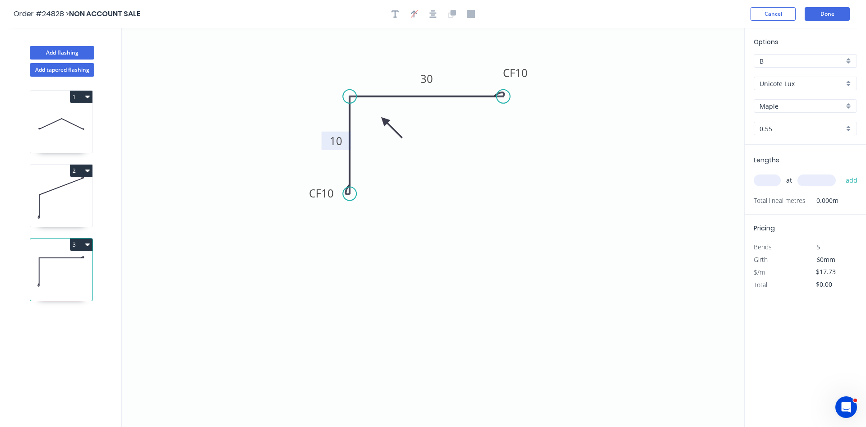
drag, startPoint x: 698, startPoint y: 74, endPoint x: 384, endPoint y: 120, distance: 317.2
click at [384, 120] on icon at bounding box center [391, 128] width 26 height 26
click at [851, 59] on div "B" at bounding box center [804, 61] width 103 height 14
click at [781, 139] on div "E" at bounding box center [805, 141] width 102 height 16
type input "E"
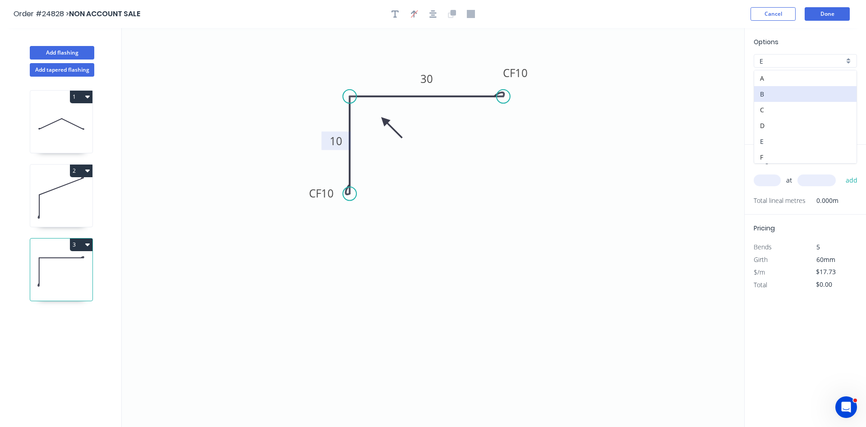
type input "$11.48"
click at [768, 177] on input "text" at bounding box center [766, 180] width 27 height 12
type input "1"
type input "5600"
click at [841, 173] on button "add" at bounding box center [851, 180] width 21 height 15
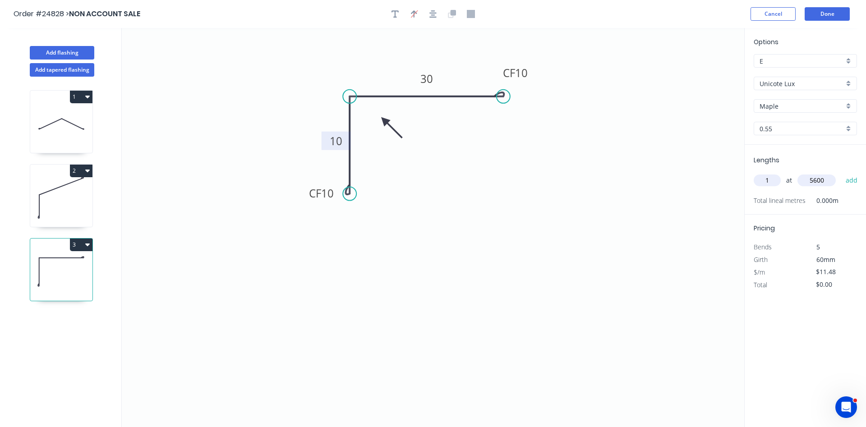
type input "$64.29"
type input "1"
type input "4700"
click at [841, 173] on button "add" at bounding box center [851, 180] width 21 height 15
type input "$118.24"
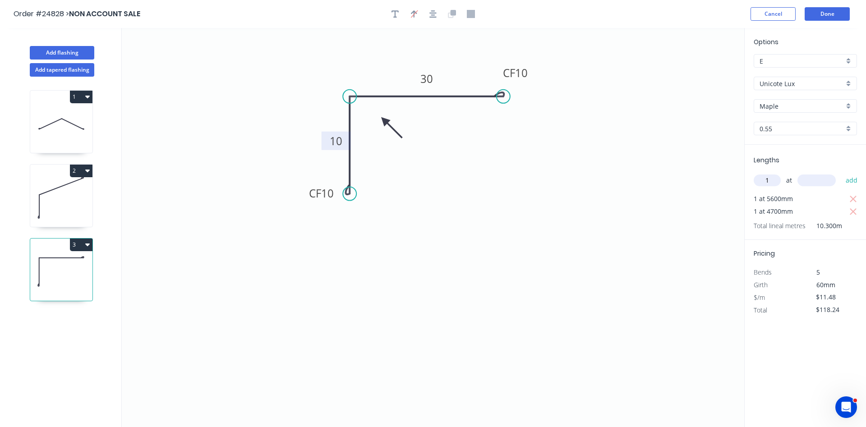
type input "1"
type input "3500"
click at [841, 173] on button "add" at bounding box center [851, 180] width 21 height 15
type input "$158.42"
type input "1"
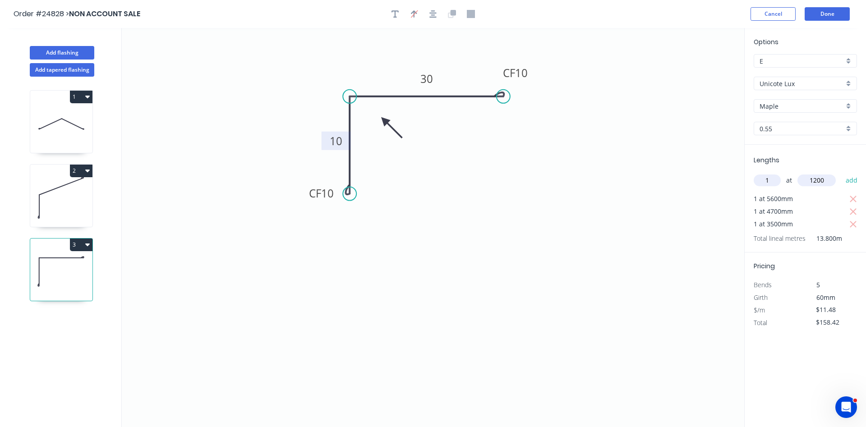
type input "1200"
click at [841, 173] on button "add" at bounding box center [851, 180] width 21 height 15
type input "$172.20"
click at [831, 17] on button "Done" at bounding box center [826, 14] width 45 height 14
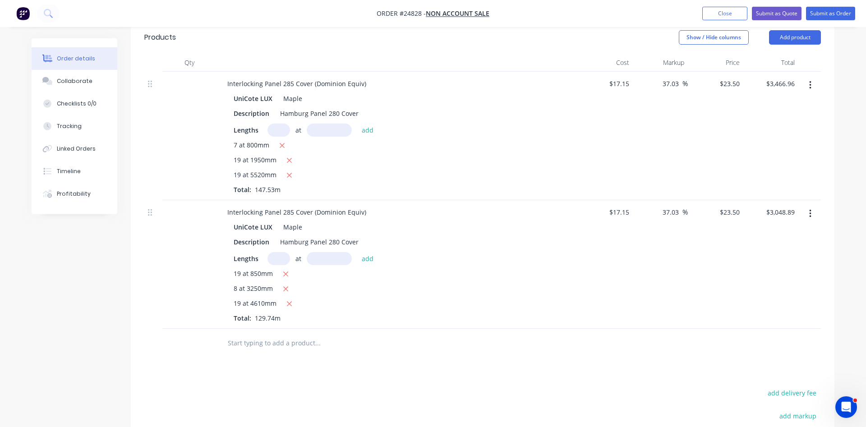
scroll to position [516, 0]
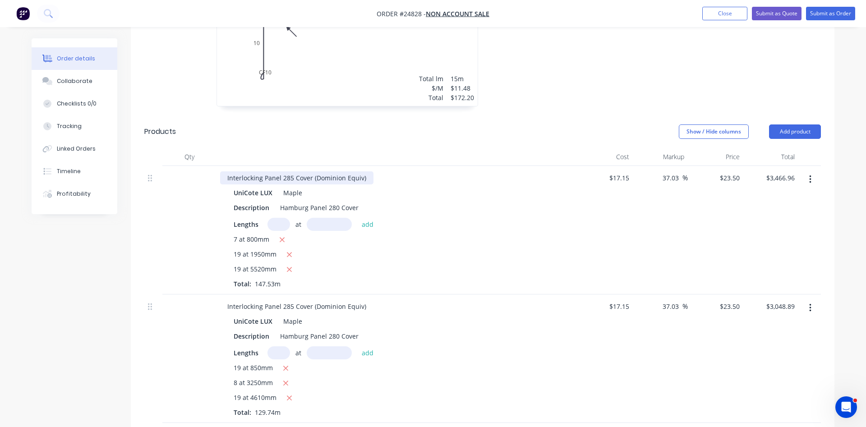
click at [366, 171] on div "Interlocking Panel 285 Cover (Dominion Equiv)" at bounding box center [296, 177] width 153 height 13
click at [363, 300] on div "Interlocking Panel 285 Cover (Dominion Equiv)" at bounding box center [296, 306] width 153 height 13
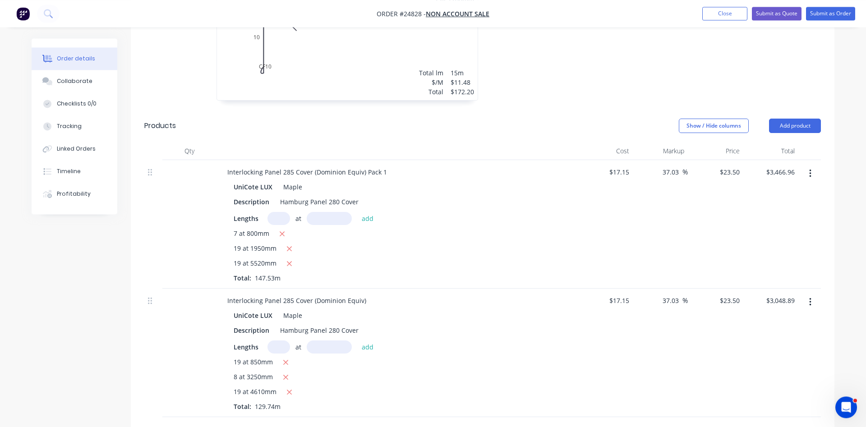
scroll to position [608, 0]
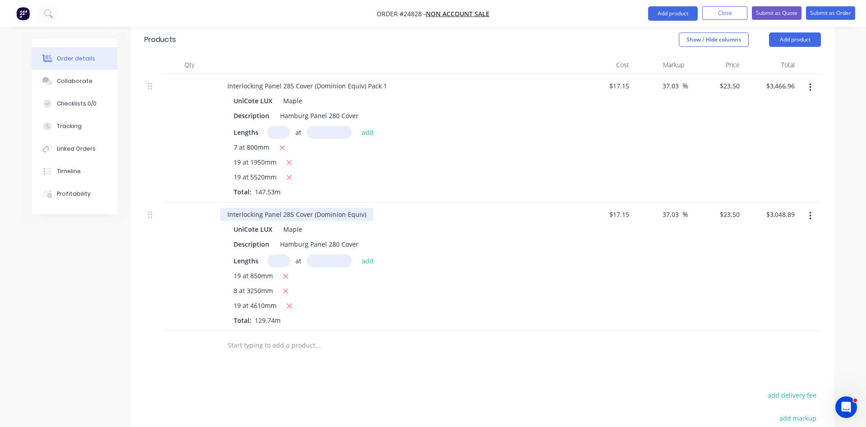
click at [365, 208] on div "Interlocking Panel 285 Cover (Dominion Equiv)" at bounding box center [296, 214] width 153 height 13
click at [426, 293] on div "19 at 850mm 8 at 3250mm 19 at 4610mm Total: 129.74m" at bounding box center [397, 298] width 326 height 54
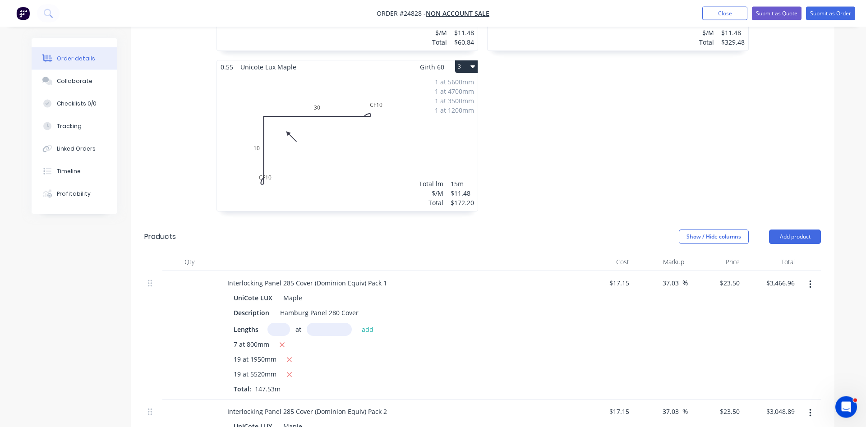
scroll to position [378, 0]
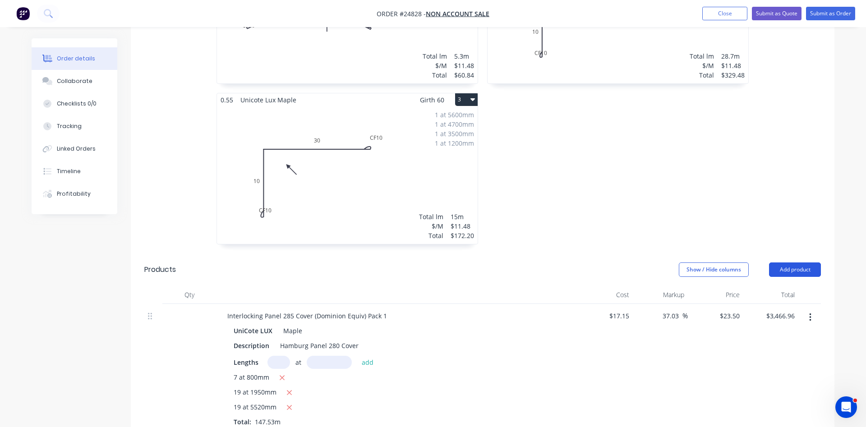
click at [794, 262] on button "Add product" at bounding box center [795, 269] width 52 height 14
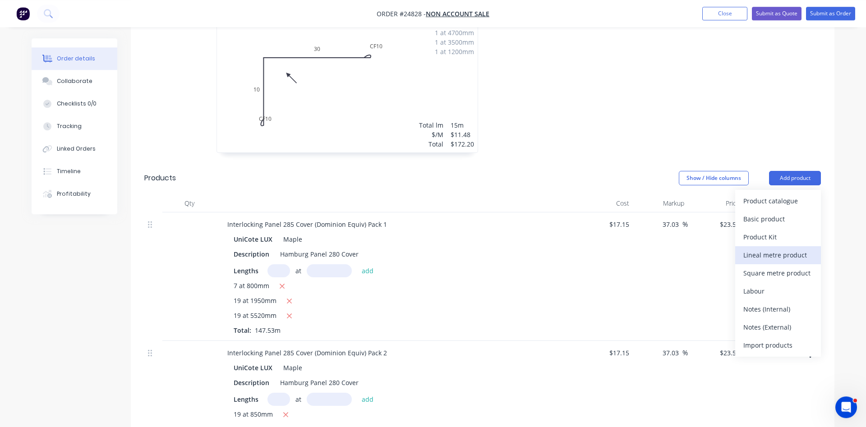
scroll to position [470, 0]
click at [774, 194] on div "Product catalogue" at bounding box center [777, 200] width 69 height 13
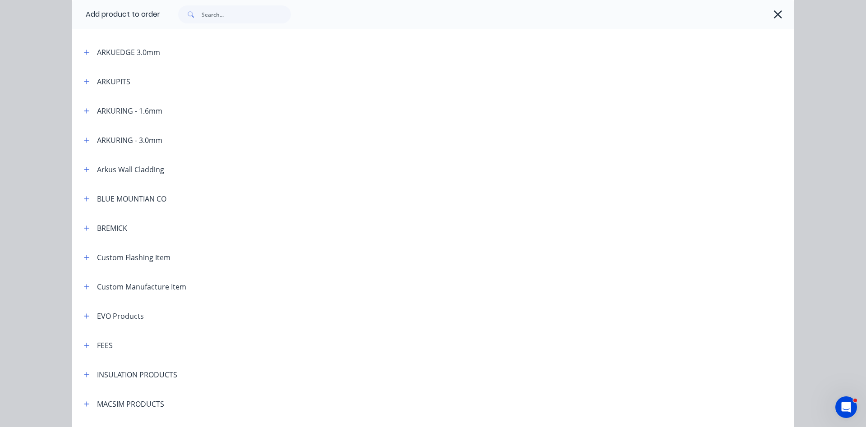
scroll to position [308, 0]
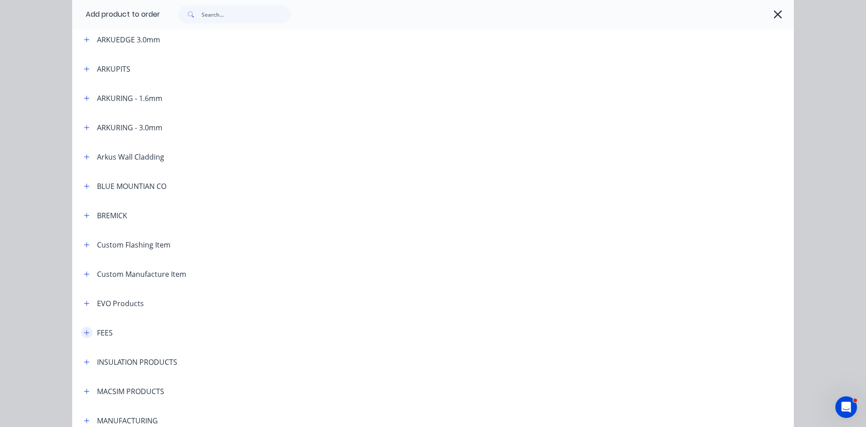
click at [84, 335] on icon "button" at bounding box center [86, 333] width 5 height 6
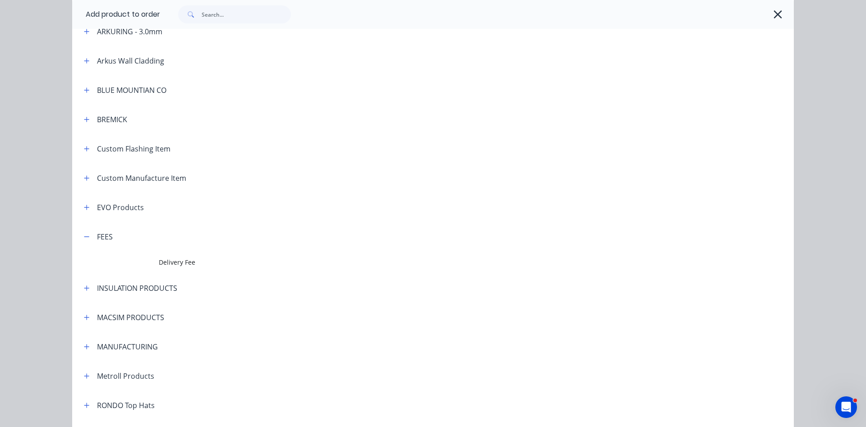
scroll to position [411, 0]
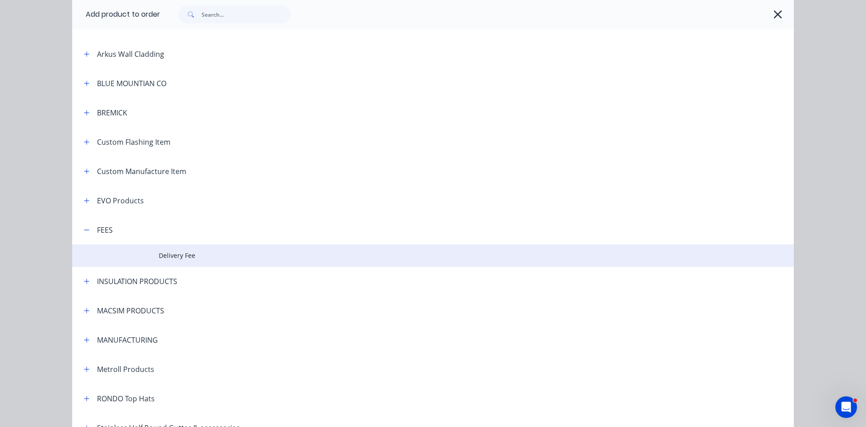
click at [183, 254] on span "Delivery Fee" at bounding box center [413, 255] width 508 height 9
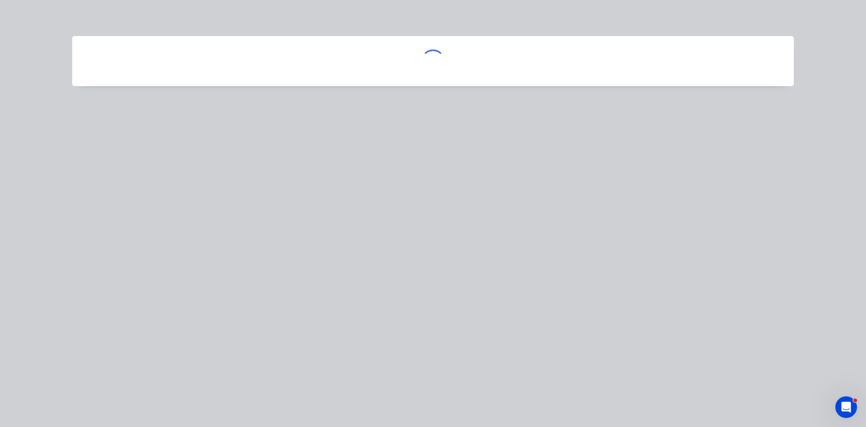
scroll to position [0, 0]
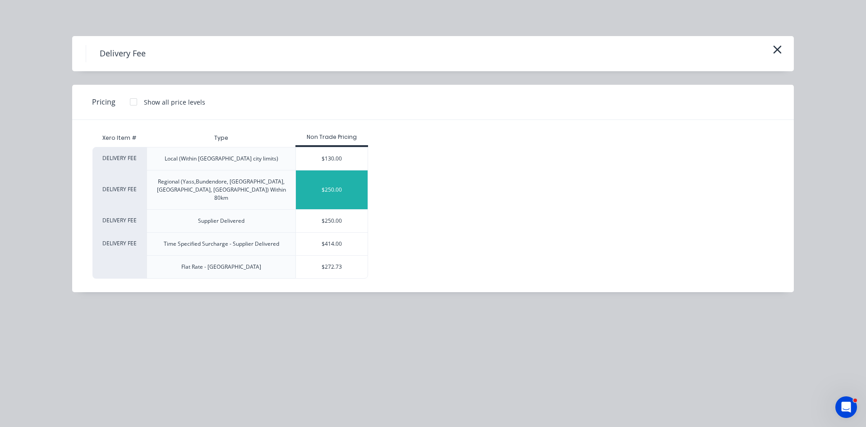
click at [333, 190] on div "$250.00" at bounding box center [332, 189] width 72 height 39
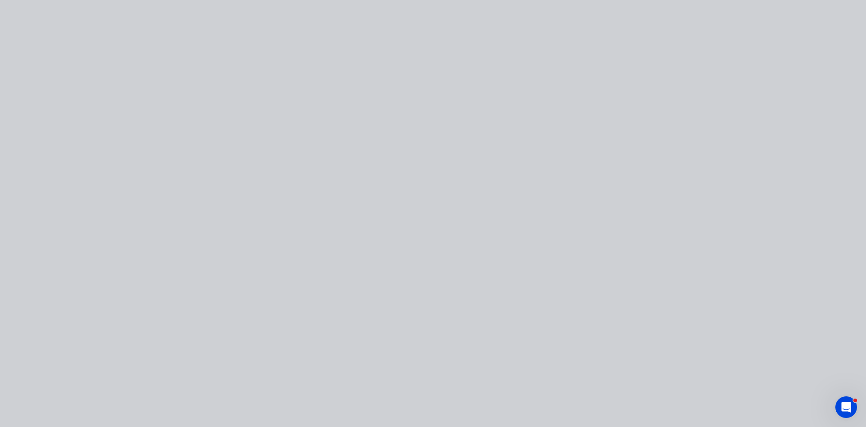
type input "$250.00"
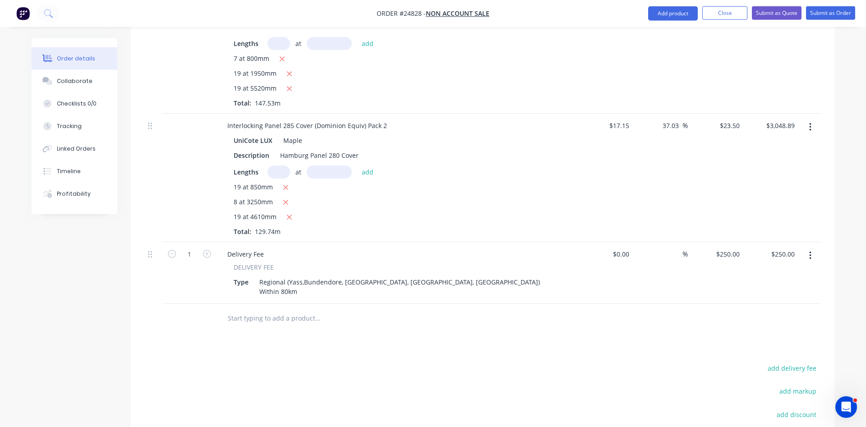
scroll to position [700, 0]
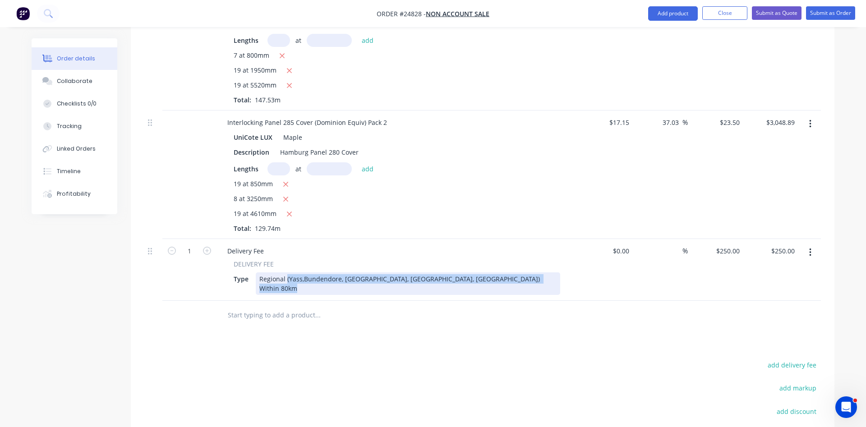
drag, startPoint x: 493, startPoint y: 254, endPoint x: 285, endPoint y: 256, distance: 207.9
click at [285, 272] on div "Regional (Yass,Bundendore, Gundaroo, Murrumbateman, Tharwa) Within 80km" at bounding box center [408, 283] width 304 height 23
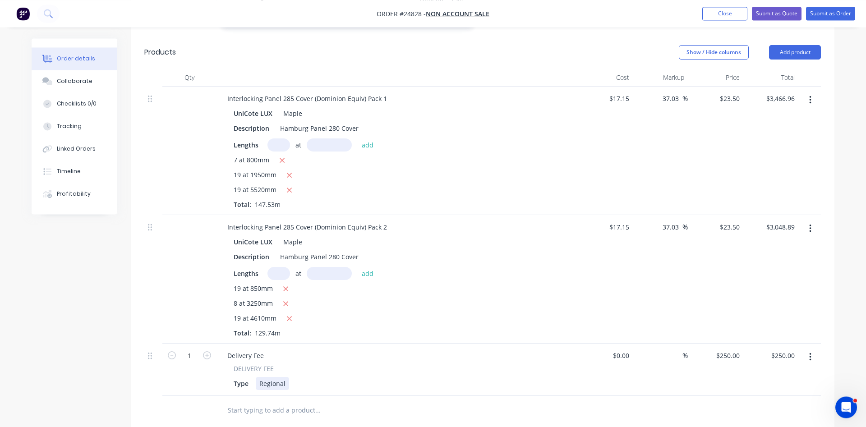
scroll to position [644, 0]
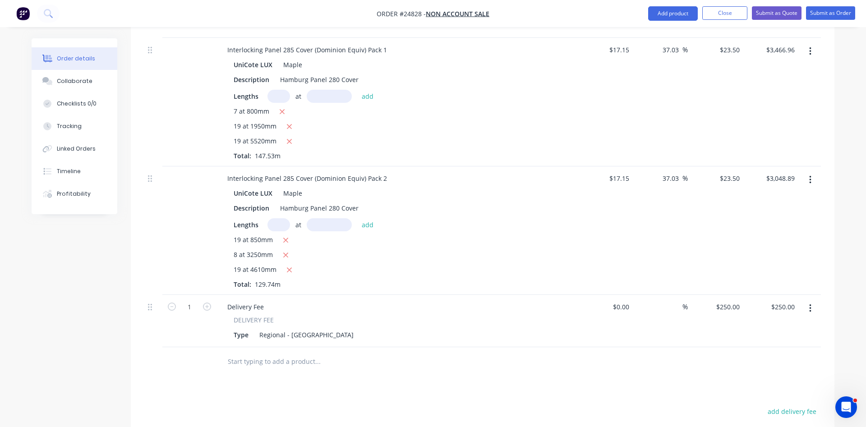
drag, startPoint x: 368, startPoint y: 285, endPoint x: 365, endPoint y: 294, distance: 8.9
click at [366, 295] on div "Delivery Fee DELIVERY FEE Type Regional - Yaouk" at bounding box center [396, 321] width 361 height 52
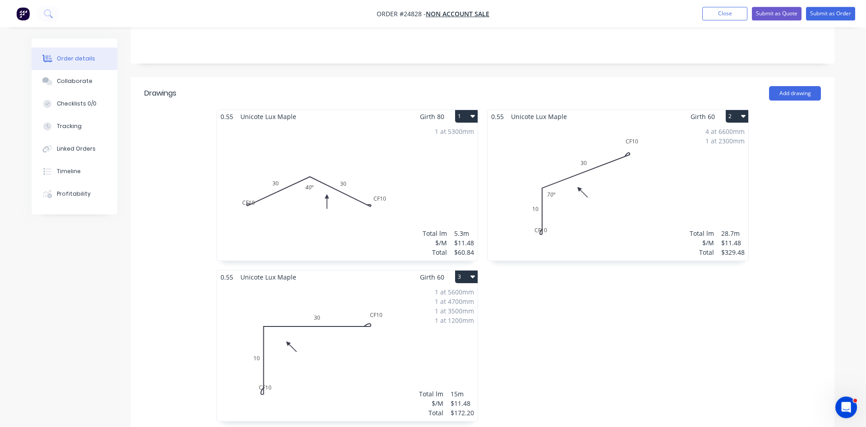
scroll to position [200, 0]
click at [777, 14] on button "Submit as Quote" at bounding box center [777, 14] width 50 height 14
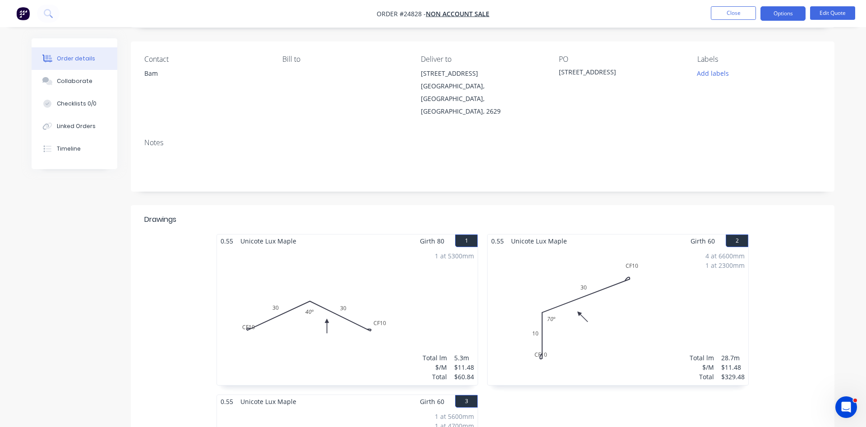
scroll to position [12, 0]
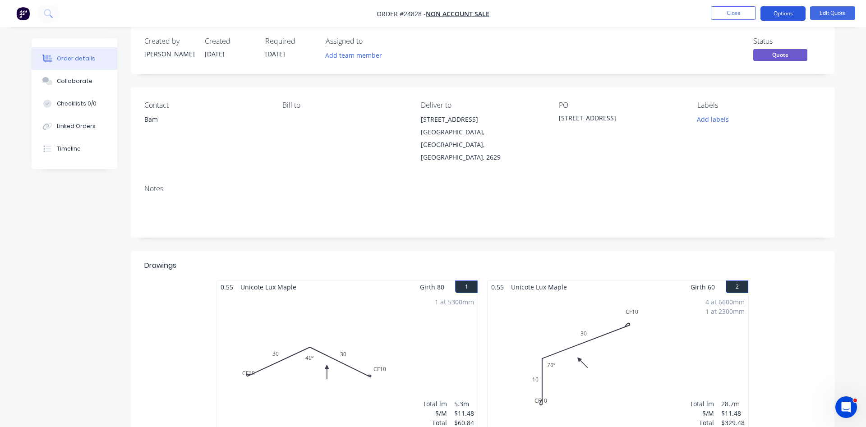
click at [791, 15] on button "Options" at bounding box center [782, 13] width 45 height 14
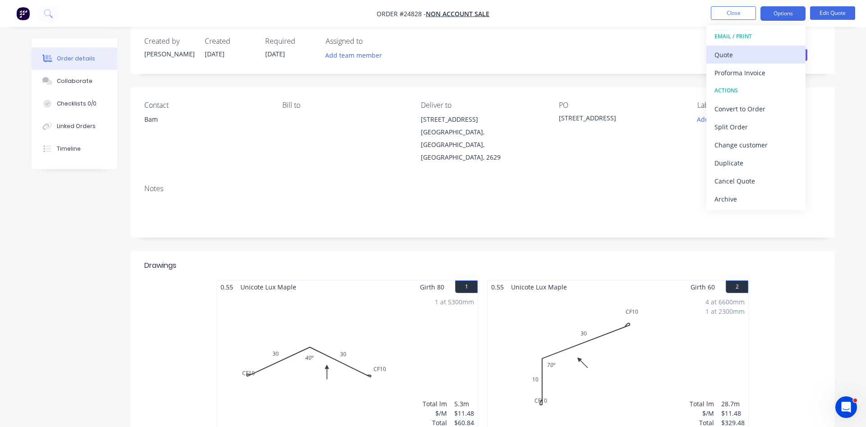
click at [742, 56] on div "Quote" at bounding box center [755, 54] width 83 height 13
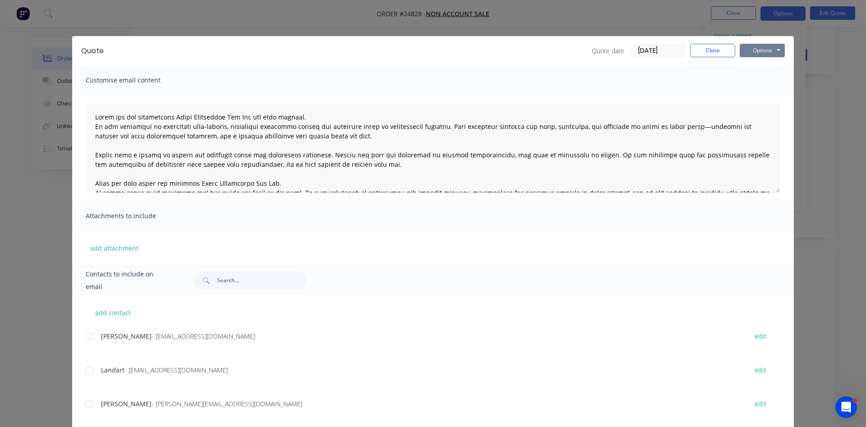
click at [761, 51] on button "Options" at bounding box center [761, 51] width 45 height 14
click at [774, 83] on button "Print" at bounding box center [768, 81] width 58 height 15
click at [707, 54] on button "Close" at bounding box center [712, 51] width 45 height 14
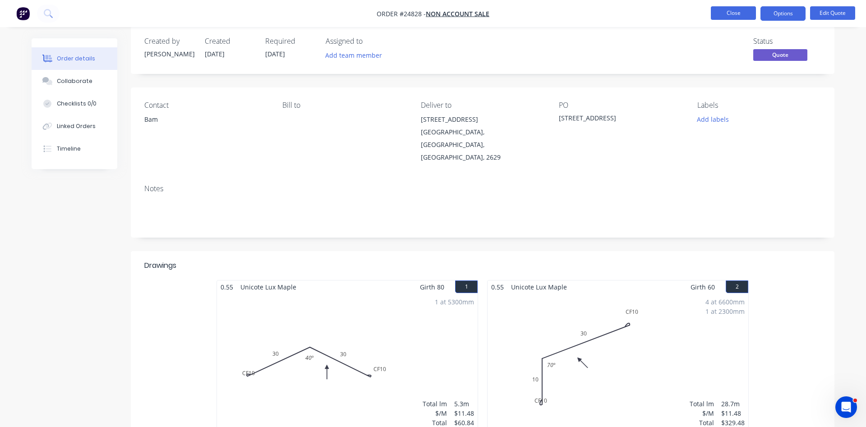
click at [741, 12] on button "Close" at bounding box center [733, 13] width 45 height 14
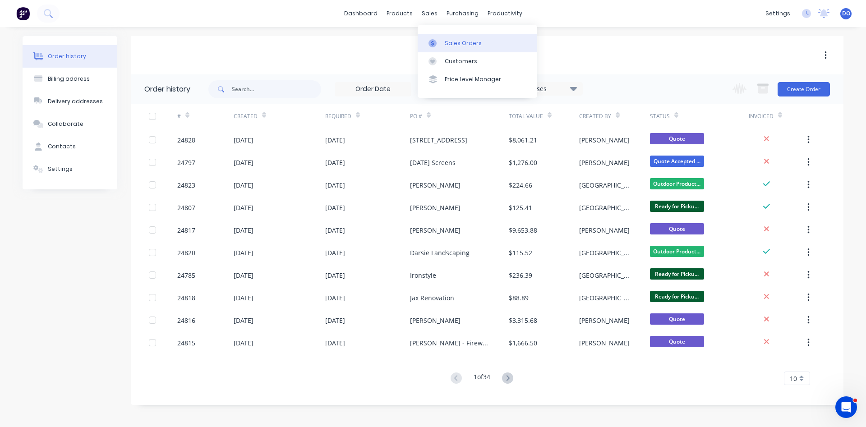
click at [452, 46] on div "Sales Orders" at bounding box center [463, 43] width 37 height 8
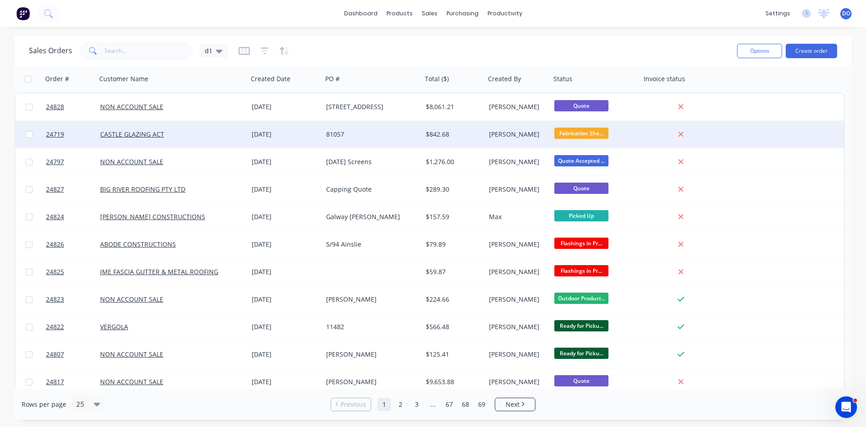
click at [319, 134] on div "[DATE]" at bounding box center [285, 134] width 74 height 27
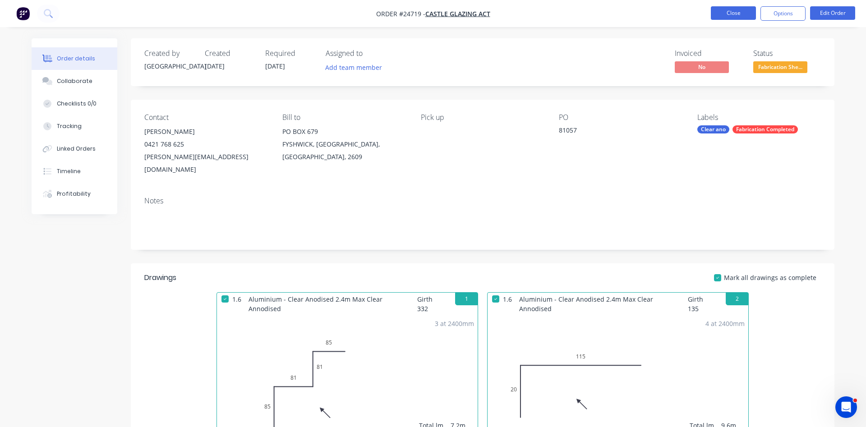
click at [740, 17] on button "Close" at bounding box center [733, 13] width 45 height 14
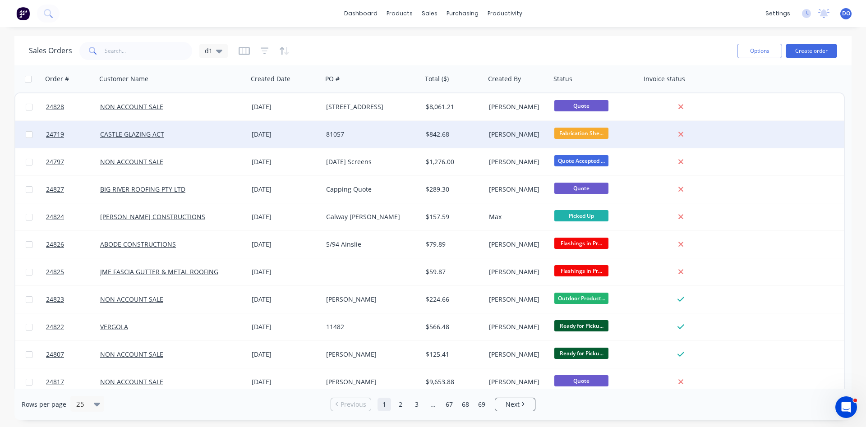
click at [510, 140] on div "[PERSON_NAME]" at bounding box center [517, 134] width 65 height 27
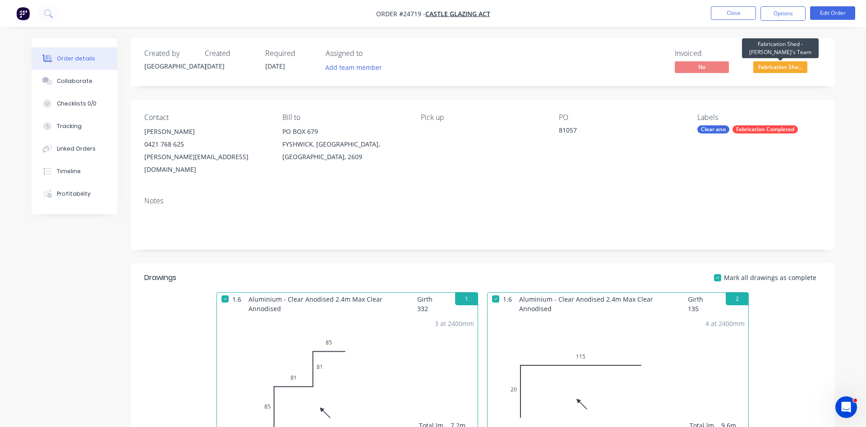
click at [789, 67] on span "Fabrication She..." at bounding box center [780, 66] width 54 height 11
click at [666, 149] on div "PO 81057" at bounding box center [621, 144] width 124 height 63
click at [784, 68] on span "Fabrication She..." at bounding box center [780, 66] width 54 height 11
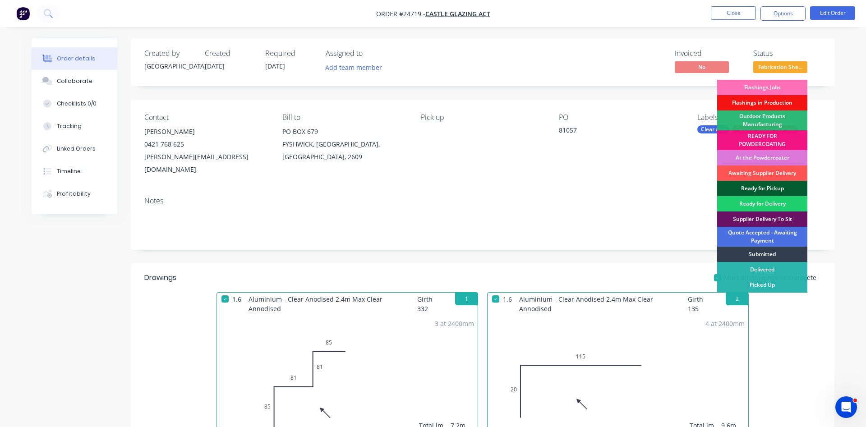
click at [748, 185] on div "Ready for Pickup" at bounding box center [762, 188] width 90 height 15
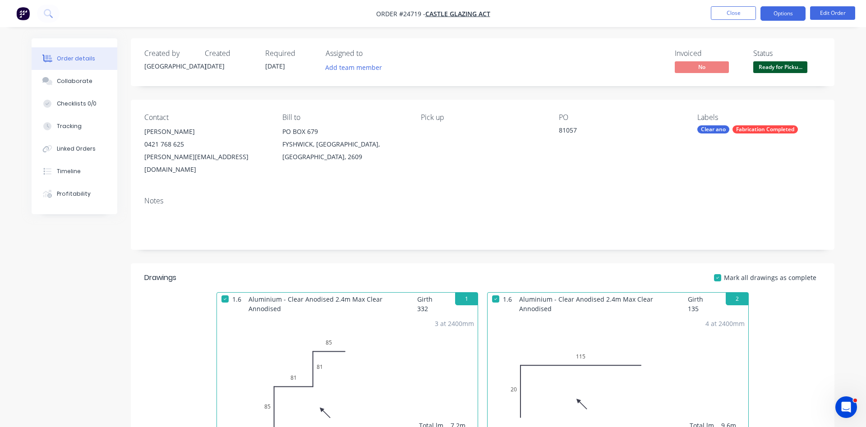
click at [782, 17] on button "Options" at bounding box center [782, 13] width 45 height 14
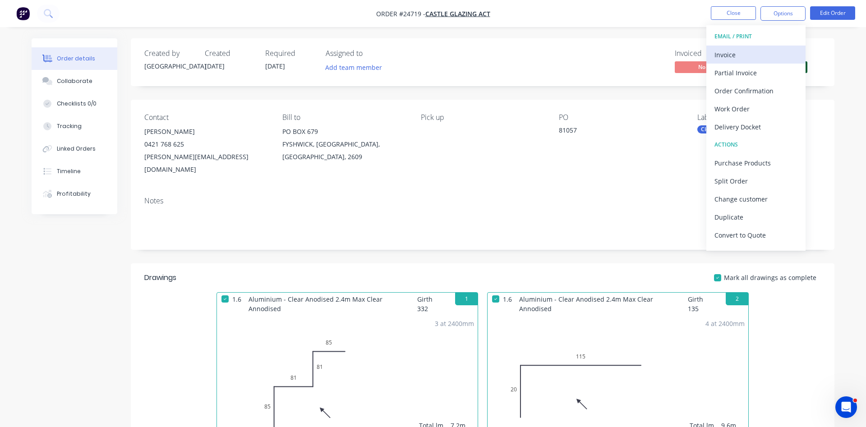
click at [745, 52] on div "Invoice" at bounding box center [755, 54] width 83 height 13
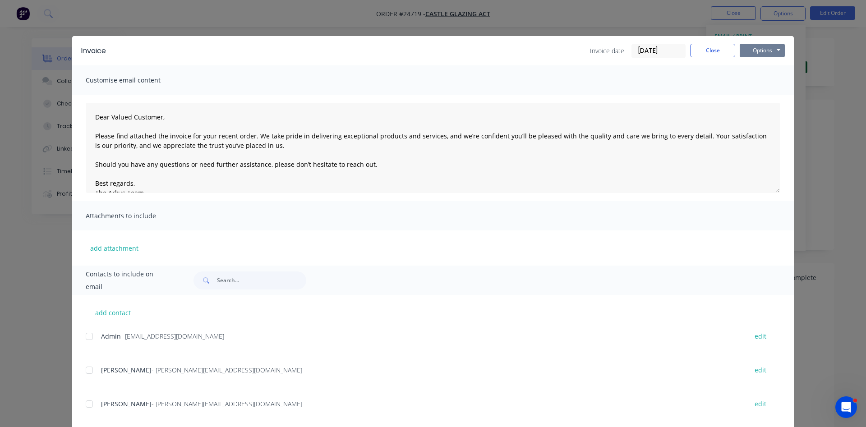
click at [755, 51] on button "Options" at bounding box center [761, 51] width 45 height 14
click at [765, 82] on button "Print" at bounding box center [768, 81] width 58 height 15
click at [713, 46] on button "Close" at bounding box center [712, 51] width 45 height 14
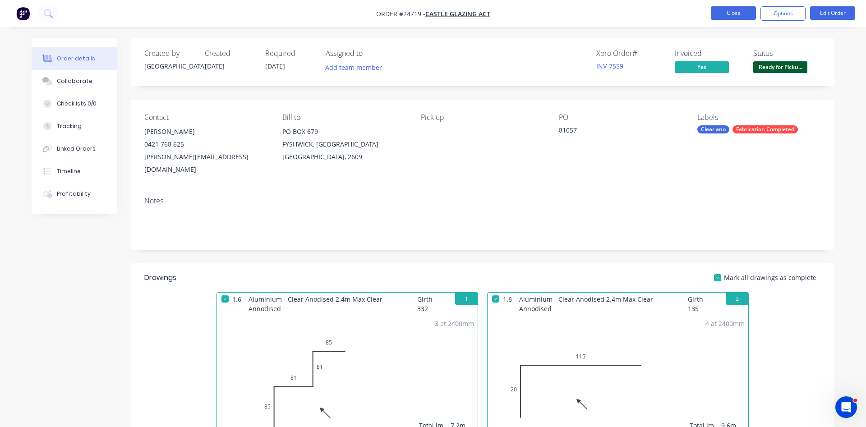
click at [727, 10] on button "Close" at bounding box center [733, 13] width 45 height 14
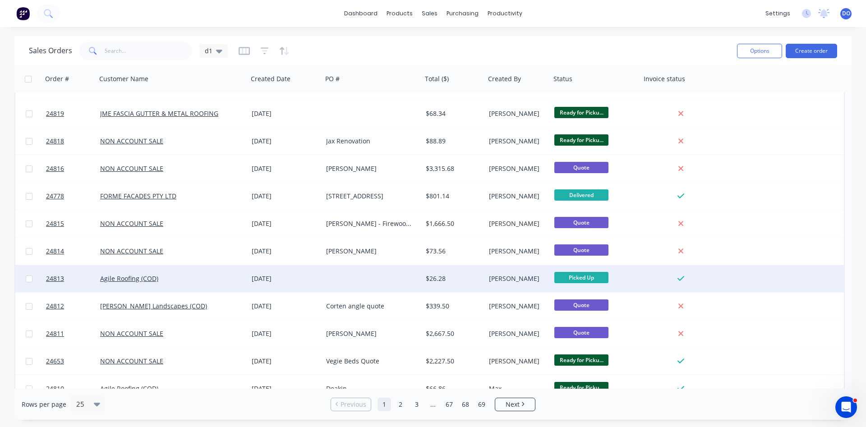
scroll to position [391, 0]
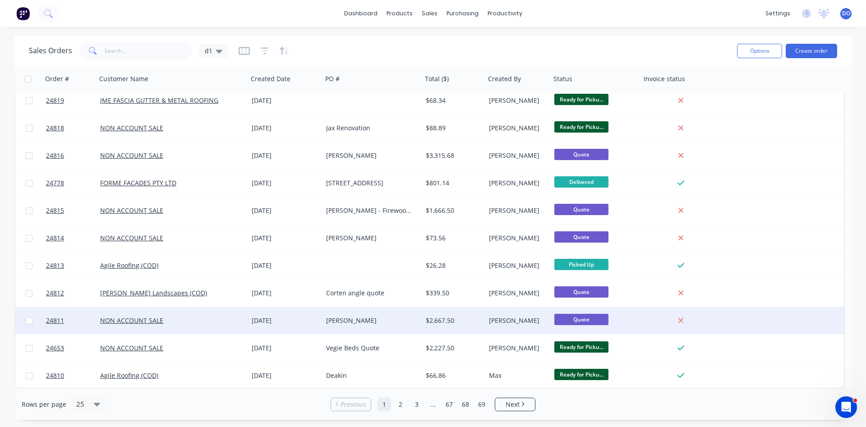
click at [322, 321] on div "[PERSON_NAME]" at bounding box center [372, 320] width 100 height 27
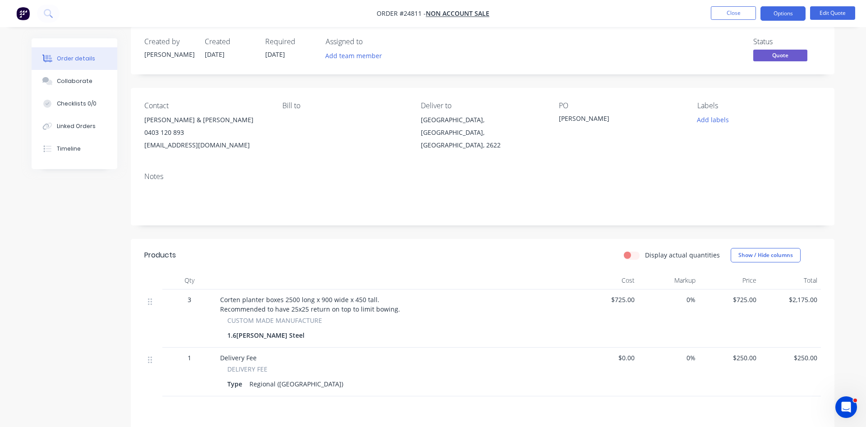
scroll to position [4, 0]
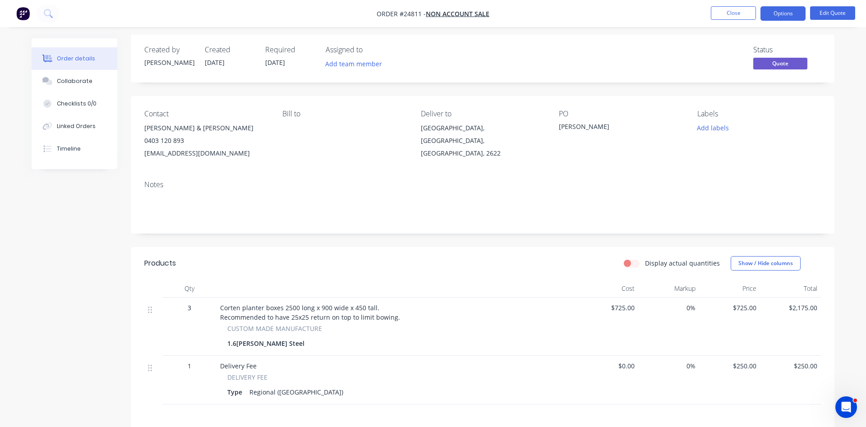
click at [733, 22] on nav "Order #24811 - NON ACCOUNT SALE Close Options Edit Quote" at bounding box center [433, 13] width 866 height 27
click at [734, 12] on button "Close" at bounding box center [733, 13] width 45 height 14
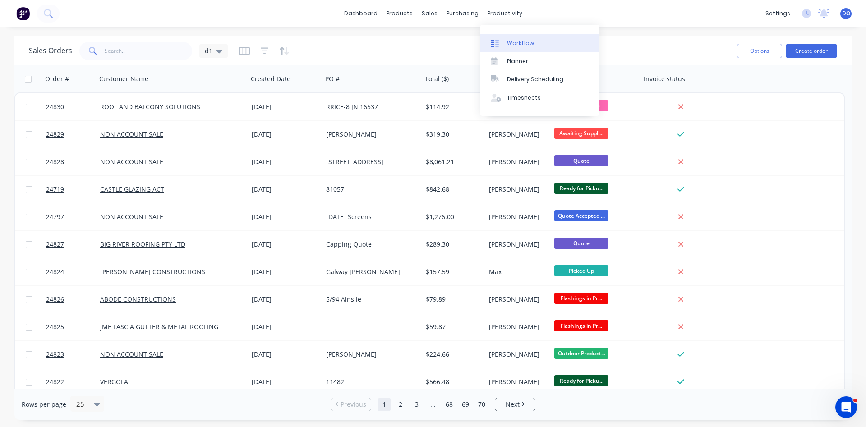
click at [516, 39] on div "Workflow" at bounding box center [520, 43] width 27 height 8
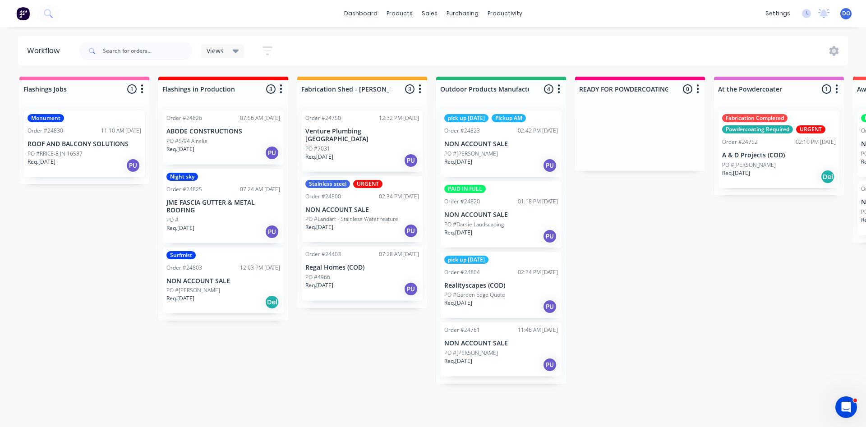
click at [513, 295] on div "PO #Garden Edge Quote" at bounding box center [501, 295] width 114 height 8
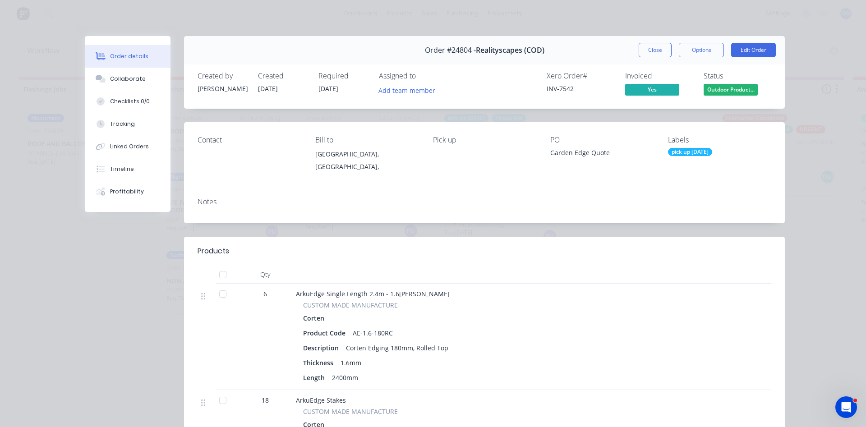
click at [690, 153] on div "pick up [DATE]" at bounding box center [690, 152] width 44 height 8
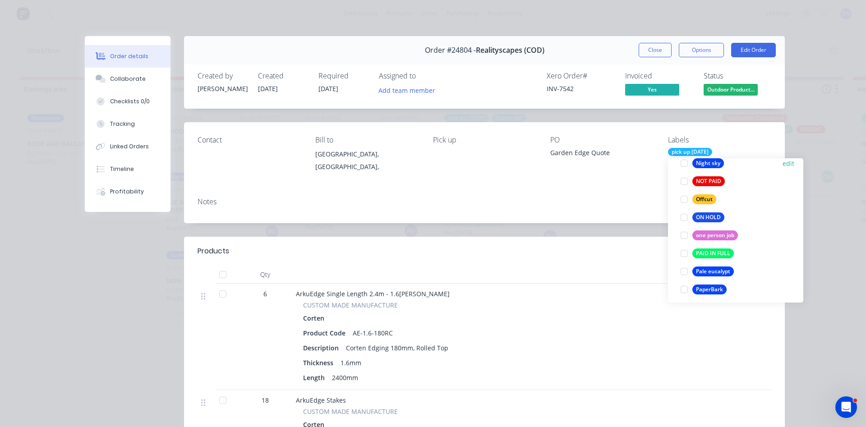
scroll to position [1336, 0]
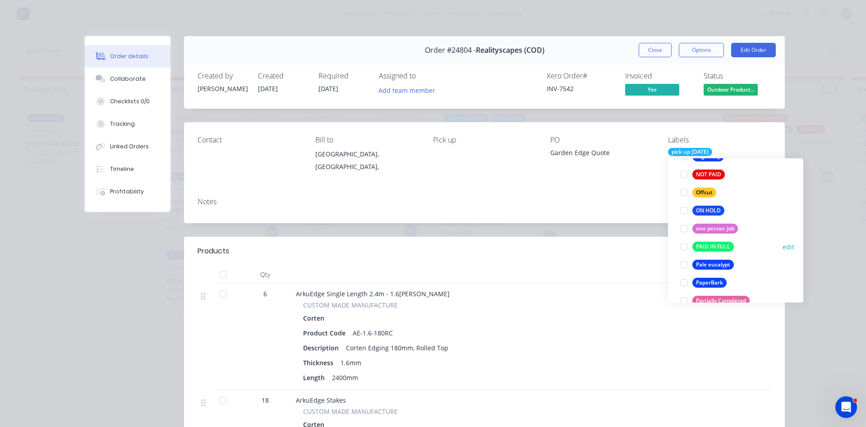
click at [684, 246] on div at bounding box center [684, 247] width 18 height 18
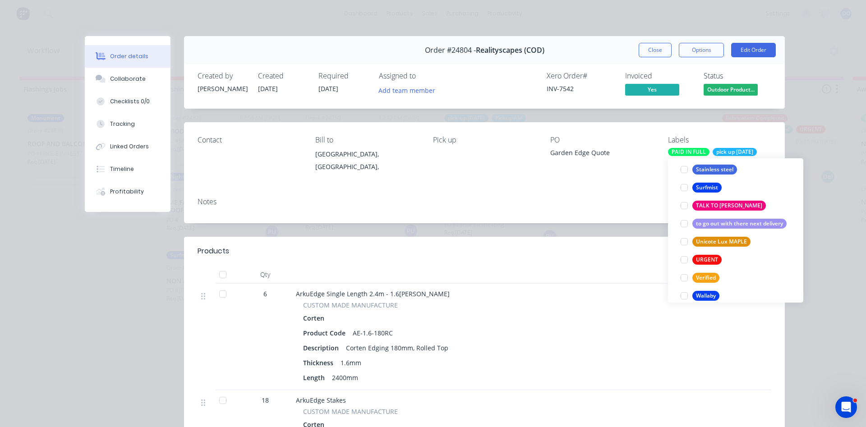
scroll to position [1822, 0]
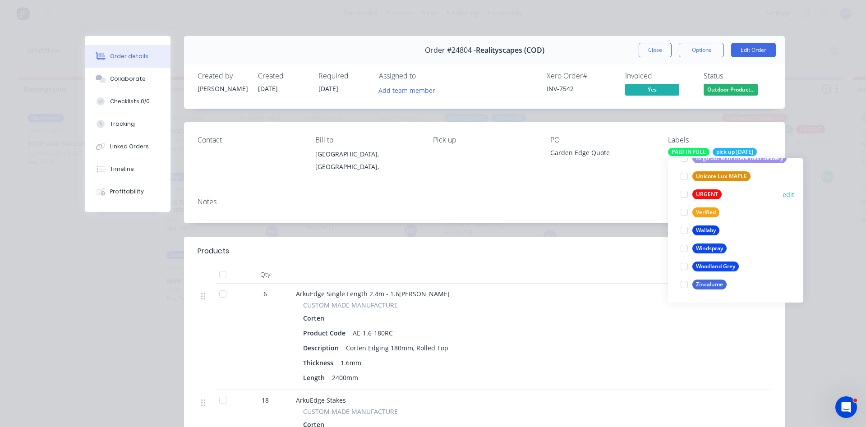
click at [681, 197] on div at bounding box center [684, 194] width 18 height 18
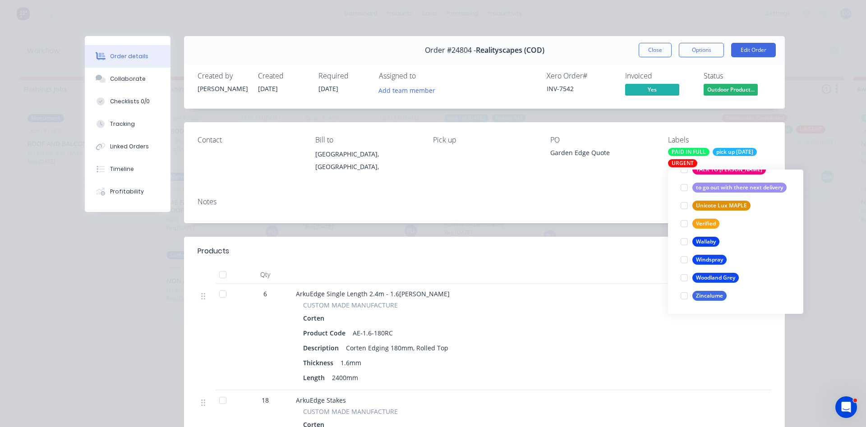
scroll to position [72, 0]
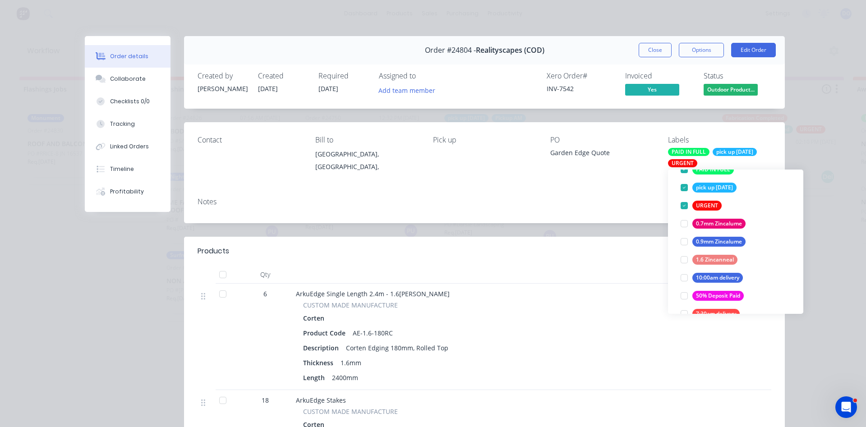
click at [601, 194] on div "Notes" at bounding box center [484, 206] width 601 height 33
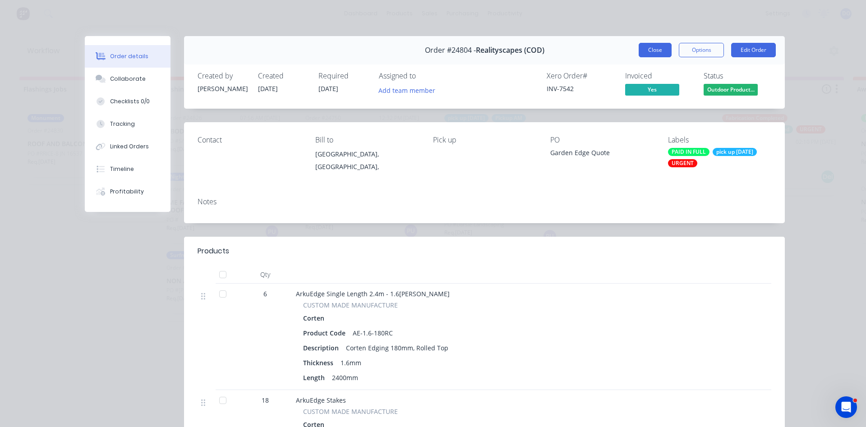
click at [658, 50] on button "Close" at bounding box center [654, 50] width 33 height 14
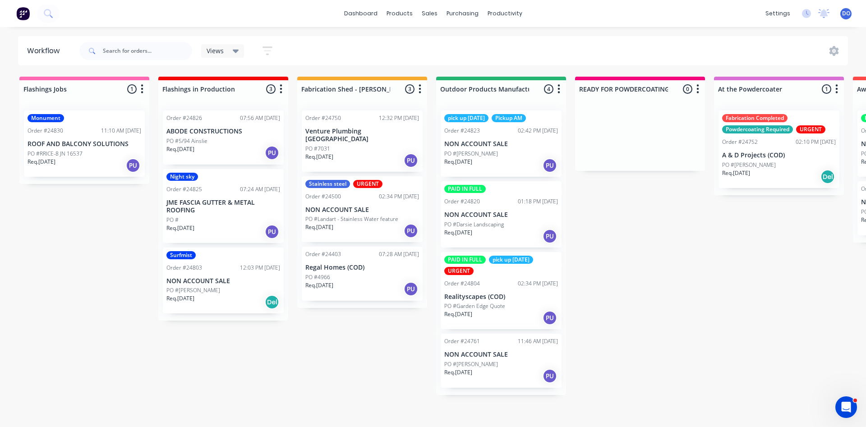
click at [489, 305] on p "PO #Garden Edge Quote" at bounding box center [474, 306] width 61 height 8
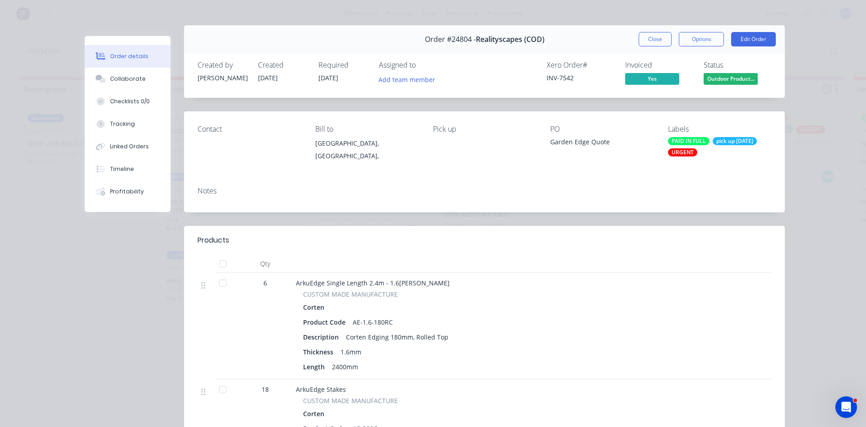
scroll to position [0, 0]
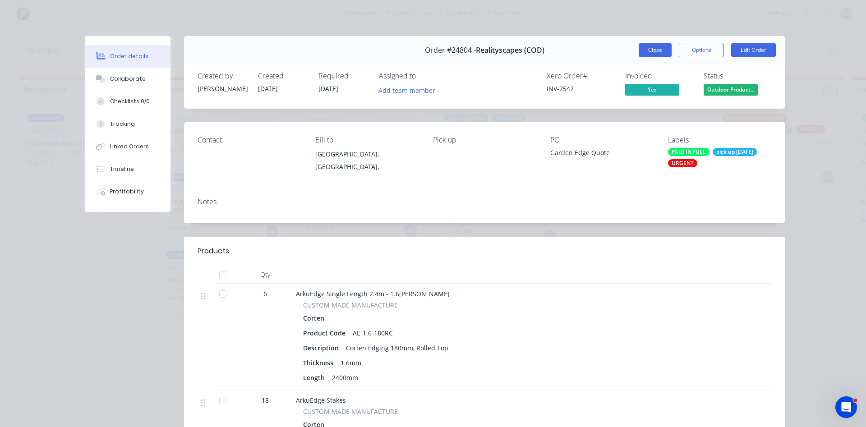
click at [659, 47] on button "Close" at bounding box center [654, 50] width 33 height 14
